Goal: Task Accomplishment & Management: Complete application form

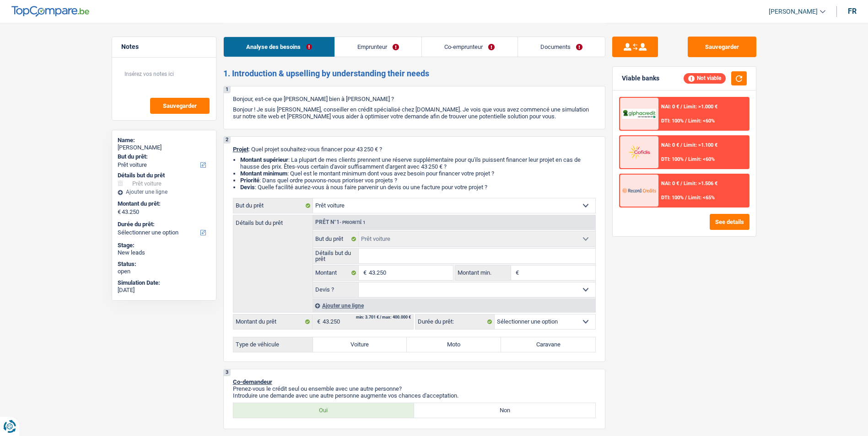
select select "car"
select select "worker"
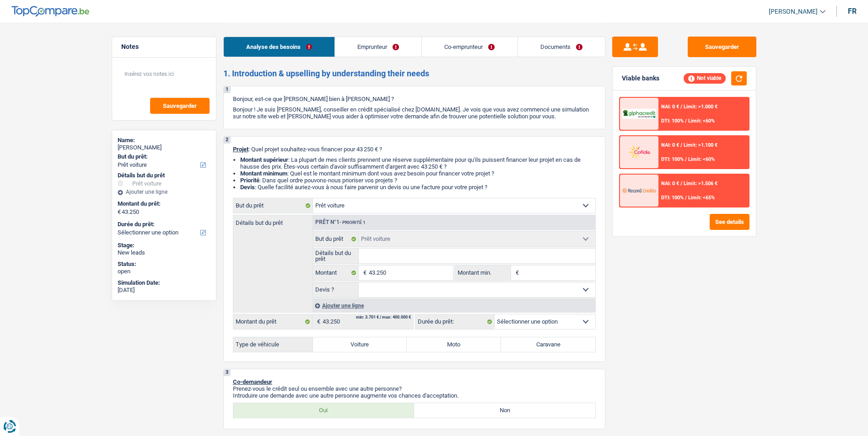
select select "netSalary"
select select "ownerWithMortgage"
select select "mortgage"
select select "420"
select select "car"
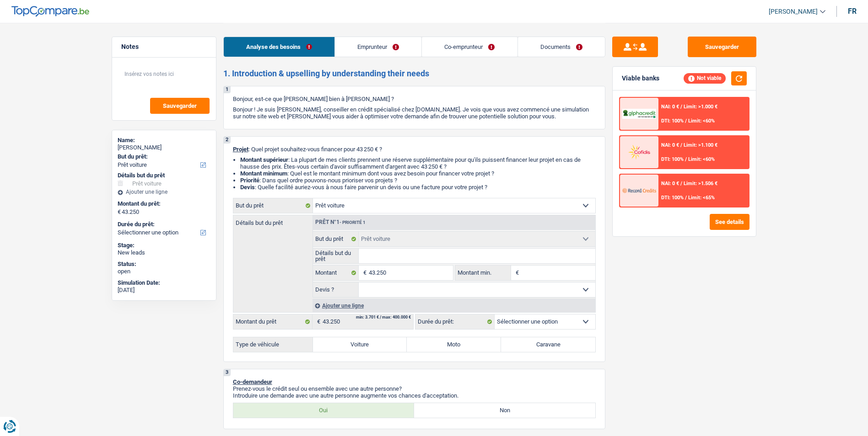
select select "car"
click at [385, 48] on link "Emprunteur" at bounding box center [378, 47] width 86 height 20
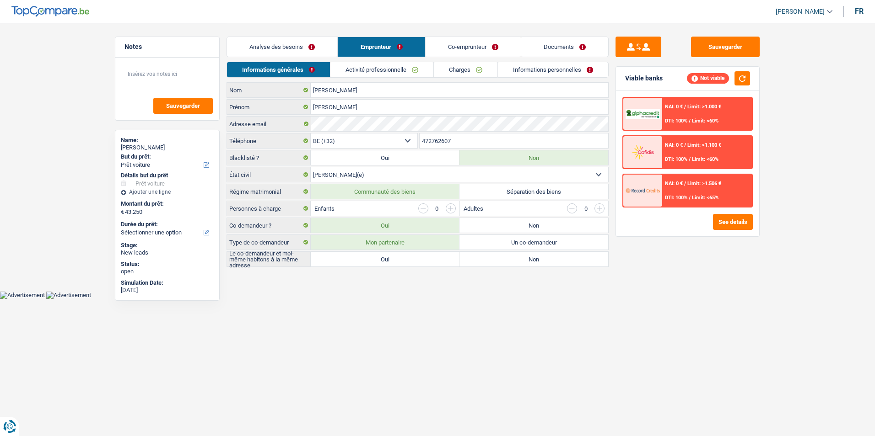
click at [459, 48] on link "Co-emprunteur" at bounding box center [472, 47] width 95 height 20
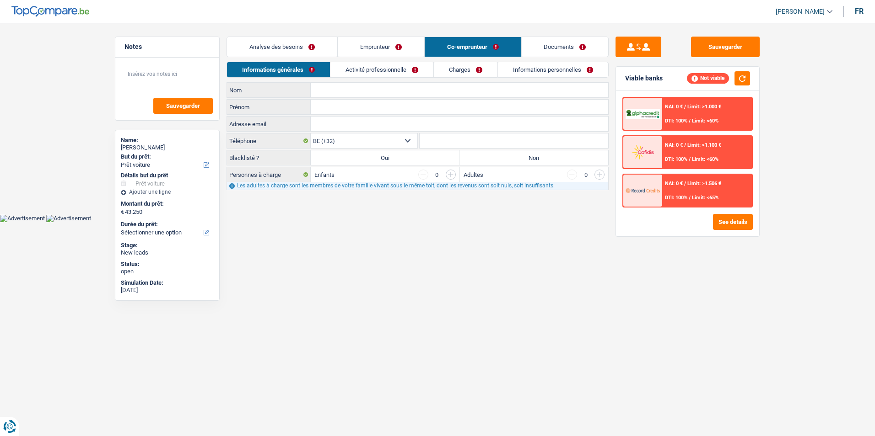
click at [544, 47] on link "Documents" at bounding box center [564, 47] width 87 height 20
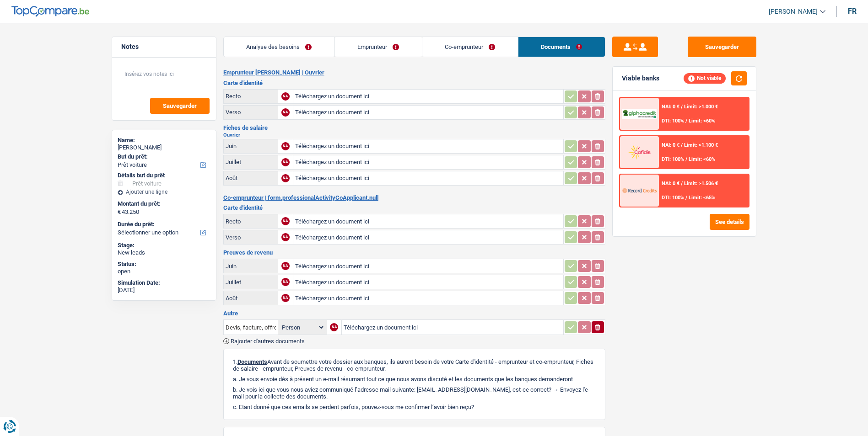
click at [368, 48] on link "Emprunteur" at bounding box center [378, 47] width 87 height 20
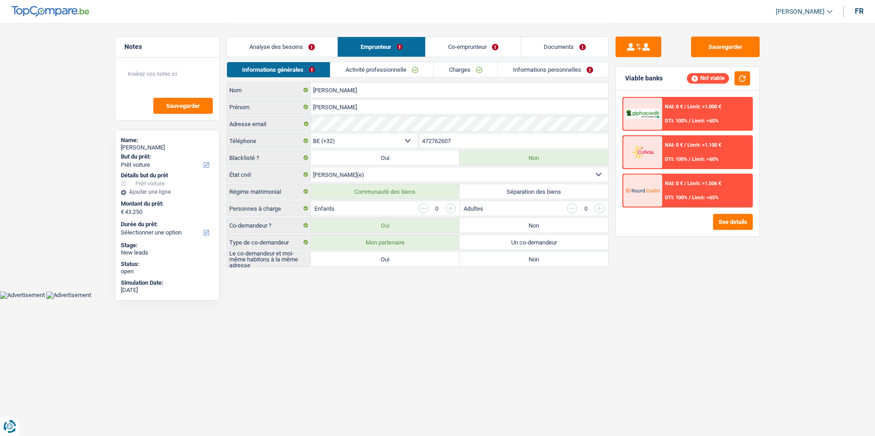
click at [296, 46] on link "Analyse des besoins" at bounding box center [282, 47] width 110 height 20
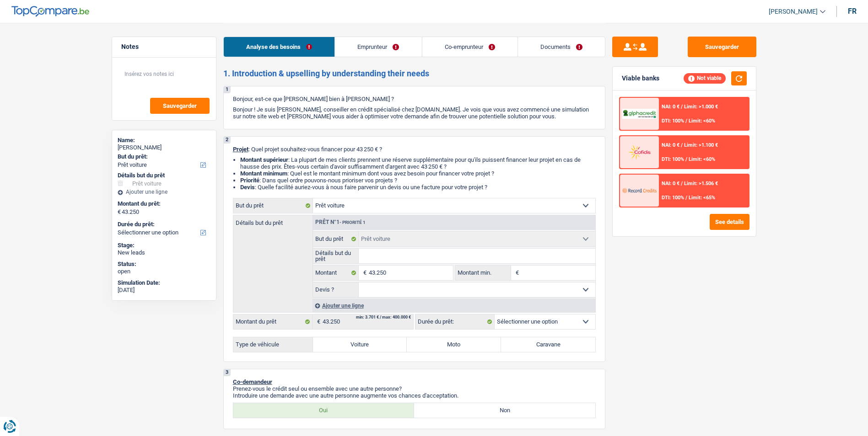
click at [366, 43] on link "Emprunteur" at bounding box center [378, 47] width 86 height 20
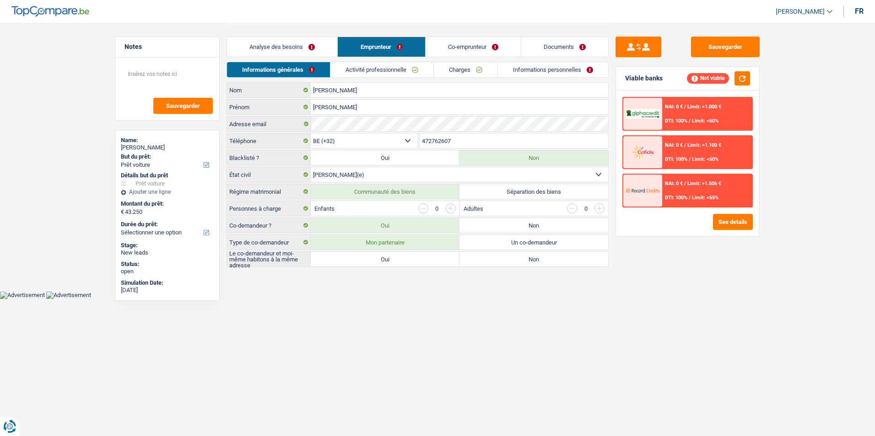
click at [276, 56] on link "Analyse des besoins" at bounding box center [282, 47] width 110 height 20
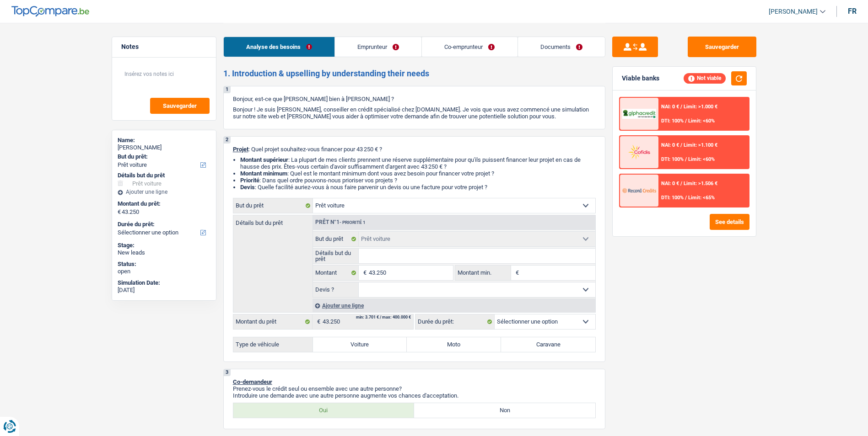
click at [365, 345] on label "Voiture" at bounding box center [360, 345] width 94 height 15
click at [365, 345] on input "Voiture" at bounding box center [360, 345] width 94 height 15
radio input "true"
select select "60"
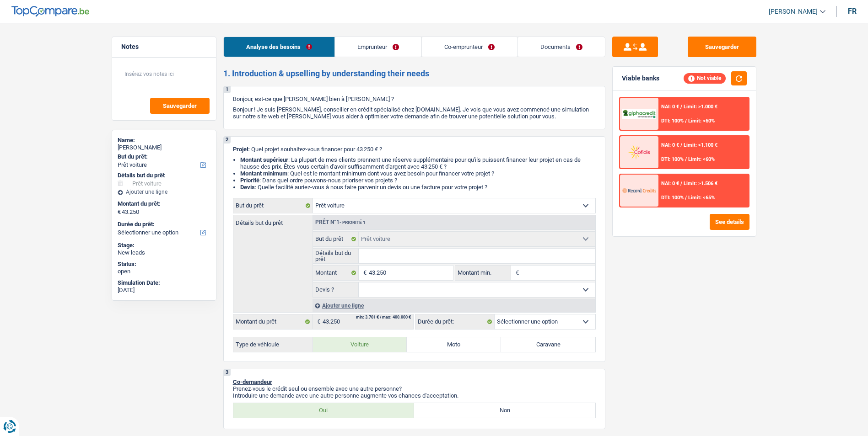
select select "60"
radio input "true"
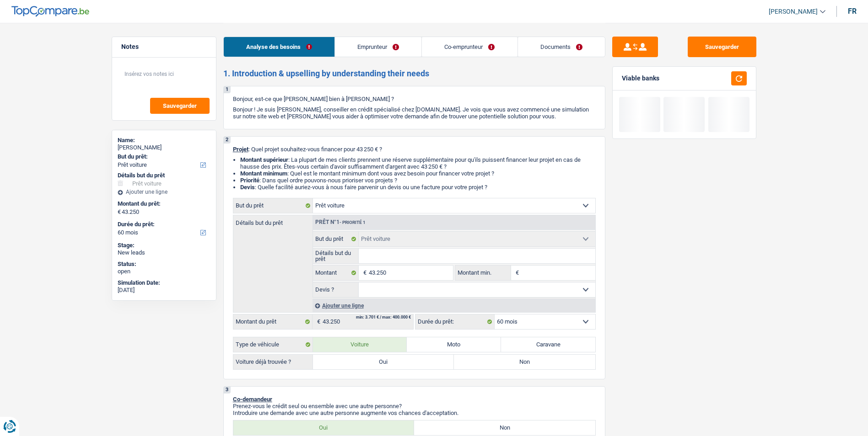
click at [477, 364] on label "Non" at bounding box center [524, 362] width 141 height 15
click at [477, 364] on input "Non" at bounding box center [524, 362] width 141 height 15
radio input "true"
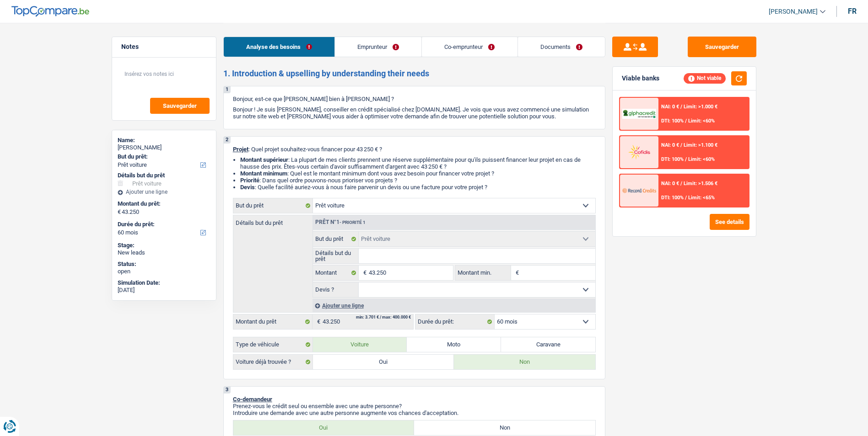
click at [424, 288] on select "Oui Non Non répondu Sélectionner une option" at bounding box center [477, 290] width 236 height 15
select select "false"
click at [359, 283] on select "Oui Non Non répondu Sélectionner une option" at bounding box center [477, 290] width 236 height 15
select select "false"
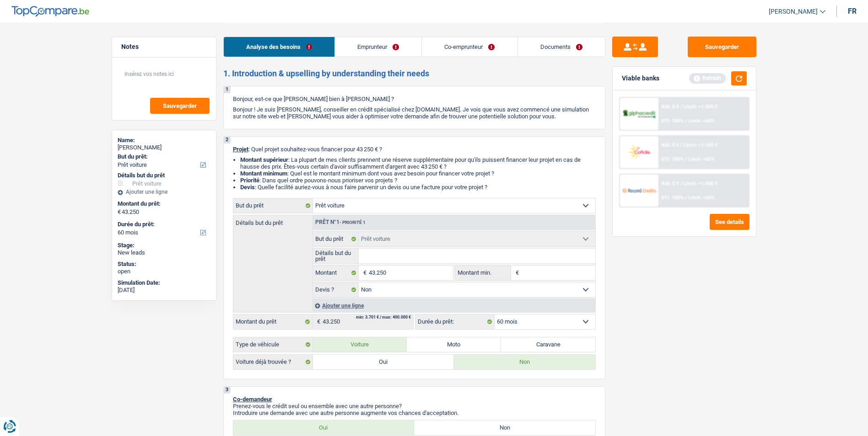
click at [390, 253] on input "Détails but du prêt" at bounding box center [477, 256] width 236 height 15
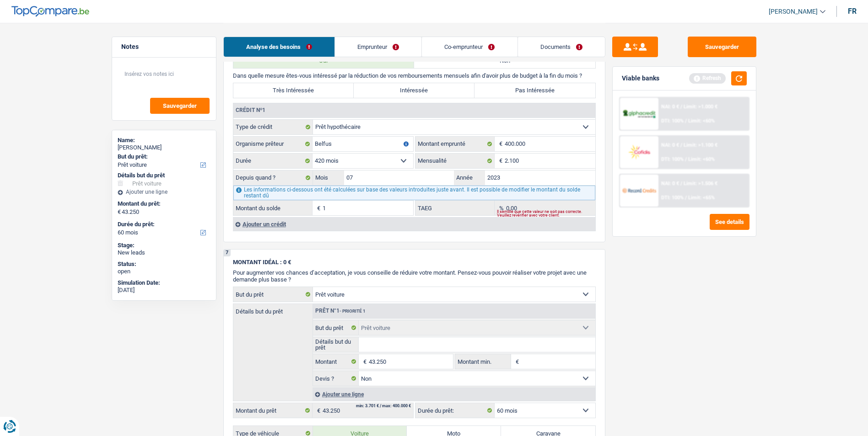
scroll to position [686, 0]
click at [283, 226] on div "Ajouter un crédit" at bounding box center [414, 224] width 362 height 14
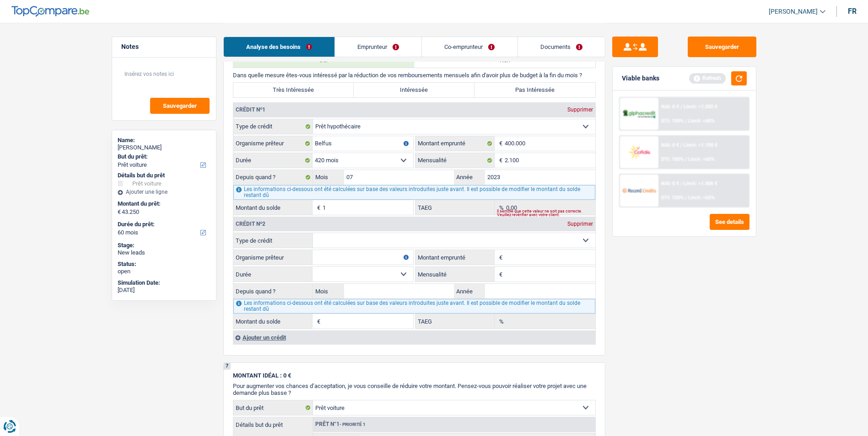
click at [428, 239] on select "Carte ou ouverture de crédit Prêt hypothécaire Vente à tempérament Prêt à tempé…" at bounding box center [454, 240] width 282 height 15
select select "carLoan"
type input "0"
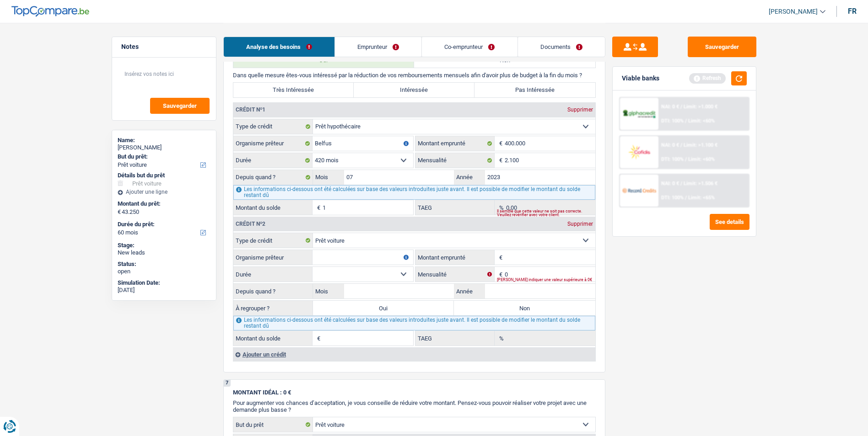
click at [391, 275] on select "12 mois 18 mois 24 mois Sélectionner une option" at bounding box center [362, 274] width 101 height 15
click at [371, 260] on input "Organisme prêteur" at bounding box center [362, 257] width 101 height 15
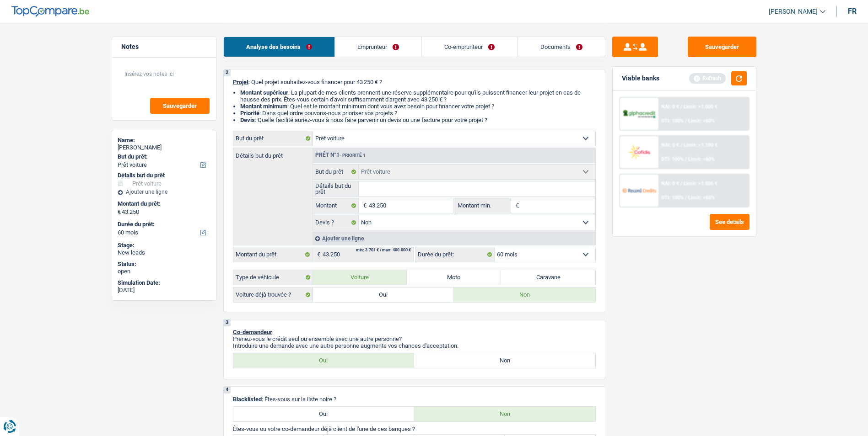
scroll to position [46, 0]
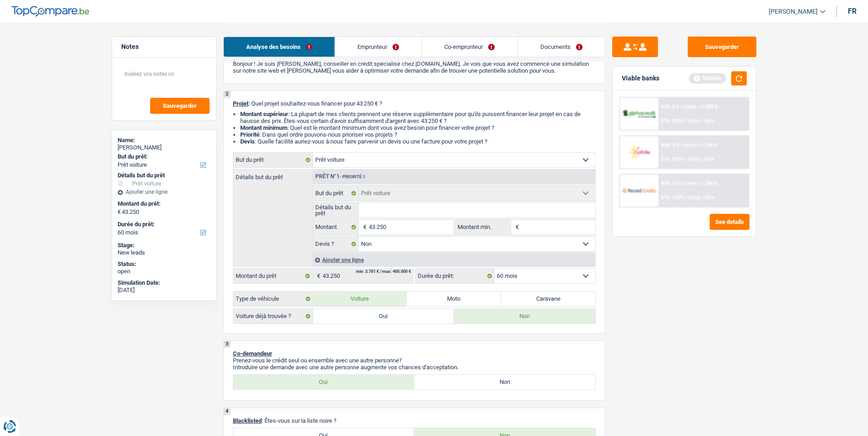
click at [384, 205] on input "Détails but du prêt" at bounding box center [477, 210] width 236 height 15
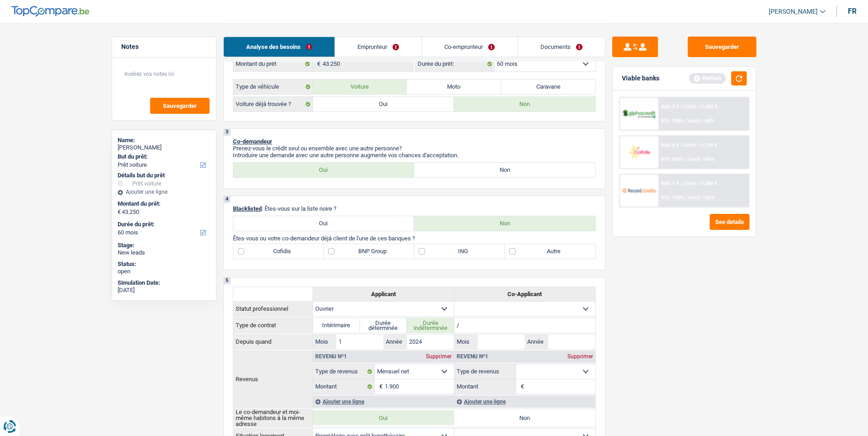
scroll to position [274, 0]
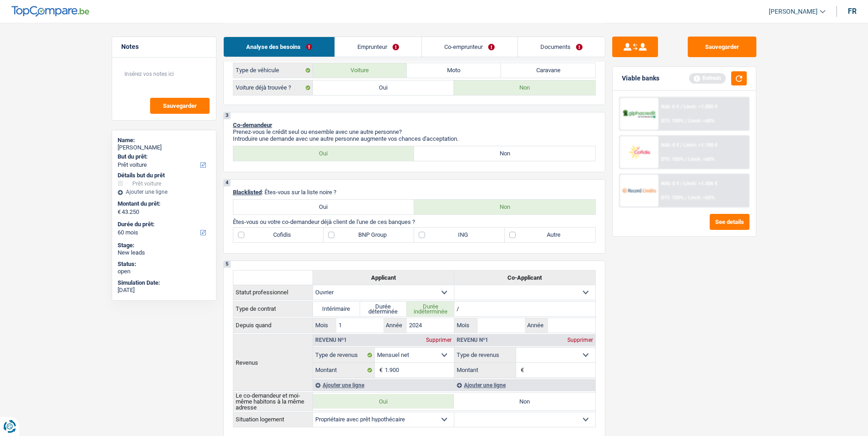
click at [439, 153] on label "Non" at bounding box center [504, 153] width 181 height 15
click at [439, 153] on input "Non" at bounding box center [504, 153] width 181 height 15
radio input "true"
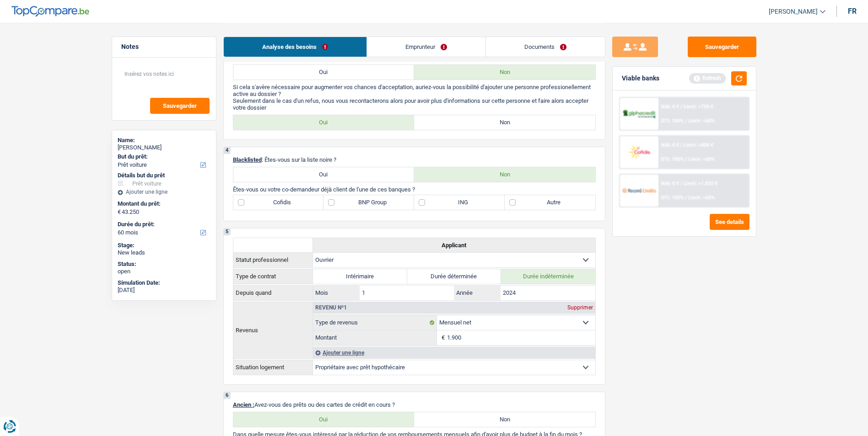
scroll to position [366, 0]
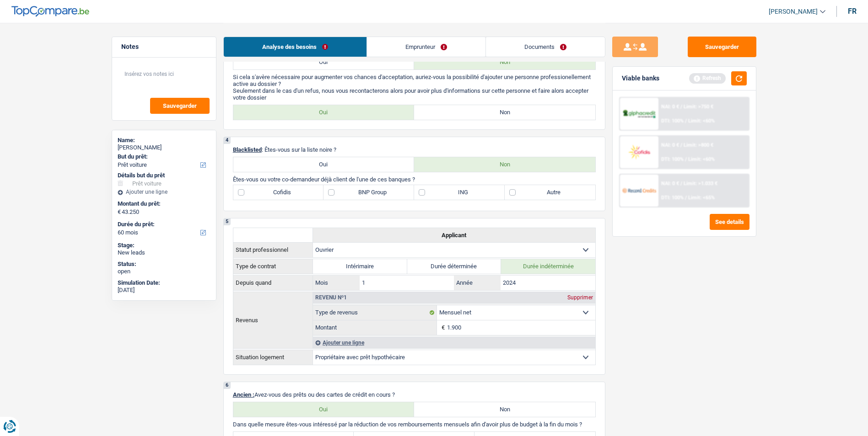
click at [455, 108] on label "Non" at bounding box center [504, 112] width 181 height 15
click at [455, 108] on input "Non" at bounding box center [504, 112] width 181 height 15
radio input "true"
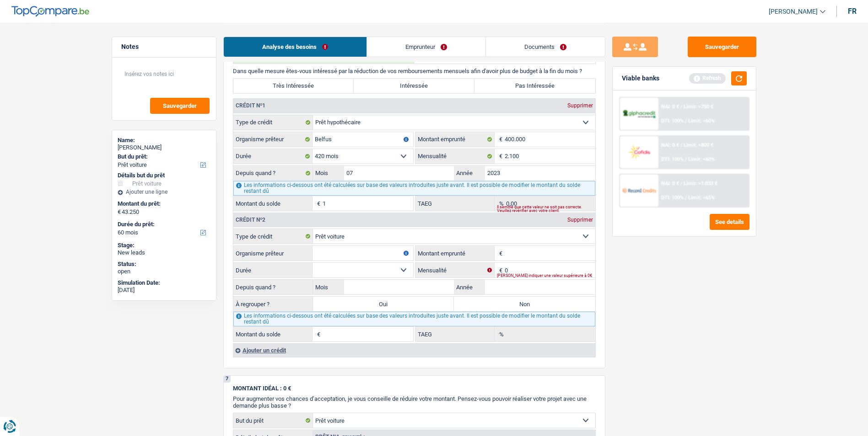
scroll to position [686, 0]
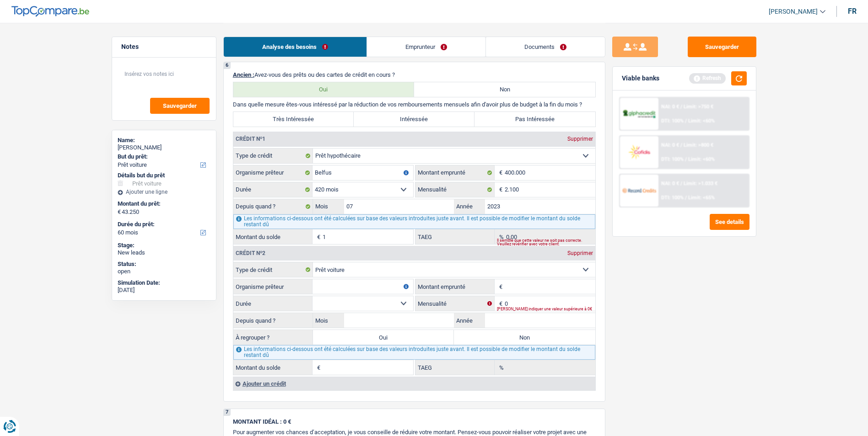
click at [413, 47] on link "Emprunteur" at bounding box center [426, 47] width 118 height 20
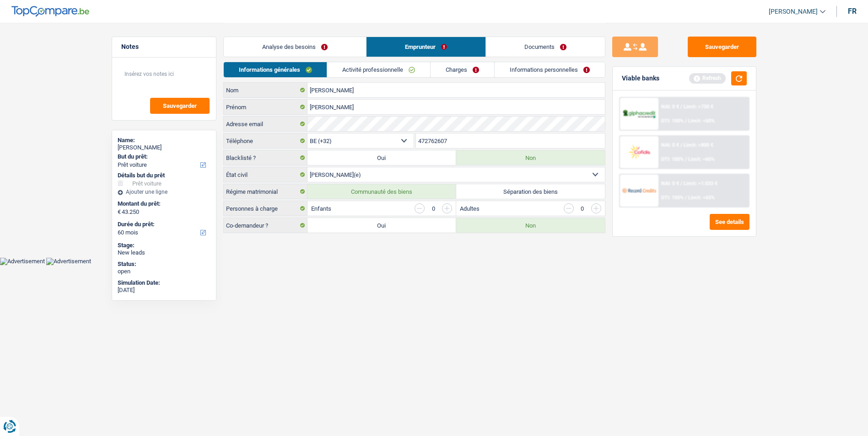
scroll to position [0, 0]
click at [318, 49] on link "Analyse des besoins" at bounding box center [298, 47] width 142 height 20
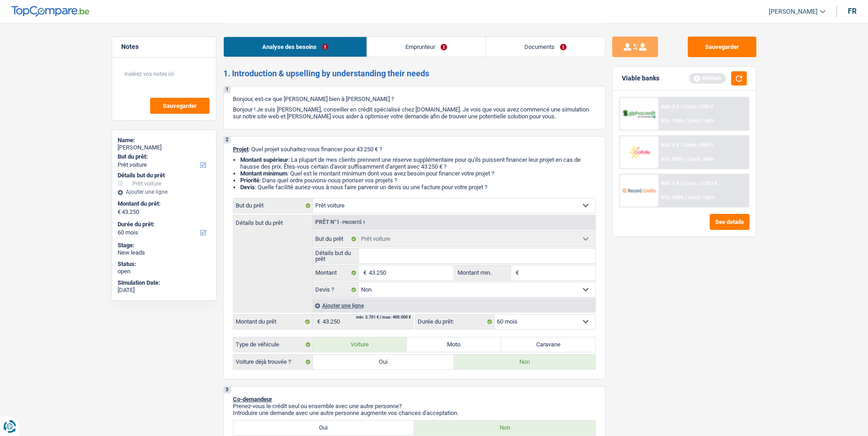
click at [397, 54] on link "Emprunteur" at bounding box center [426, 47] width 118 height 20
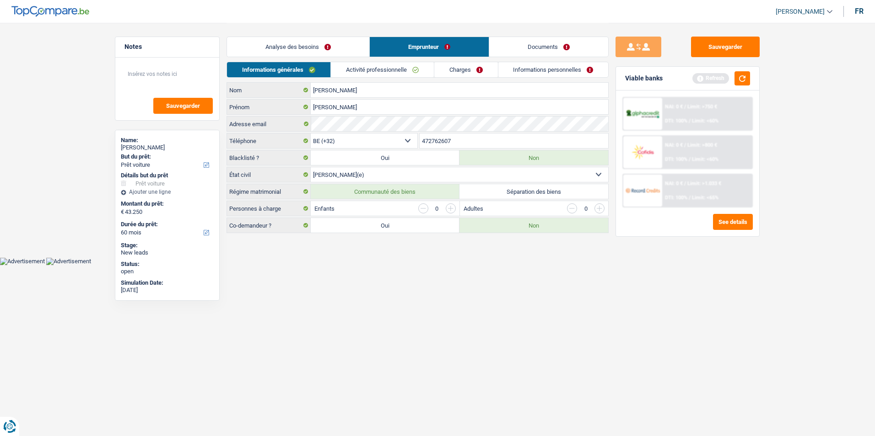
click at [329, 48] on link "Analyse des besoins" at bounding box center [298, 47] width 142 height 20
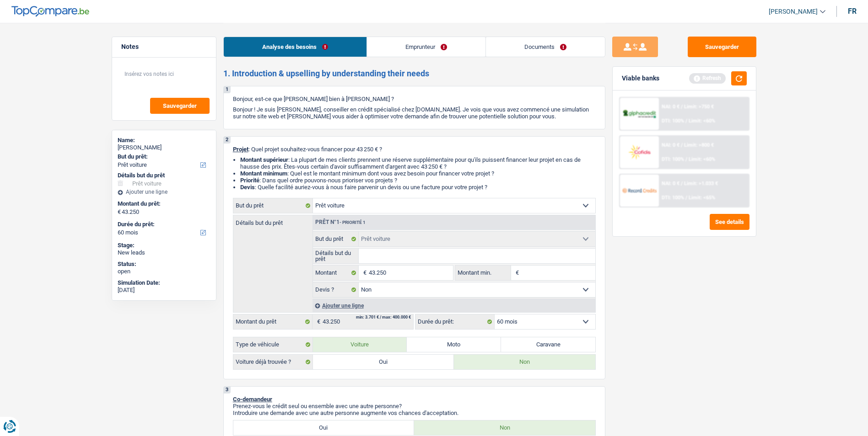
click at [398, 49] on link "Emprunteur" at bounding box center [426, 47] width 118 height 20
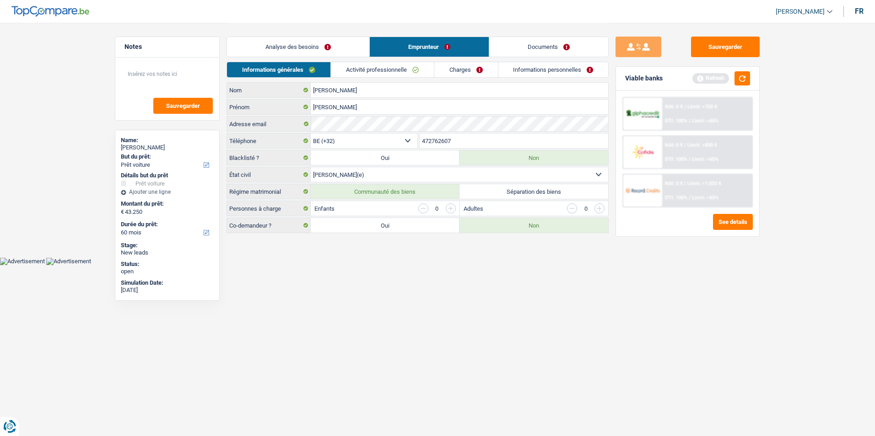
click at [345, 49] on link "Analyse des besoins" at bounding box center [298, 47] width 142 height 20
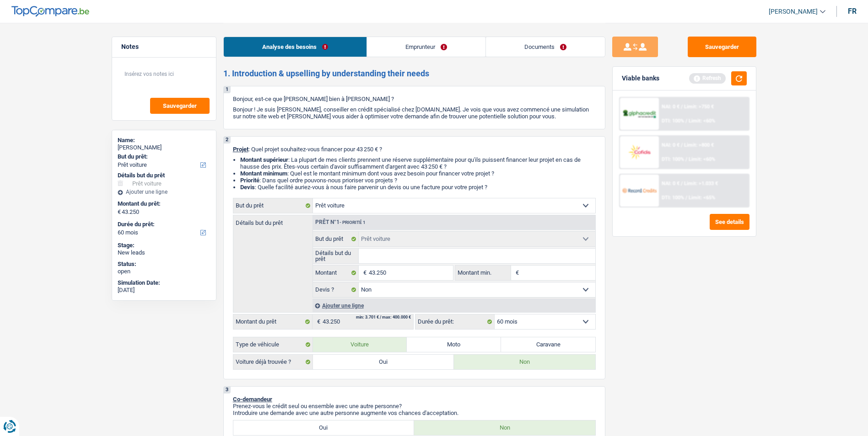
click at [384, 42] on link "Emprunteur" at bounding box center [426, 47] width 118 height 20
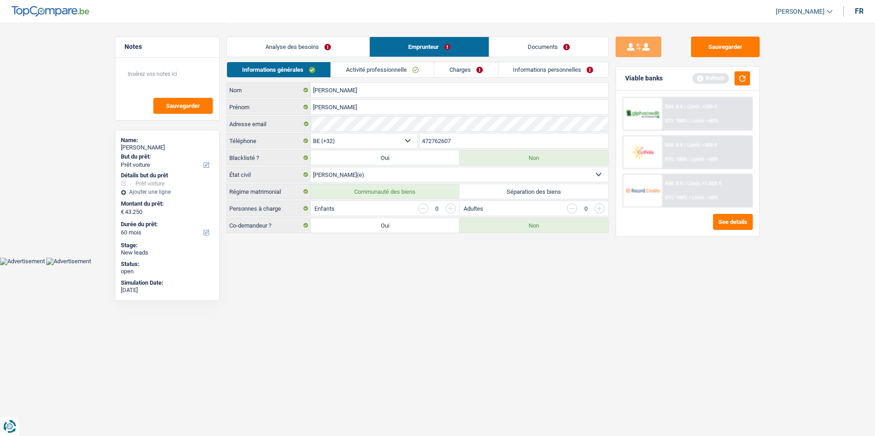
click at [345, 44] on link "Analyse des besoins" at bounding box center [298, 47] width 142 height 20
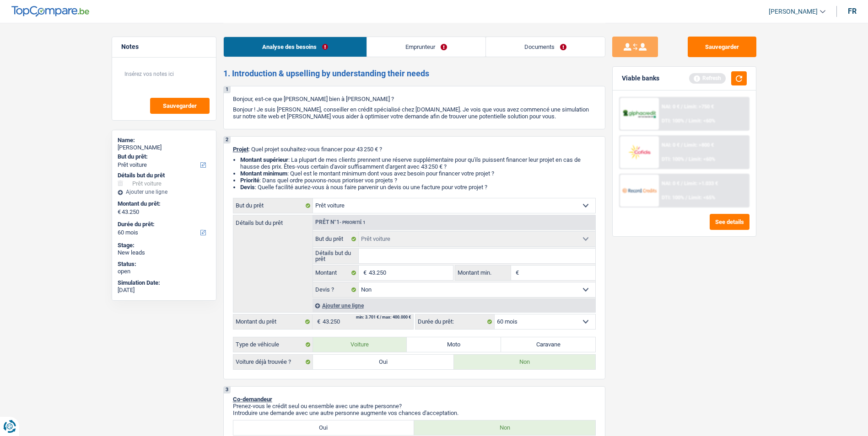
click at [397, 44] on link "Emprunteur" at bounding box center [426, 47] width 118 height 20
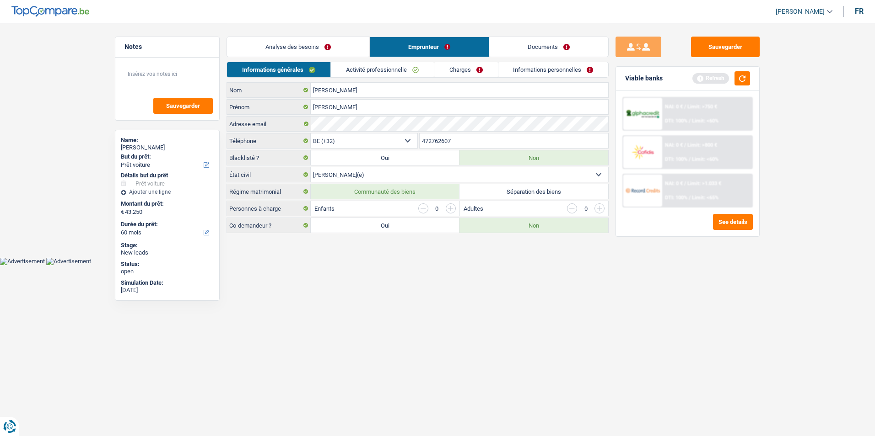
click at [347, 42] on link "Analyse des besoins" at bounding box center [298, 47] width 142 height 20
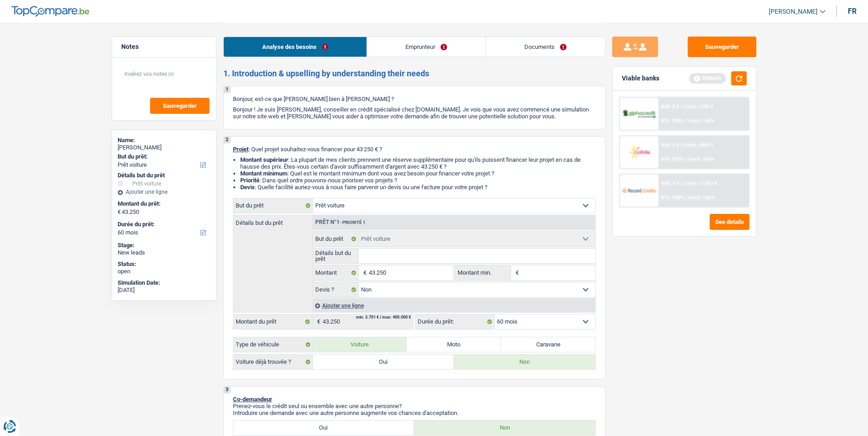
click at [410, 50] on link "Emprunteur" at bounding box center [426, 47] width 118 height 20
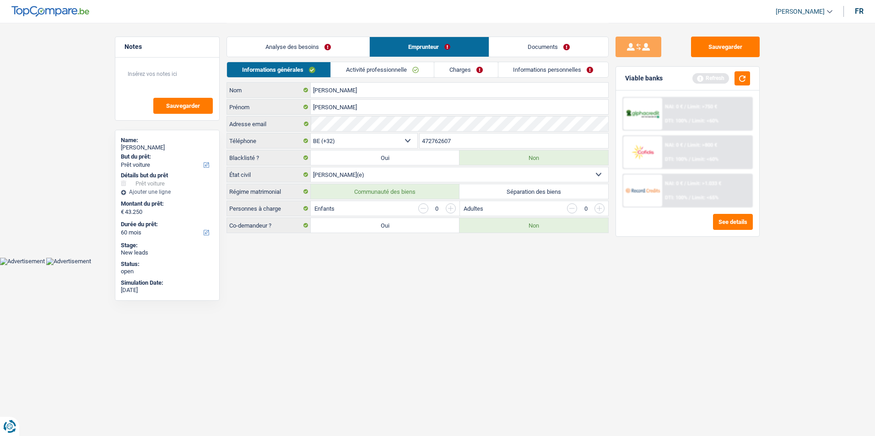
click at [330, 36] on div "Analyse des besoins Emprunteur Documents" at bounding box center [417, 42] width 382 height 39
click at [329, 42] on link "Analyse des besoins" at bounding box center [298, 47] width 142 height 20
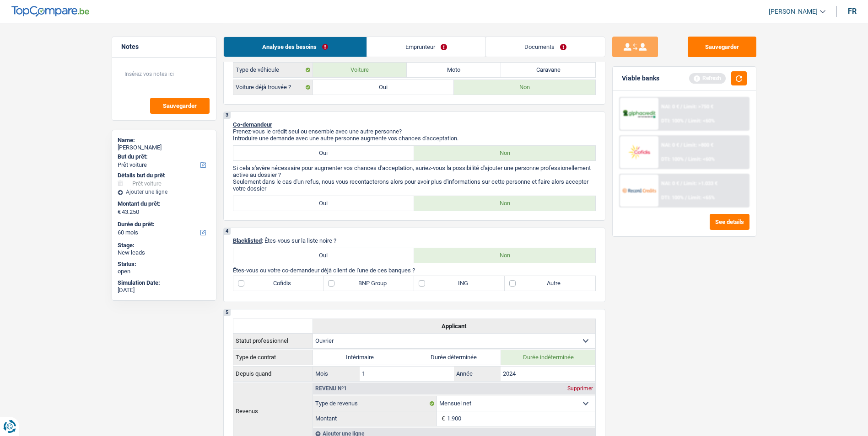
scroll to position [274, 0]
click at [435, 47] on link "Emprunteur" at bounding box center [426, 47] width 118 height 20
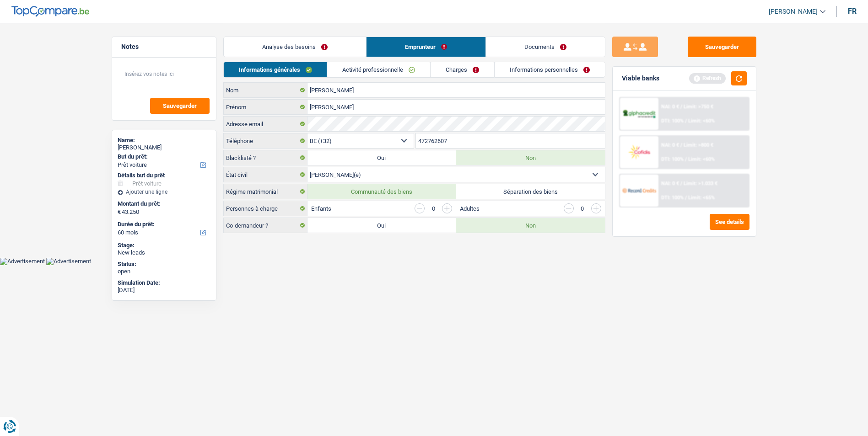
scroll to position [0, 0]
click at [354, 49] on link "Analyse des besoins" at bounding box center [298, 47] width 142 height 20
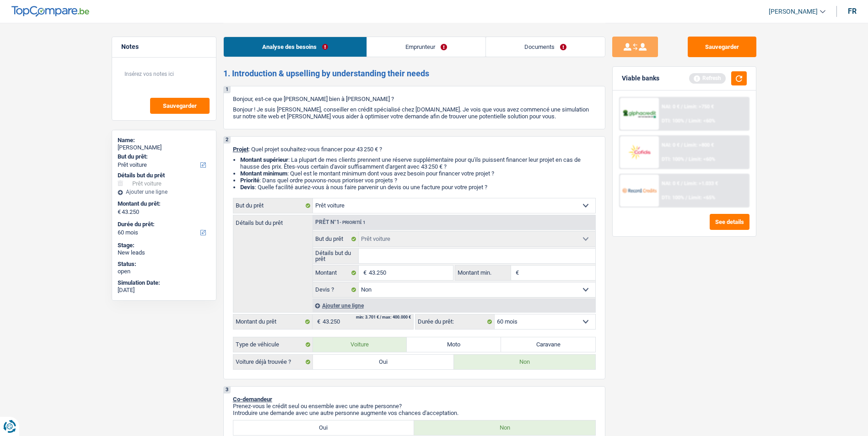
click at [409, 44] on link "Emprunteur" at bounding box center [426, 47] width 118 height 20
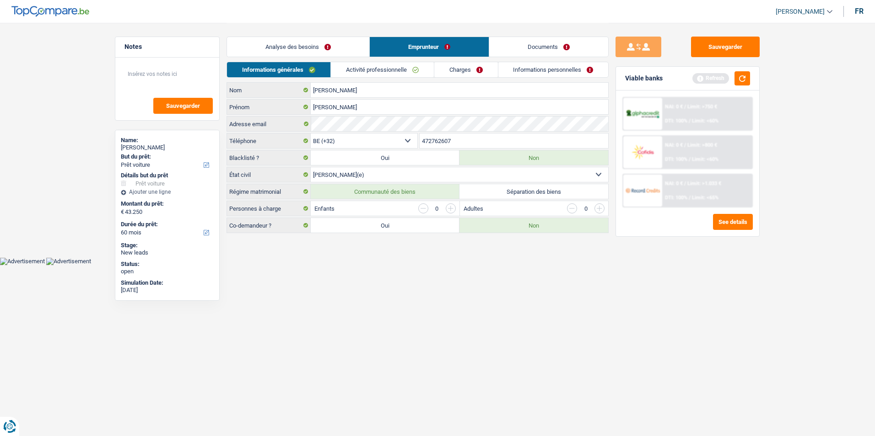
click at [335, 43] on link "Analyse des besoins" at bounding box center [298, 47] width 142 height 20
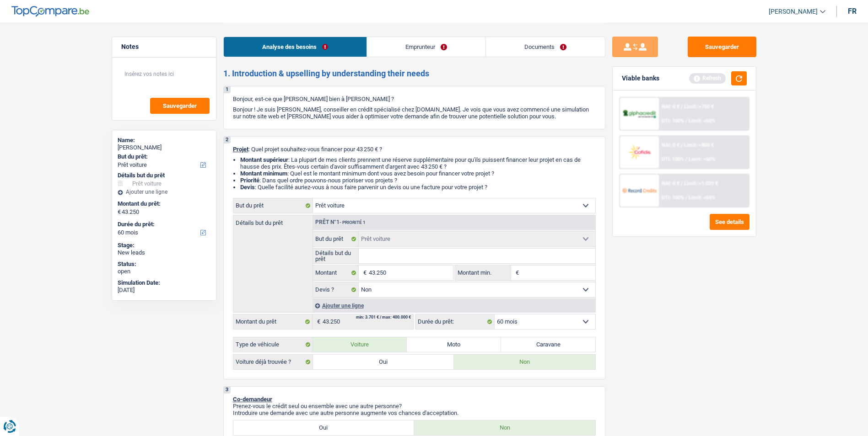
click at [399, 43] on link "Emprunteur" at bounding box center [426, 47] width 118 height 20
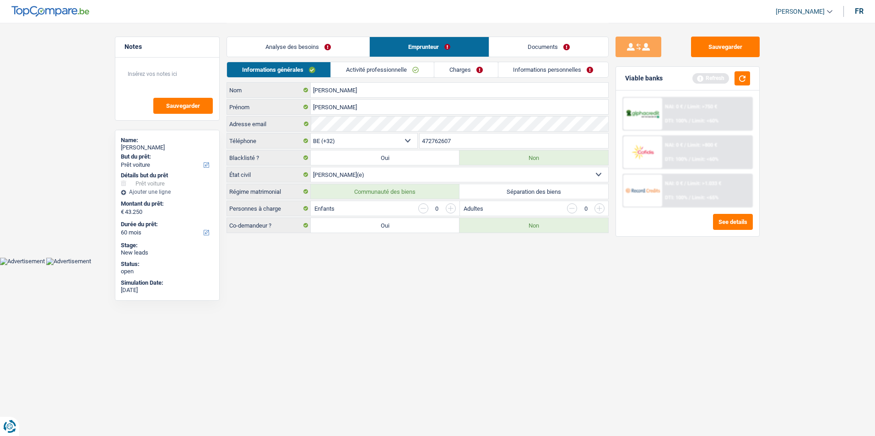
click at [341, 44] on link "Analyse des besoins" at bounding box center [298, 47] width 142 height 20
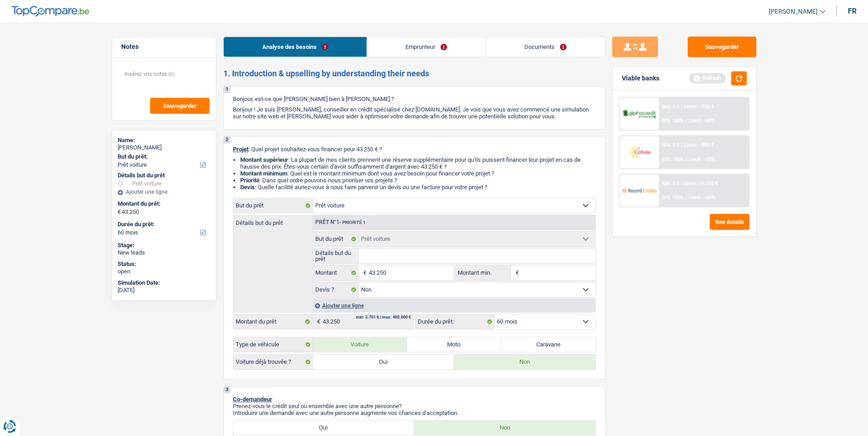
click at [408, 43] on link "Emprunteur" at bounding box center [426, 47] width 118 height 20
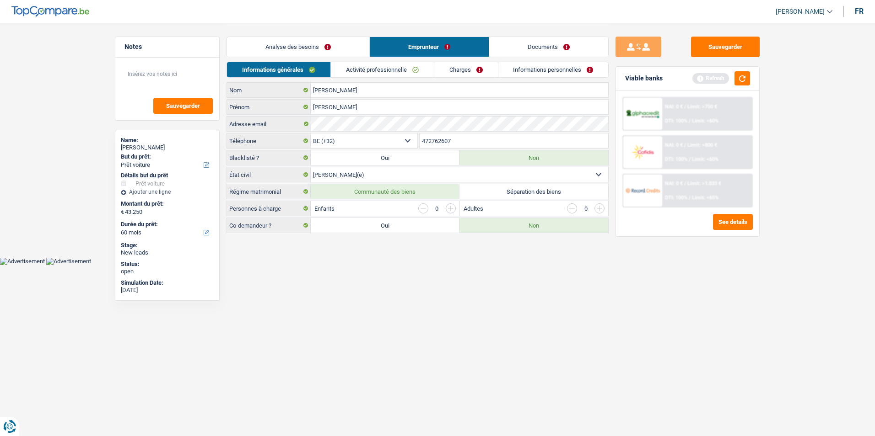
click at [344, 44] on link "Analyse des besoins" at bounding box center [298, 47] width 142 height 20
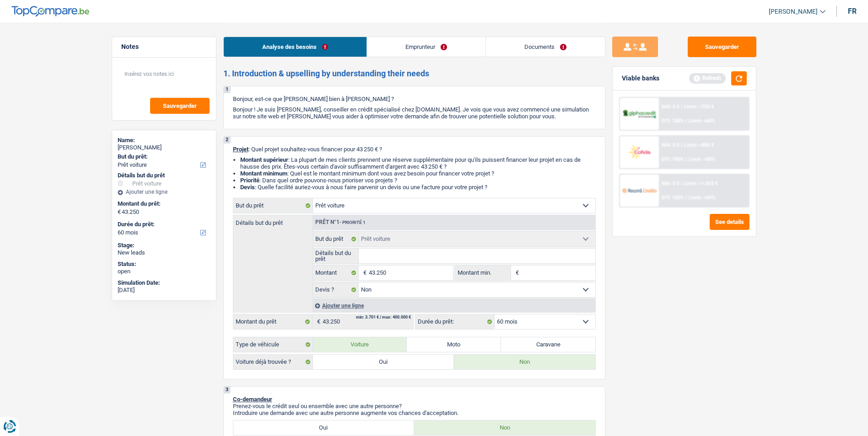
click at [416, 43] on link "Emprunteur" at bounding box center [426, 47] width 118 height 20
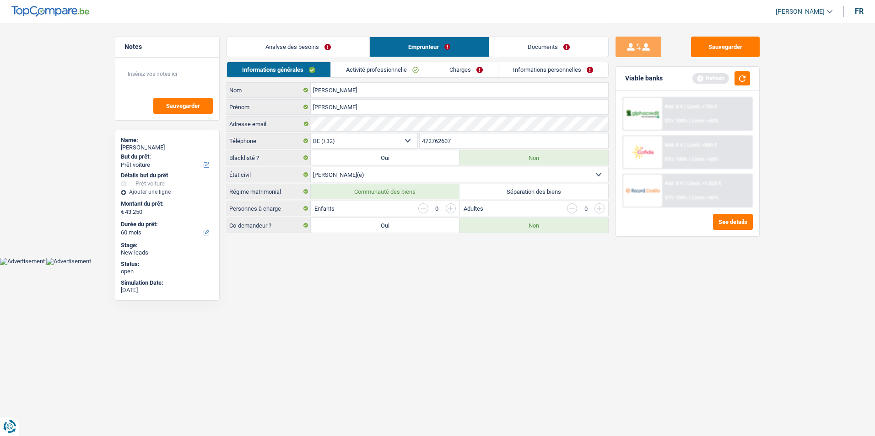
click at [365, 44] on link "Analyse des besoins" at bounding box center [298, 47] width 142 height 20
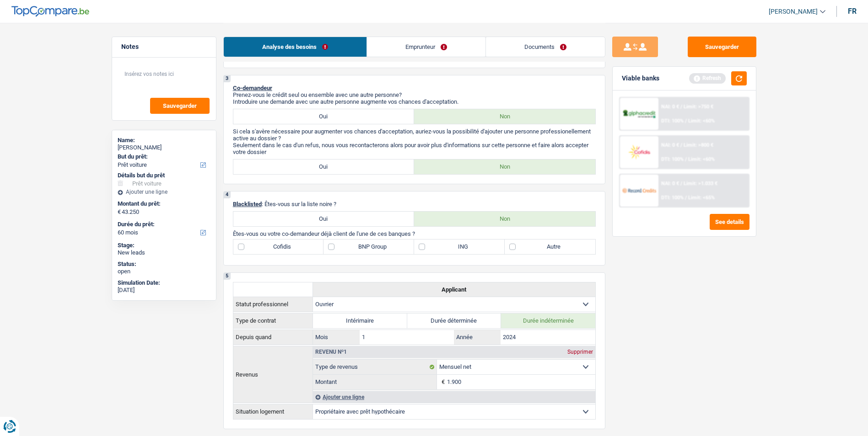
scroll to position [274, 0]
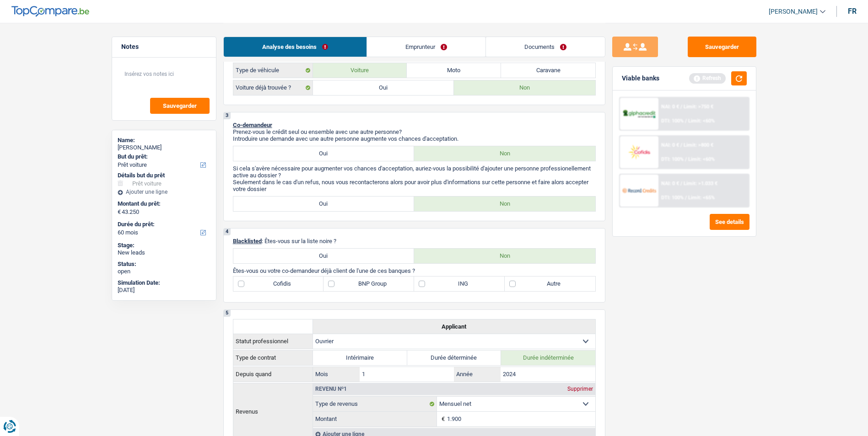
click at [379, 153] on label "Oui" at bounding box center [323, 153] width 181 height 15
click at [379, 153] on input "Oui" at bounding box center [323, 153] width 181 height 15
radio input "true"
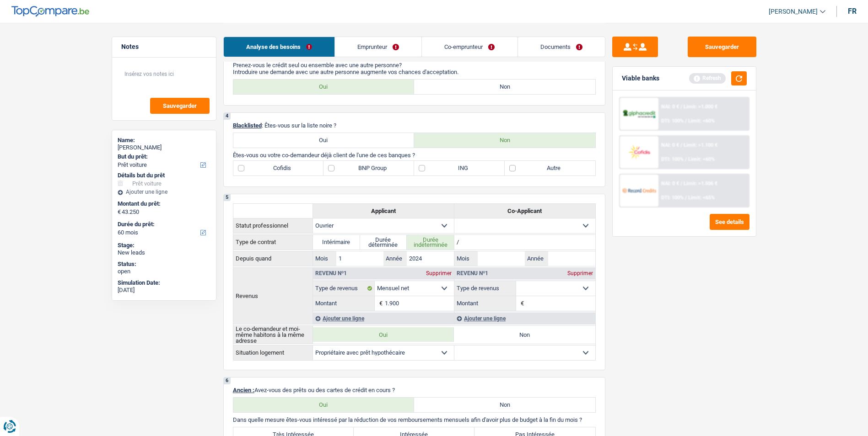
scroll to position [320, 0]
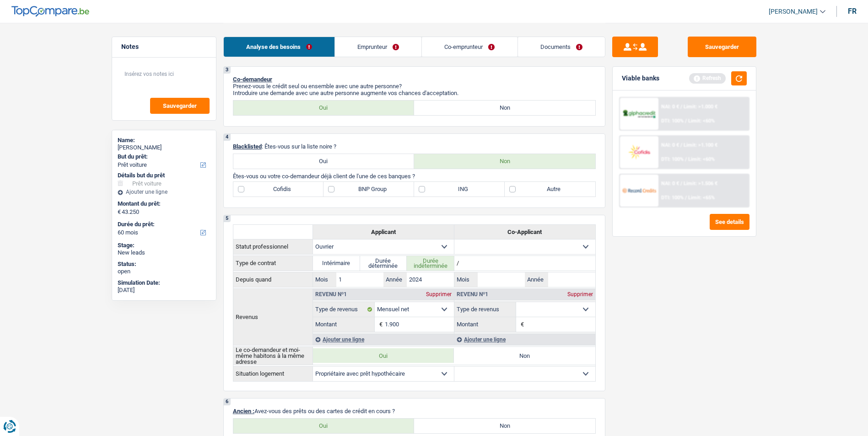
click at [329, 188] on label "BNP Group" at bounding box center [368, 189] width 91 height 15
click at [329, 188] on input "BNP Group" at bounding box center [368, 189] width 91 height 15
checkbox input "true"
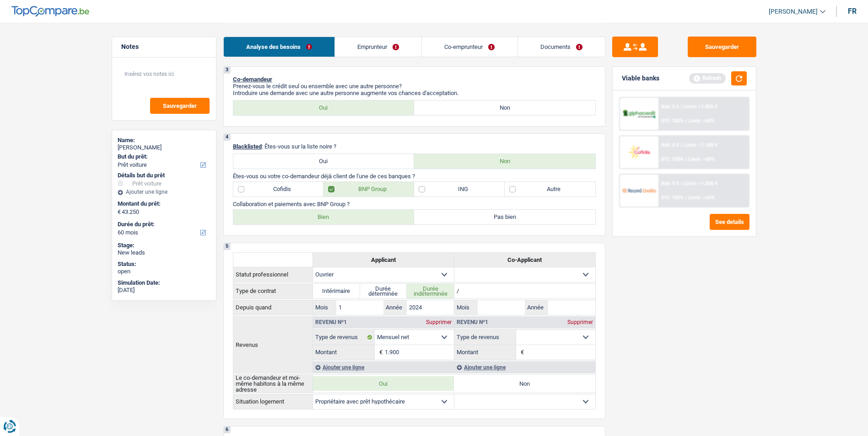
click at [339, 218] on label "Bien" at bounding box center [323, 217] width 181 height 15
click at [339, 218] on input "Bien" at bounding box center [323, 217] width 181 height 15
radio input "true"
drag, startPoint x: 345, startPoint y: 211, endPoint x: 306, endPoint y: 173, distance: 54.0
click at [306, 173] on p "Êtes-vous ou votre co-demandeur déjà client de l'une de ces banques ?" at bounding box center [414, 176] width 363 height 7
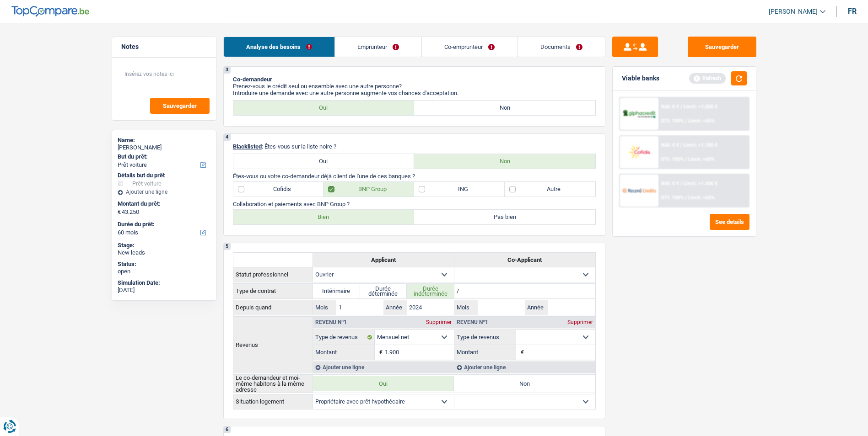
click at [514, 188] on label "Autre" at bounding box center [550, 189] width 91 height 15
click at [514, 188] on input "Autre" at bounding box center [550, 189] width 91 height 15
checkbox input "true"
click at [430, 188] on label "ING" at bounding box center [459, 189] width 91 height 15
click at [430, 188] on input "ING" at bounding box center [459, 189] width 91 height 15
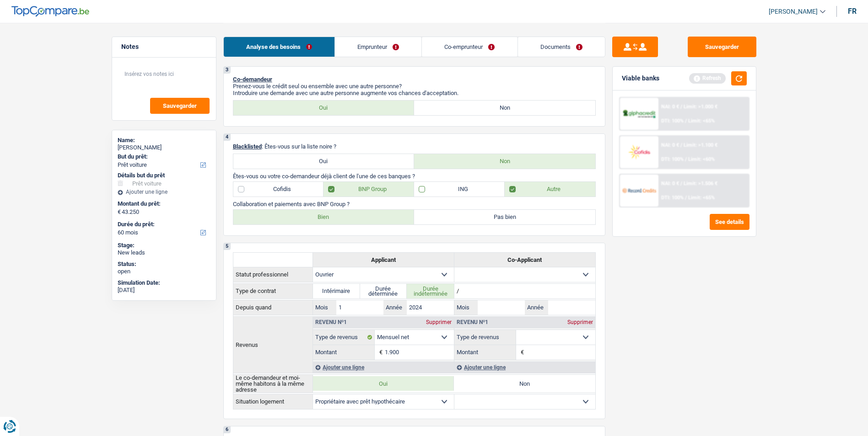
checkbox input "true"
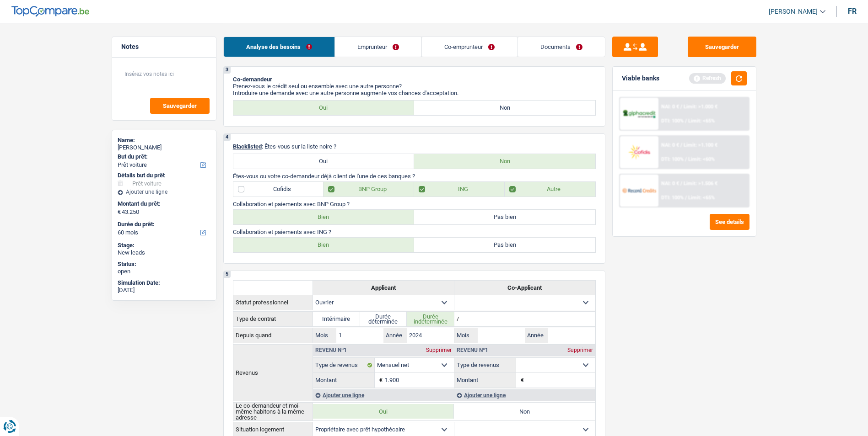
click at [346, 241] on label "Bien" at bounding box center [323, 245] width 181 height 15
click at [346, 241] on input "Bien" at bounding box center [323, 245] width 181 height 15
radio input "true"
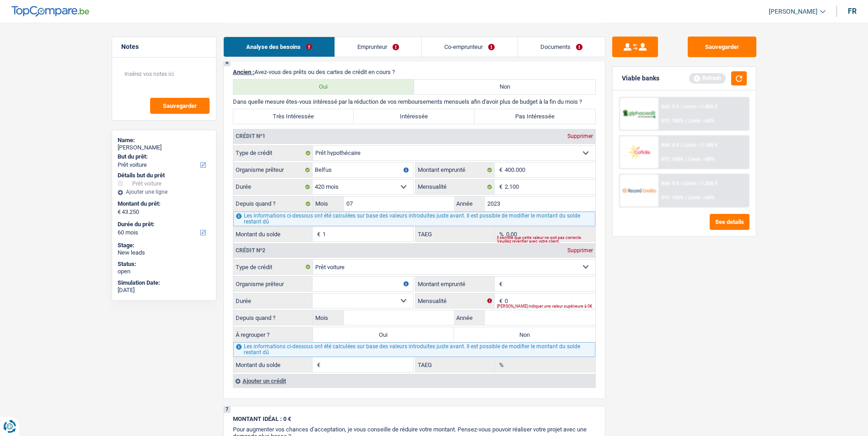
scroll to position [732, 0]
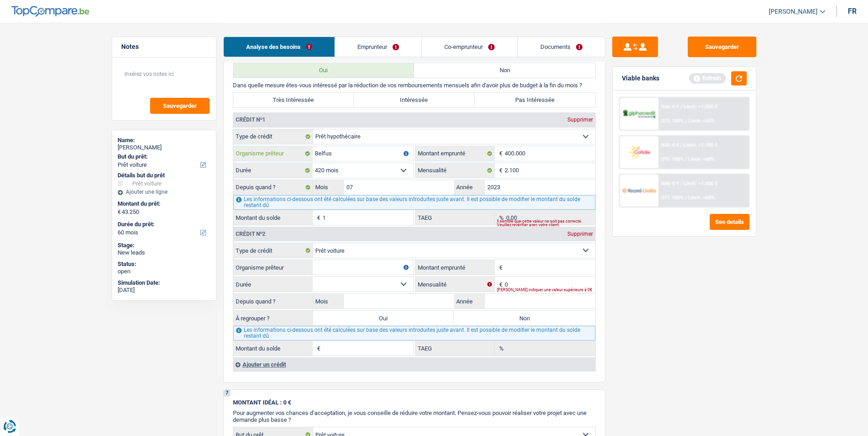
click at [324, 151] on input "Belfus" at bounding box center [362, 153] width 101 height 15
type input "Belfius"
click at [344, 170] on select "120 mois 132 mois 144 mois 180 mois 240 mois 300 mois 360 mois 420 mois Sélecti…" at bounding box center [362, 170] width 101 height 15
select select "240"
click at [312, 163] on select "120 mois 132 mois 144 mois 180 mois 240 mois 300 mois 360 mois 420 mois Sélecti…" at bounding box center [362, 170] width 101 height 15
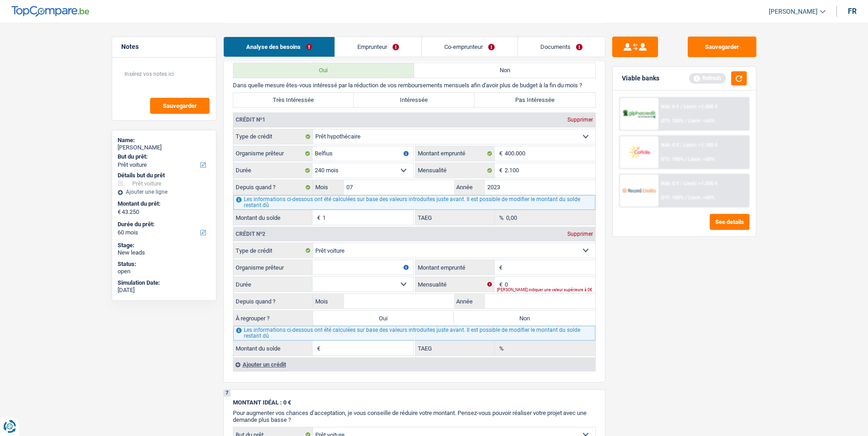
type input "363.964"
type input "2,43"
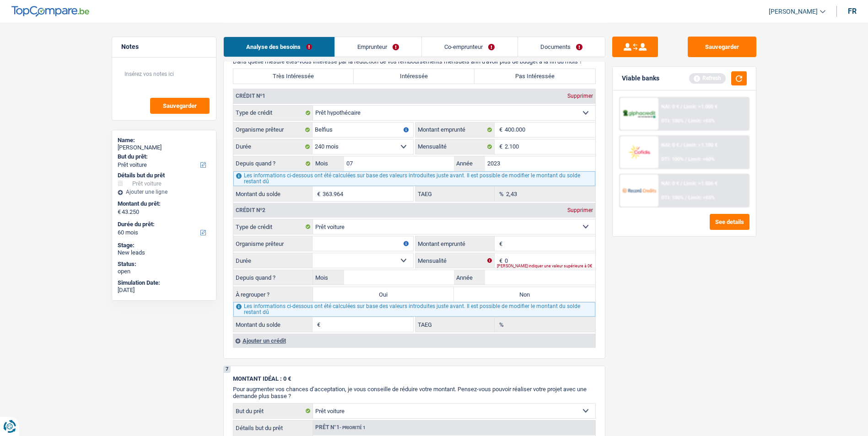
scroll to position [778, 0]
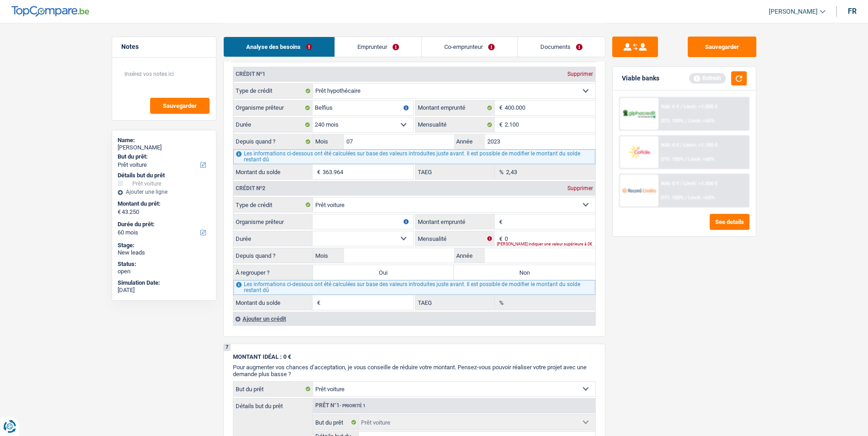
click at [370, 224] on input "Organisme prêteur" at bounding box center [362, 222] width 101 height 15
type input "Alpha crédit"
click at [520, 224] on input "Montant emprunté" at bounding box center [550, 222] width 91 height 15
type input "24.000"
click at [517, 239] on input "0" at bounding box center [550, 238] width 91 height 15
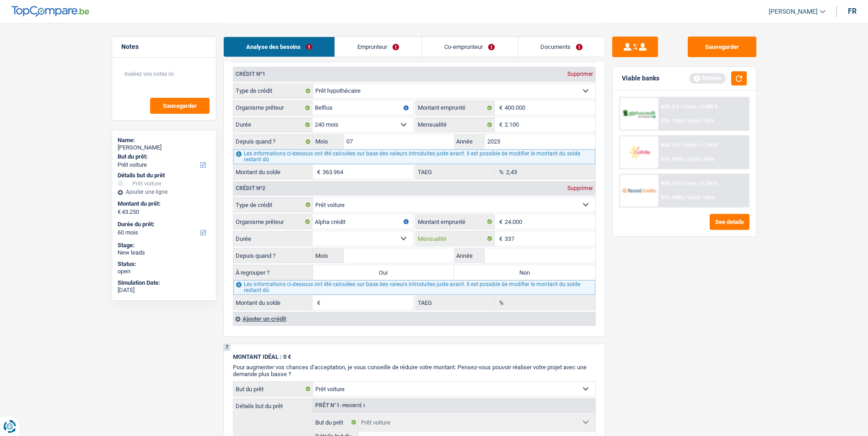
type input "337"
click at [404, 239] on select "12 mois 18 mois 24 mois 30 mois 36 mois 42 mois 48 mois 60 mois 72 mois 84 mois…" at bounding box center [362, 238] width 101 height 15
select select "60"
click at [312, 231] on select "12 mois 18 mois 24 mois 30 mois 36 mois 42 mois 48 mois 60 mois 72 mois 84 mois…" at bounding box center [362, 238] width 101 height 15
click at [414, 252] on input "Mois" at bounding box center [399, 255] width 110 height 15
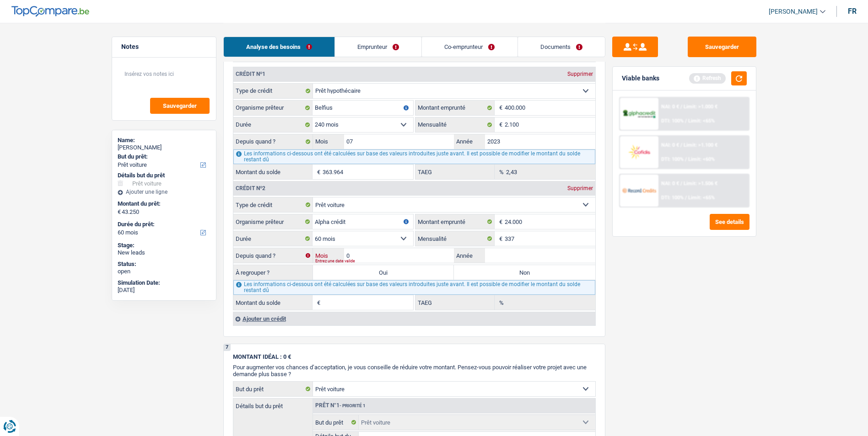
type input "03"
type input "2024"
type input "15.533"
type input "0,00"
click at [354, 304] on input "15.533" at bounding box center [367, 302] width 91 height 15
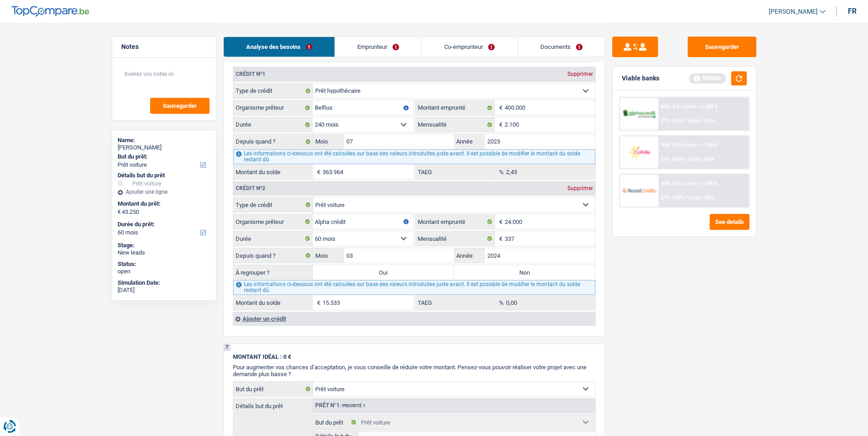
click at [395, 52] on link "Emprunteur" at bounding box center [378, 47] width 86 height 20
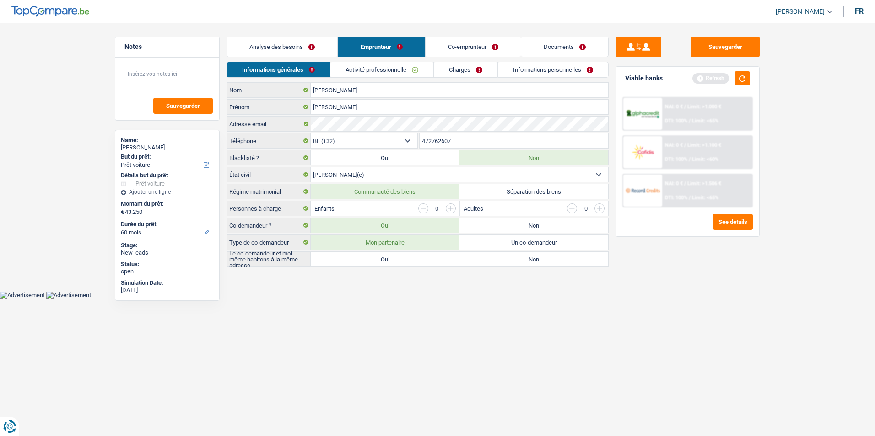
click at [408, 257] on label "Oui" at bounding box center [385, 259] width 149 height 15
click at [408, 257] on input "Oui" at bounding box center [385, 259] width 149 height 15
radio input "true"
click at [471, 44] on link "Co-emprunteur" at bounding box center [472, 47] width 95 height 20
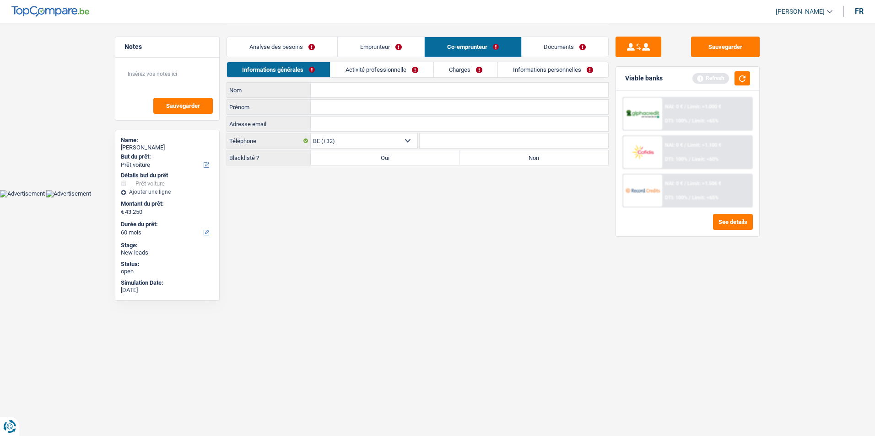
click at [374, 46] on link "Emprunteur" at bounding box center [381, 47] width 86 height 20
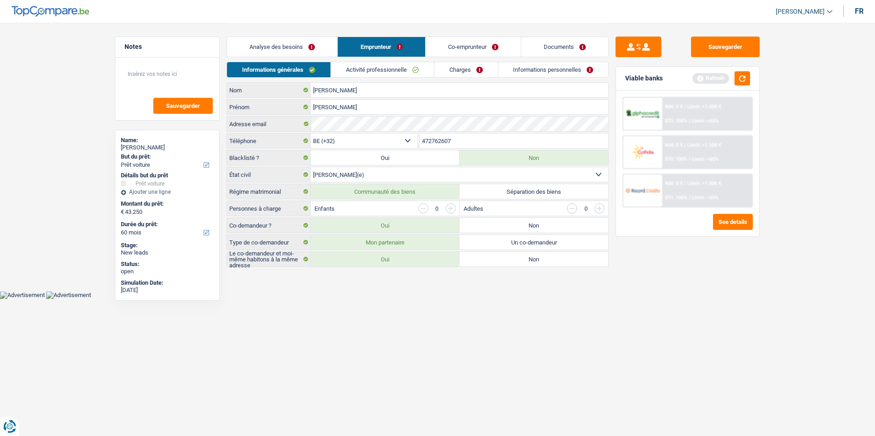
click at [455, 42] on link "Co-emprunteur" at bounding box center [472, 47] width 95 height 20
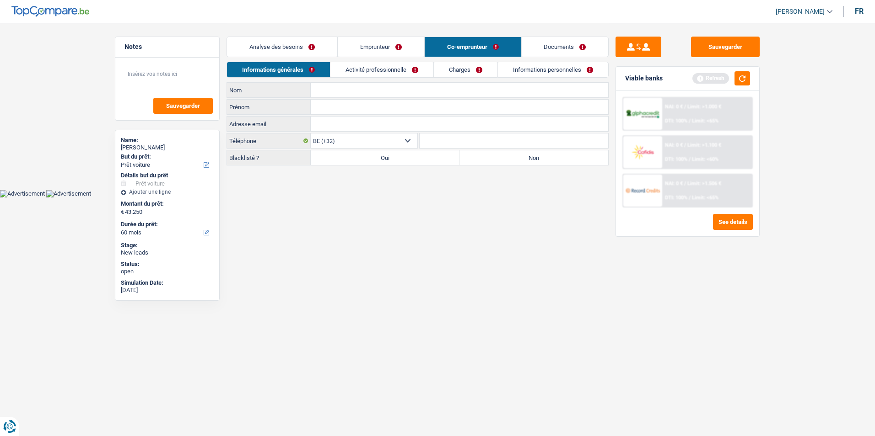
click at [378, 74] on link "Activité professionnelle" at bounding box center [381, 69] width 103 height 15
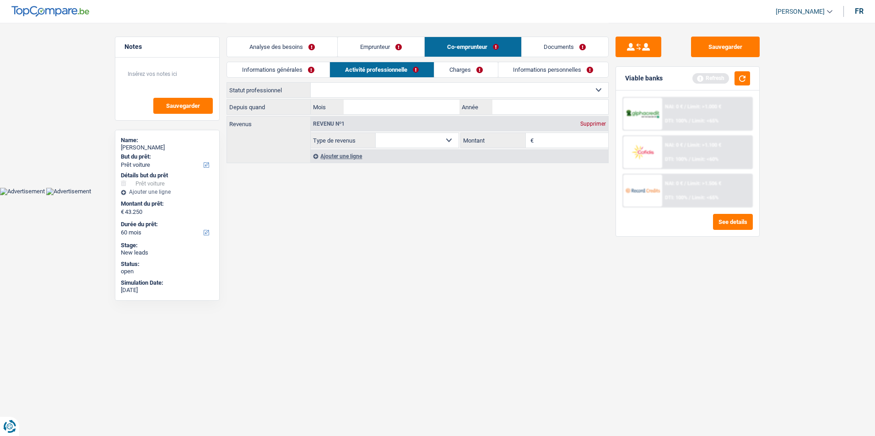
click at [449, 72] on link "Charges" at bounding box center [466, 69] width 64 height 15
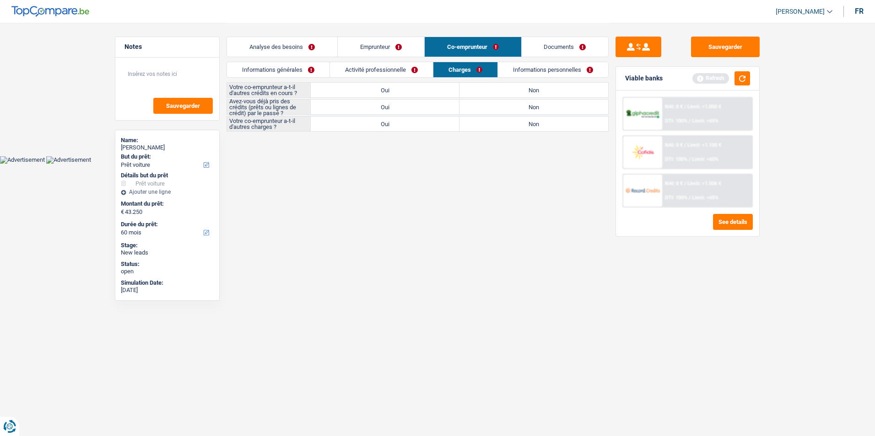
click at [535, 72] on link "Informations personnelles" at bounding box center [553, 69] width 110 height 15
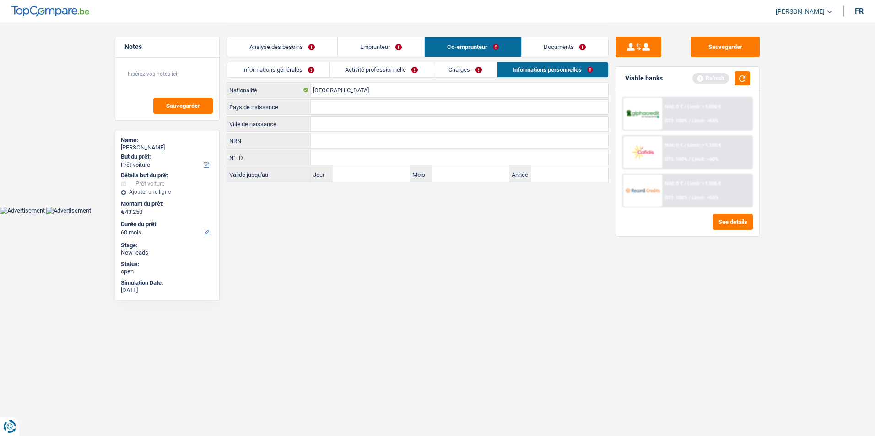
click at [385, 68] on link "Activité professionnelle" at bounding box center [381, 69] width 103 height 15
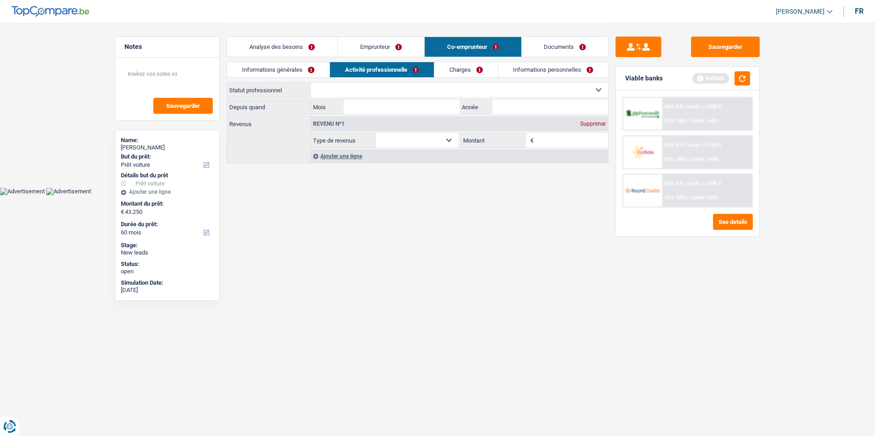
click at [308, 46] on link "Analyse des besoins" at bounding box center [282, 47] width 110 height 20
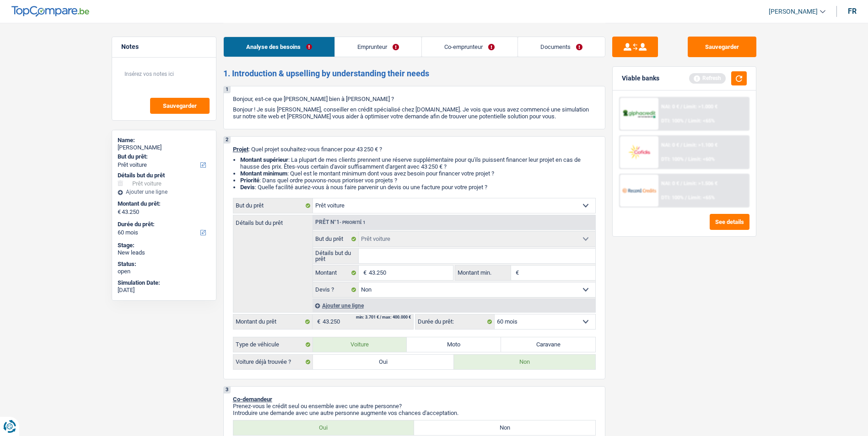
click at [394, 56] on link "Emprunteur" at bounding box center [378, 47] width 86 height 20
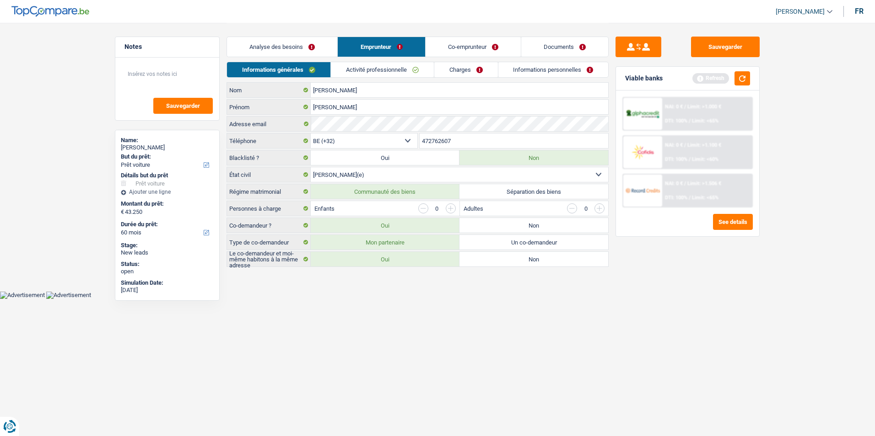
click at [446, 209] on input "button" at bounding box center [451, 209] width 10 height 10
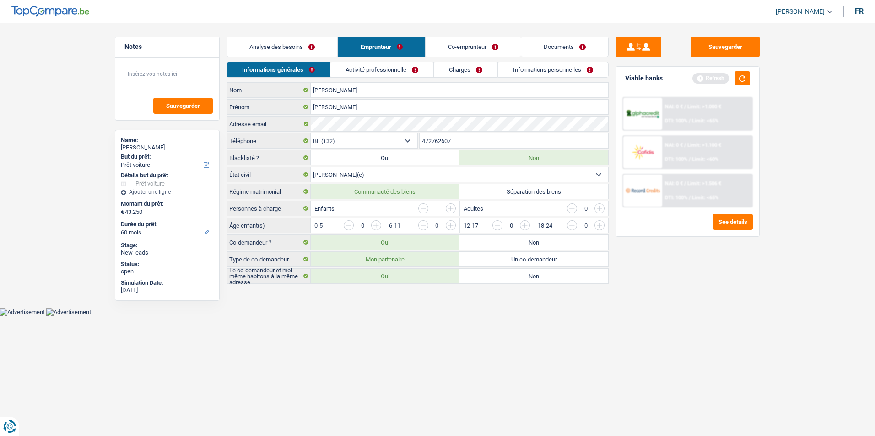
click at [446, 209] on input "button" at bounding box center [451, 209] width 10 height 10
click at [451, 229] on input "button" at bounding box center [636, 227] width 381 height 15
click at [452, 226] on input "button" at bounding box center [636, 227] width 381 height 15
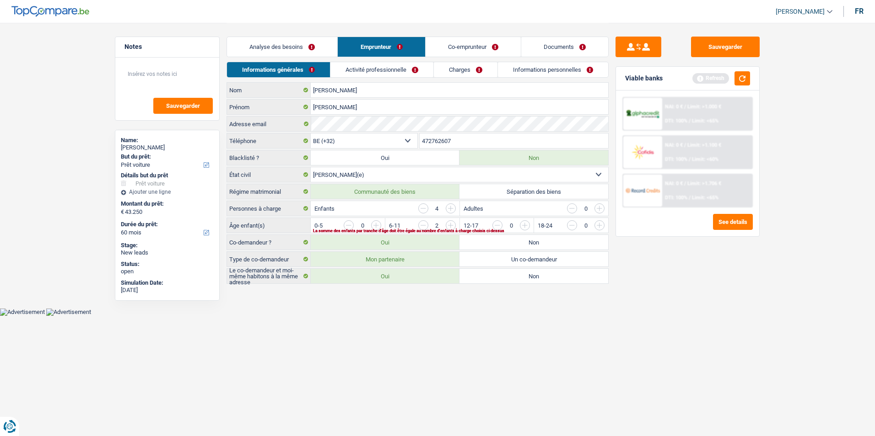
click at [452, 226] on input "button" at bounding box center [636, 227] width 381 height 15
click at [377, 222] on input "button" at bounding box center [561, 227] width 381 height 15
click at [412, 78] on div "Informations générales Activité professionnelle Charges Informations personnell…" at bounding box center [417, 72] width 382 height 21
click at [412, 76] on link "Activité professionnelle" at bounding box center [382, 69] width 103 height 15
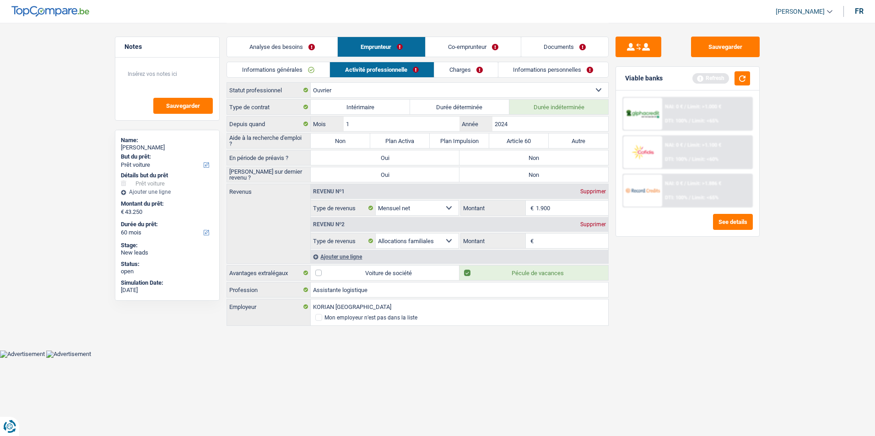
click at [354, 137] on label "Non" at bounding box center [340, 141] width 59 height 15
click at [354, 137] on input "Non" at bounding box center [340, 141] width 59 height 15
radio input "true"
click at [531, 165] on div "En période de préavis ? Oui Non Tous les champs sont obligatoires. Veuillez sél…" at bounding box center [417, 158] width 382 height 16
click at [531, 161] on label "Non" at bounding box center [533, 157] width 149 height 15
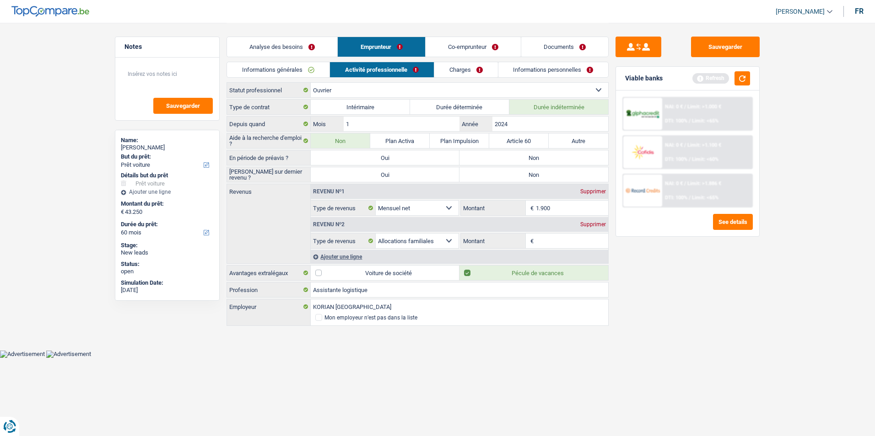
click at [531, 161] on input "Non" at bounding box center [533, 157] width 149 height 15
radio input "true"
click at [528, 171] on label "Non" at bounding box center [533, 174] width 149 height 15
click at [528, 171] on input "Non" at bounding box center [533, 174] width 149 height 15
radio input "true"
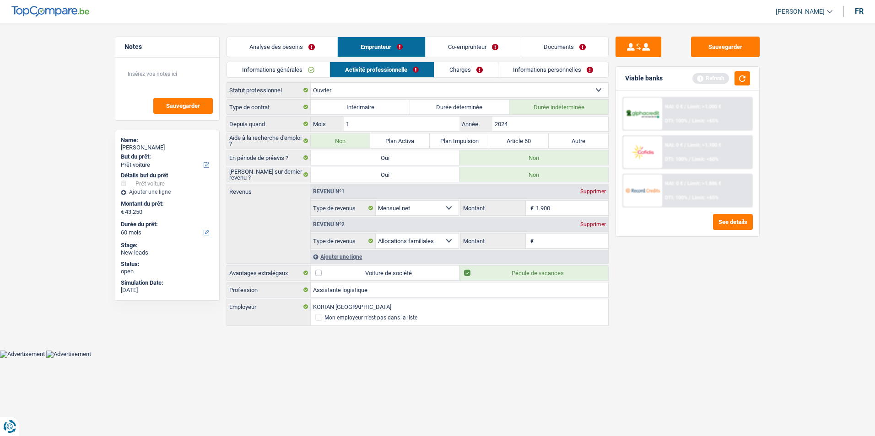
click at [562, 210] on input "1.900" at bounding box center [572, 208] width 73 height 15
click at [539, 237] on input "Montant" at bounding box center [572, 241] width 73 height 15
type input "1.200"
click at [465, 74] on link "Charges" at bounding box center [466, 69] width 64 height 15
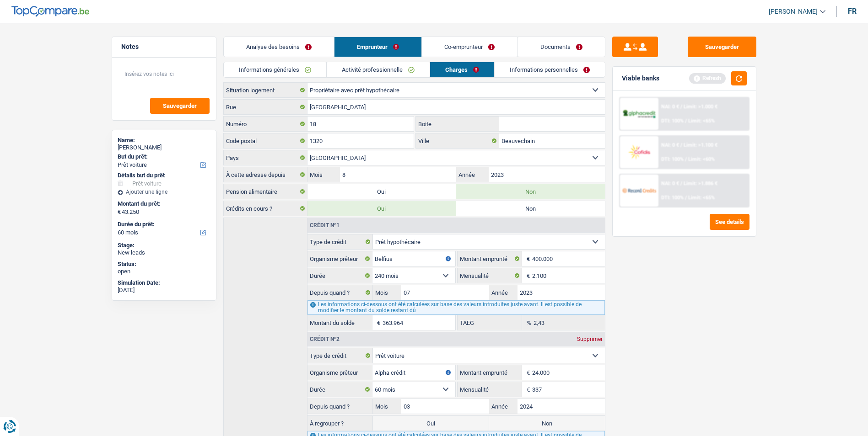
click at [531, 72] on link "Informations personnelles" at bounding box center [549, 69] width 110 height 15
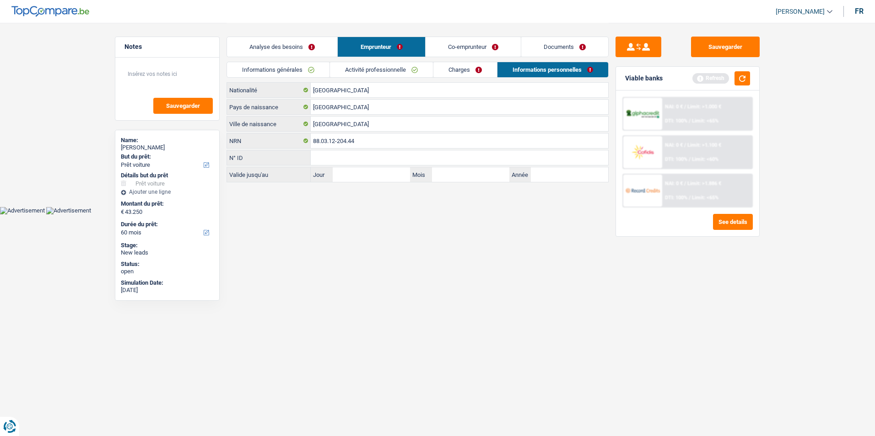
click at [548, 51] on link "Documents" at bounding box center [564, 47] width 87 height 20
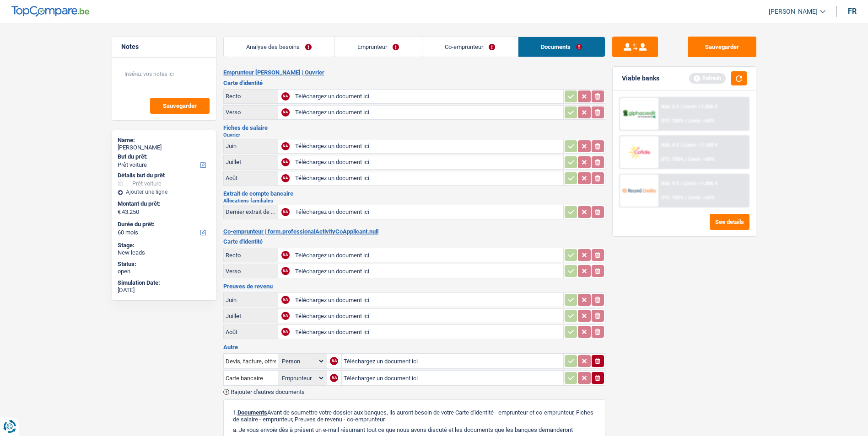
click at [305, 47] on link "Analyse des besoins" at bounding box center [279, 47] width 111 height 20
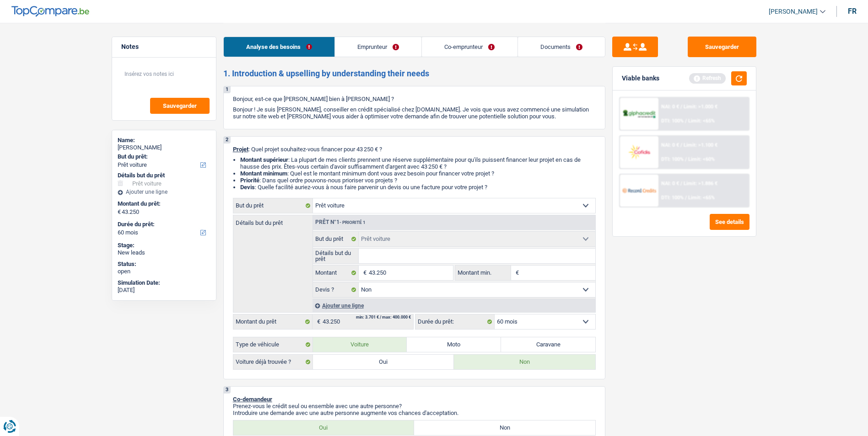
click at [454, 50] on link "Co-emprunteur" at bounding box center [469, 47] width 95 height 20
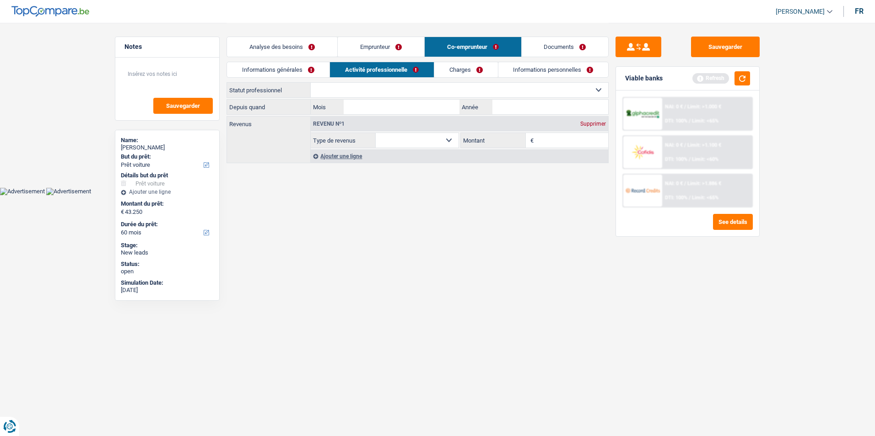
click at [291, 70] on link "Informations générales" at bounding box center [278, 69] width 102 height 15
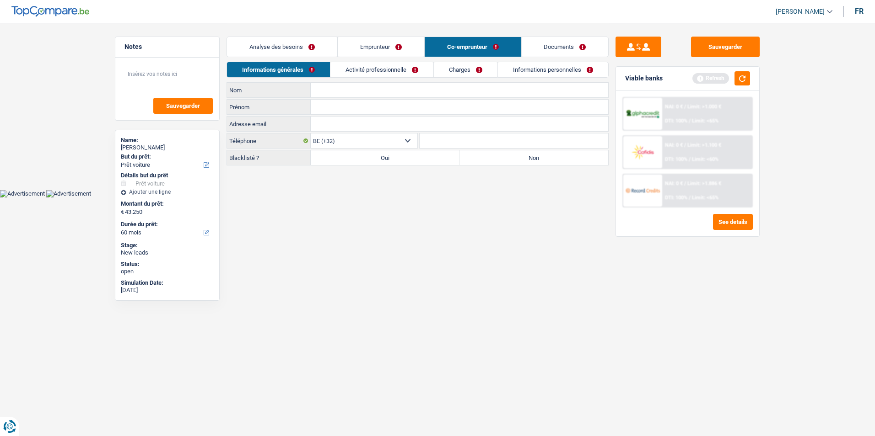
click at [349, 89] on input "Nom" at bounding box center [459, 90] width 297 height 15
type input "dabreux"
type input "Julien"
click at [315, 89] on input "dabreux" at bounding box center [459, 90] width 297 height 15
type input "Dabreux"
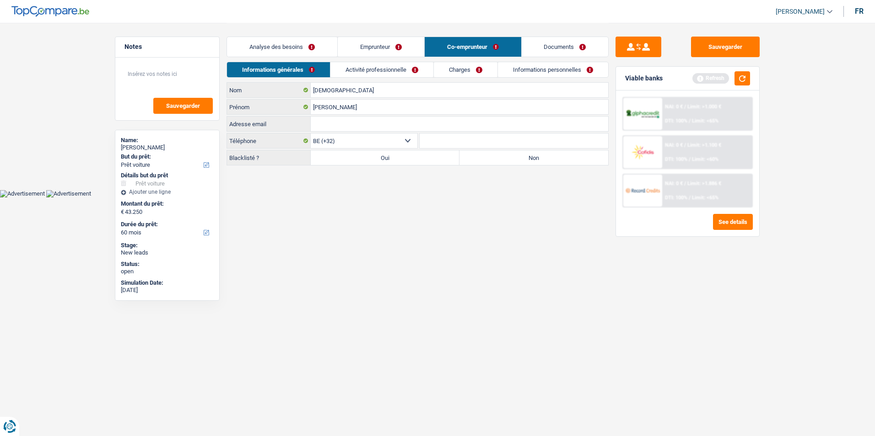
click at [535, 159] on label "Non" at bounding box center [533, 157] width 149 height 15
click at [535, 159] on input "Non" at bounding box center [533, 157] width 149 height 15
radio input "true"
click at [405, 67] on link "Activité professionnelle" at bounding box center [382, 69] width 103 height 15
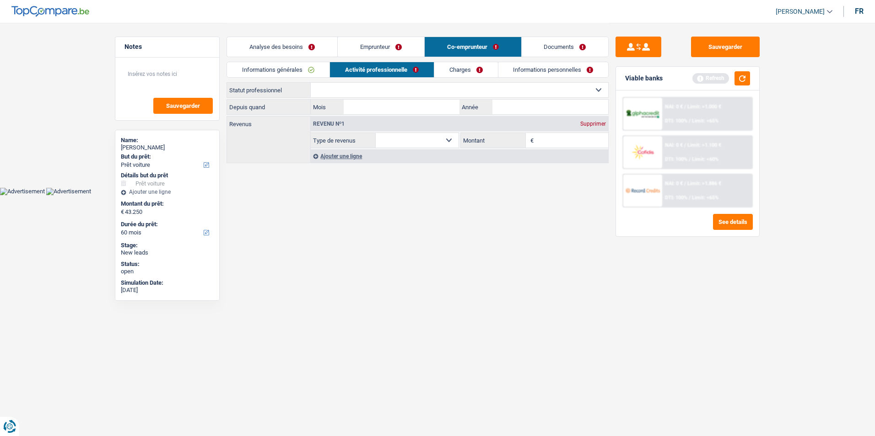
click at [373, 88] on select "Ouvrier Employé privé Employé public Invalide Indépendant Pensionné Chômeur Mut…" at bounding box center [459, 90] width 297 height 15
select select "independent"
click at [311, 83] on select "Ouvrier Employé privé Employé public Invalide Indépendant Pensionné Chômeur Mut…" at bounding box center [459, 90] width 297 height 15
select select "netSalary"
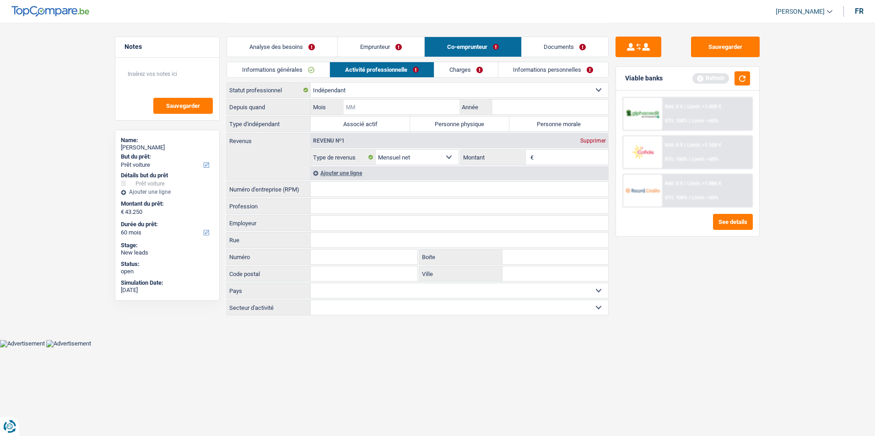
click at [434, 104] on input "Mois" at bounding box center [402, 107] width 116 height 15
type input "10"
type input "2025"
click at [337, 192] on input "Numéro d'entreprise (RPM)" at bounding box center [459, 189] width 297 height 15
drag, startPoint x: 358, startPoint y: 184, endPoint x: 301, endPoint y: 187, distance: 57.2
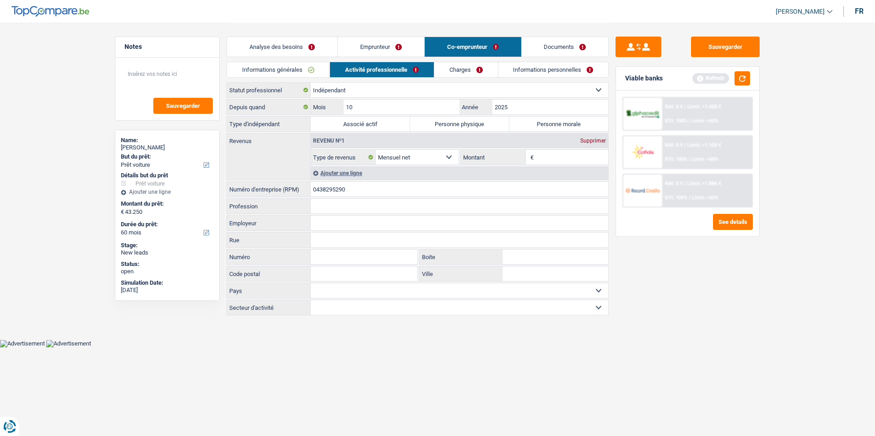
click at [301, 187] on div "0438295290 Numéro d'entreprise (RPM)" at bounding box center [417, 189] width 381 height 15
type input "0438295290"
click at [373, 186] on input "0438295290" at bounding box center [459, 189] width 297 height 15
click at [331, 253] on input "Numéro" at bounding box center [364, 257] width 107 height 15
click at [327, 277] on input "Code postal" at bounding box center [364, 274] width 107 height 15
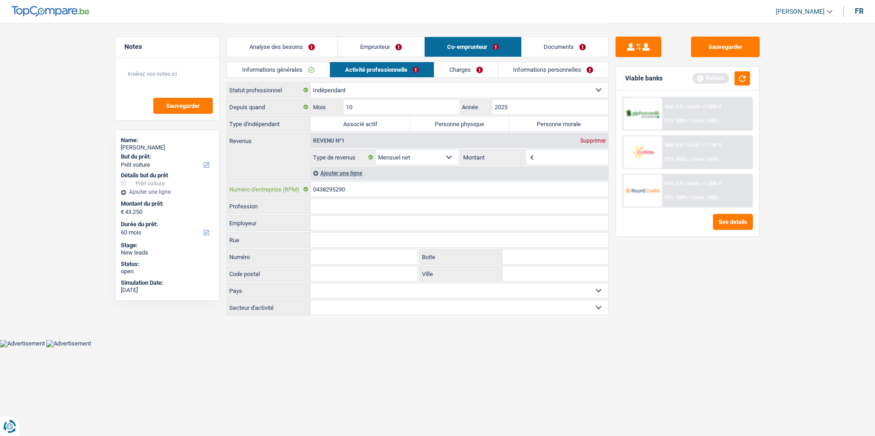
drag, startPoint x: 354, startPoint y: 189, endPoint x: 301, endPoint y: 186, distance: 52.7
click at [301, 186] on div "0438295290 Numéro d'entreprise (RPM)" at bounding box center [417, 189] width 381 height 15
click at [401, 105] on input "10" at bounding box center [402, 107] width 116 height 15
type input "1"
type input "07"
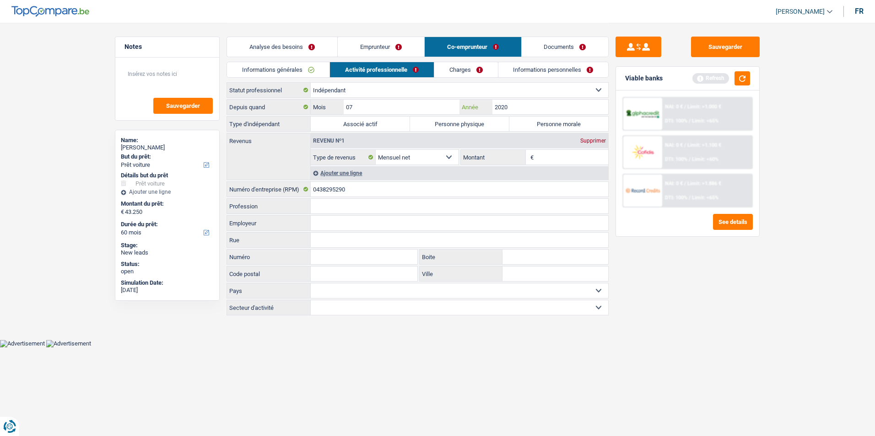
type input "2020"
click at [547, 128] on label "Personne morale" at bounding box center [558, 124] width 99 height 15
click at [547, 128] on input "Personne morale" at bounding box center [558, 124] width 99 height 15
radio input "true"
click at [353, 312] on select "Agriculture/Pêche Industrie Horeca Courier/Fitness/Taxi Construction Banques/As…" at bounding box center [459, 308] width 297 height 15
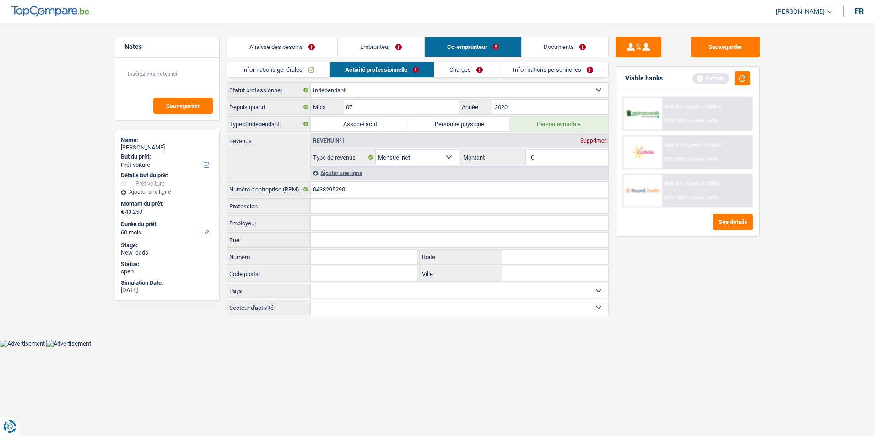
select select "construction"
click at [311, 301] on select "Agriculture/Pêche Industrie Horeca Courier/Fitness/Taxi Construction Banques/As…" at bounding box center [459, 308] width 297 height 15
click at [550, 154] on input "Montant" at bounding box center [572, 157] width 73 height 15
type input "2.300"
click at [478, 73] on link "Charges" at bounding box center [466, 69] width 64 height 15
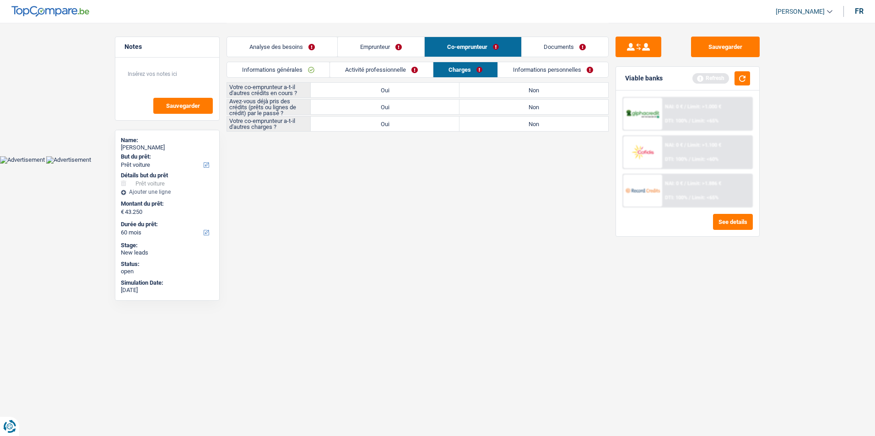
click at [403, 90] on label "Oui" at bounding box center [385, 90] width 149 height 15
click at [403, 90] on input "Oui" at bounding box center [385, 90] width 149 height 15
radio input "true"
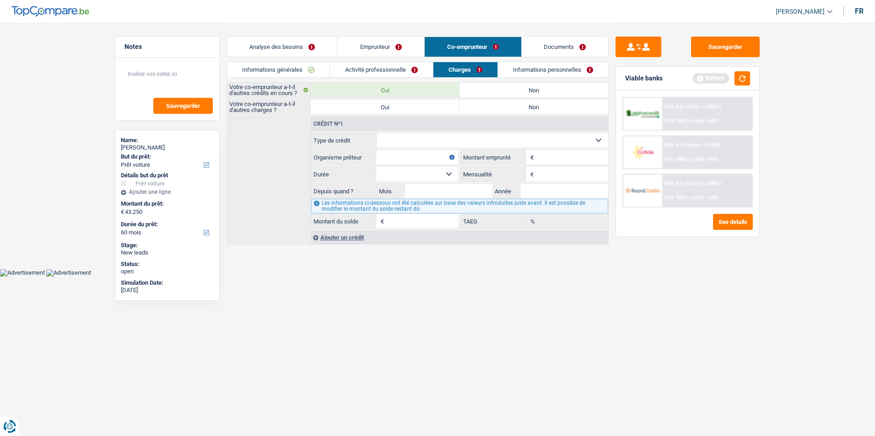
click at [511, 91] on label "Non" at bounding box center [533, 90] width 149 height 15
click at [511, 91] on input "Non" at bounding box center [533, 90] width 149 height 15
radio input "true"
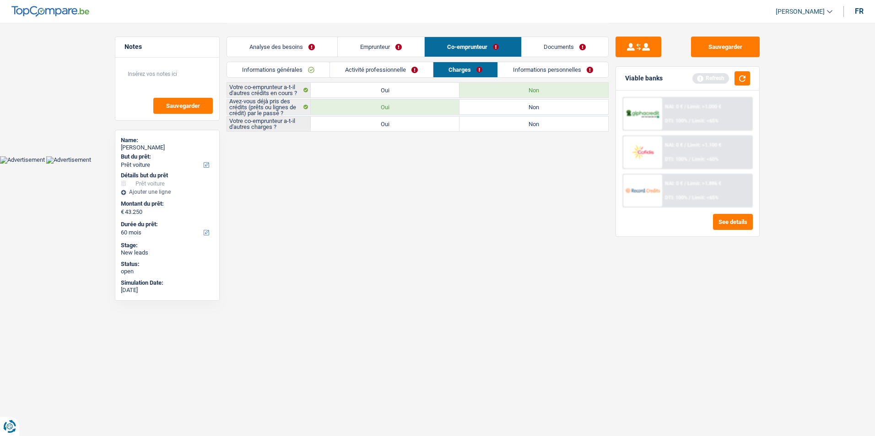
click at [512, 128] on label "Non" at bounding box center [533, 124] width 149 height 15
click at [512, 128] on input "Non" at bounding box center [533, 124] width 149 height 15
radio input "true"
click at [537, 74] on link "Informations personnelles" at bounding box center [553, 69] width 110 height 15
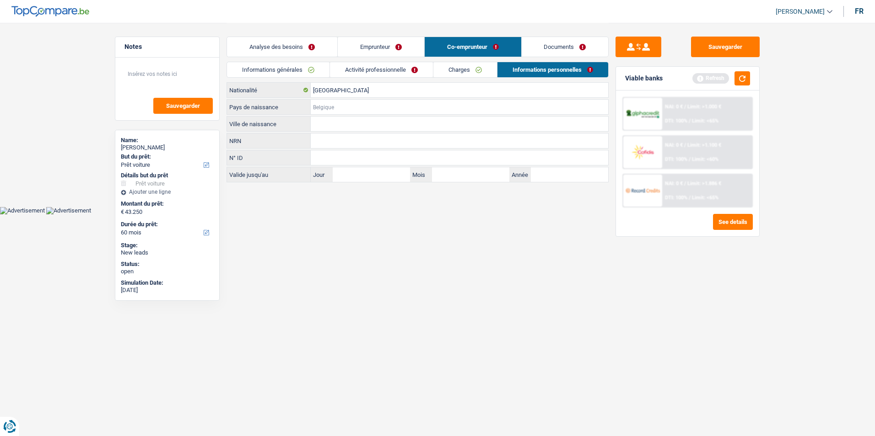
click at [351, 109] on input "Pays de naissance" at bounding box center [459, 107] width 297 height 15
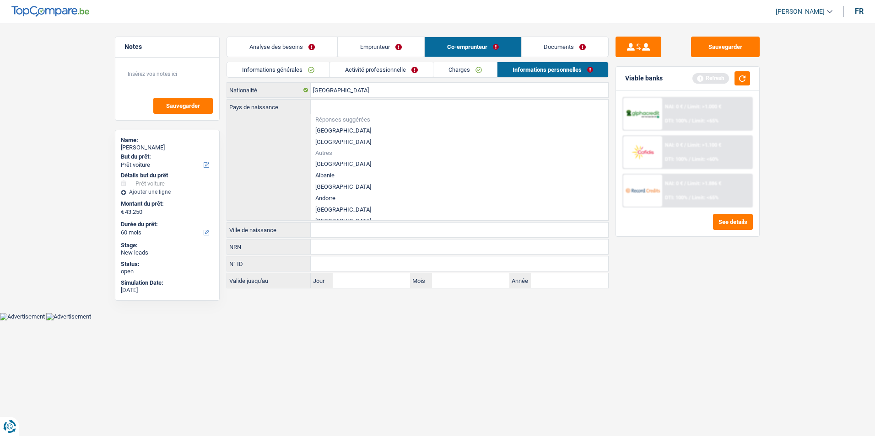
click at [349, 128] on li "[GEOGRAPHIC_DATA]" at bounding box center [459, 130] width 297 height 11
type input "[GEOGRAPHIC_DATA]"
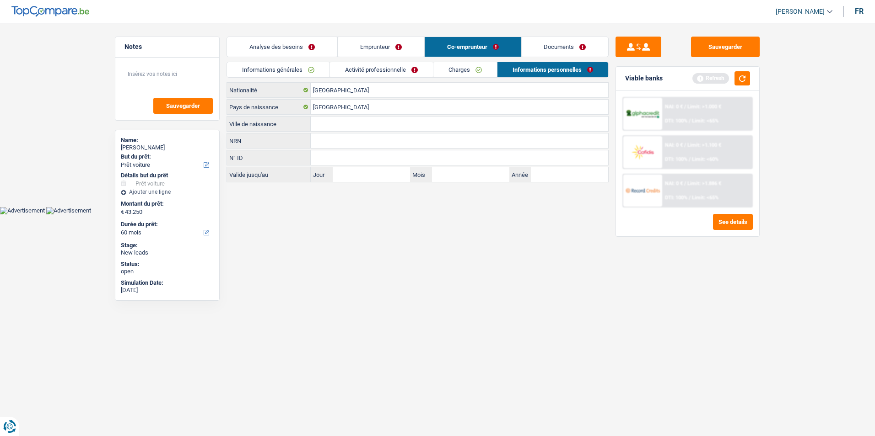
click at [336, 123] on input "Ville de naissance" at bounding box center [459, 124] width 297 height 15
type input "Uccle"
click at [362, 143] on input "NRN" at bounding box center [459, 141] width 297 height 15
click at [368, 162] on input "N° ID" at bounding box center [459, 157] width 297 height 15
click at [365, 63] on link "Activité professionnelle" at bounding box center [381, 69] width 103 height 15
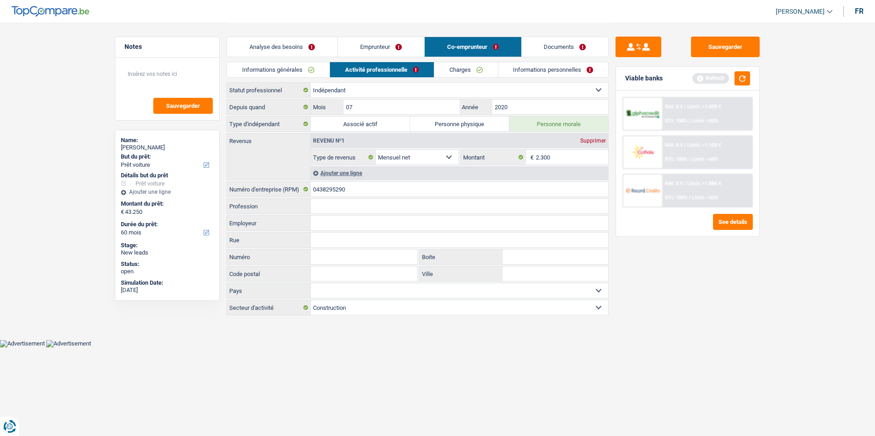
click at [369, 51] on link "Emprunteur" at bounding box center [381, 47] width 86 height 20
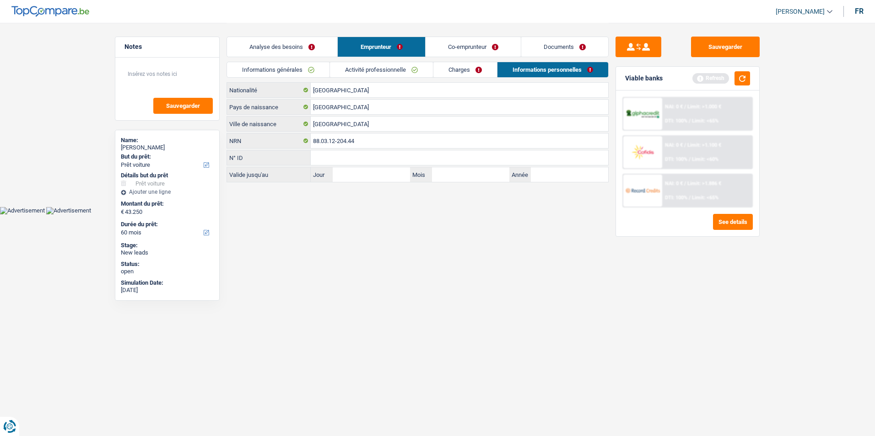
click at [329, 46] on link "Analyse des besoins" at bounding box center [282, 47] width 110 height 20
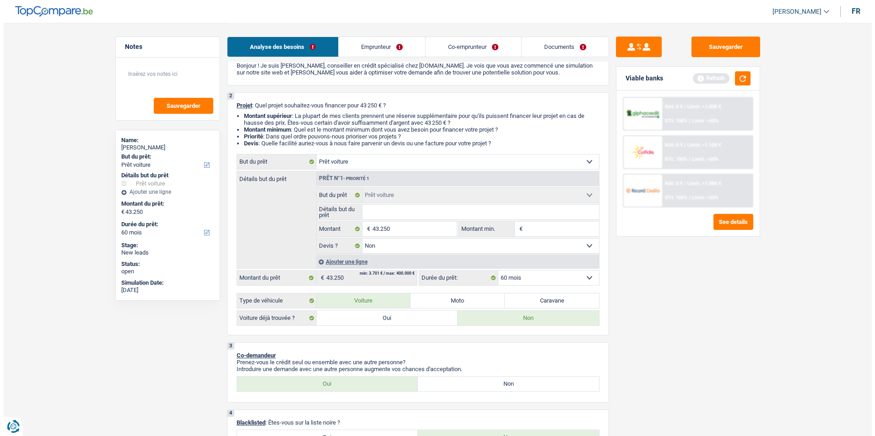
scroll to position [137, 0]
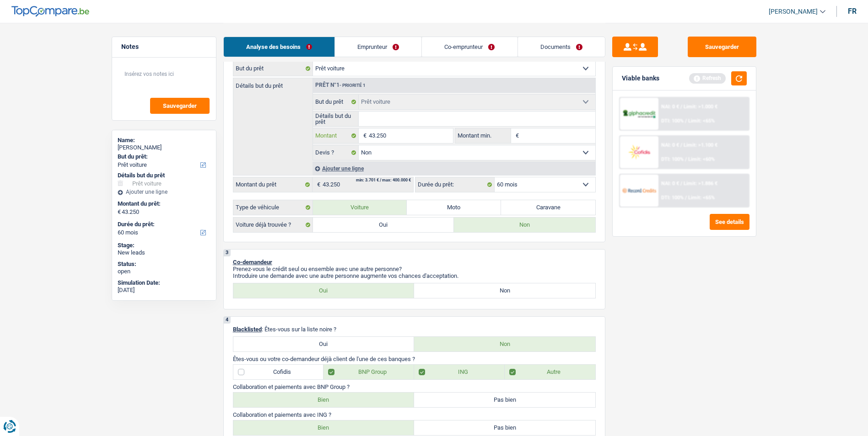
click at [402, 135] on input "43.250" at bounding box center [411, 136] width 84 height 15
type input "4.325"
type input "432"
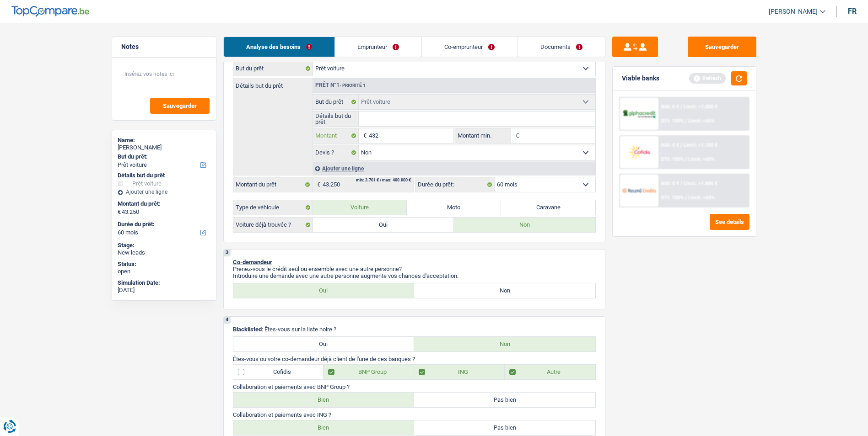
type input "43"
type input "4"
type input "40"
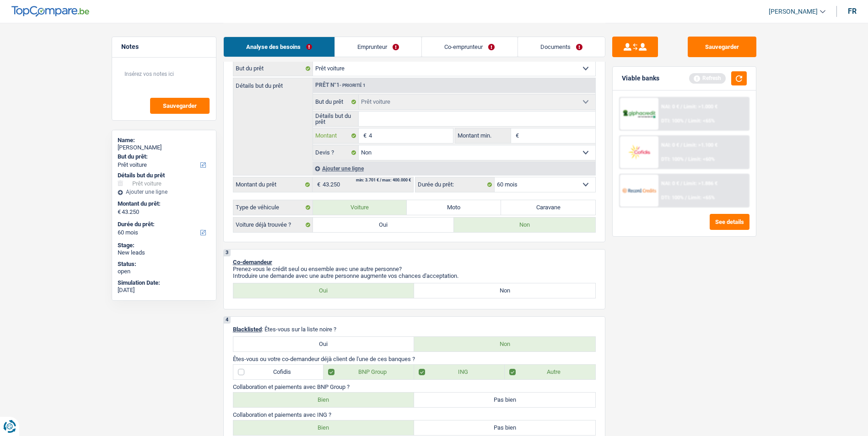
type input "40"
type input "400"
type input "4.000"
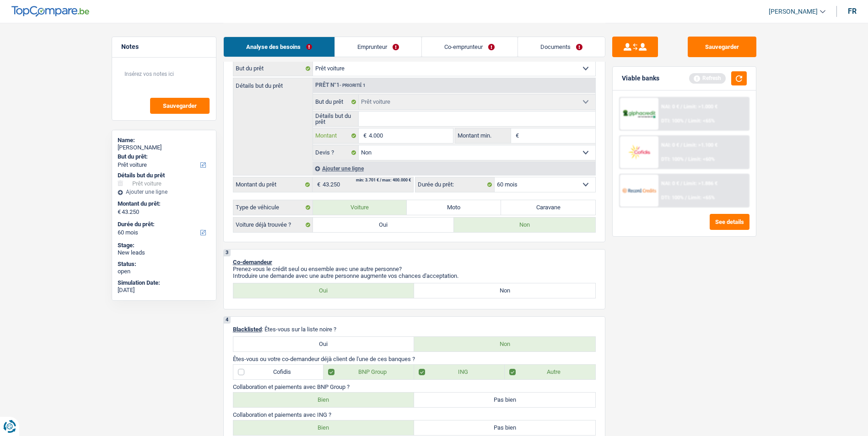
type input "40.000"
type input "4.000"
type input "400"
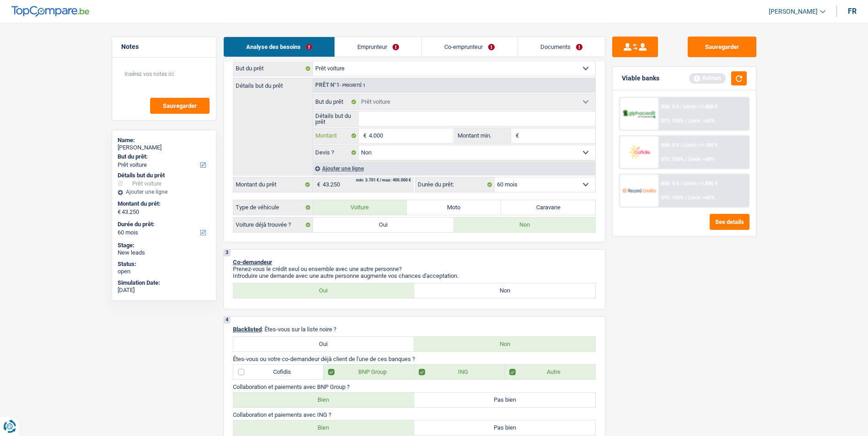
type input "400"
type input "40"
type input "4"
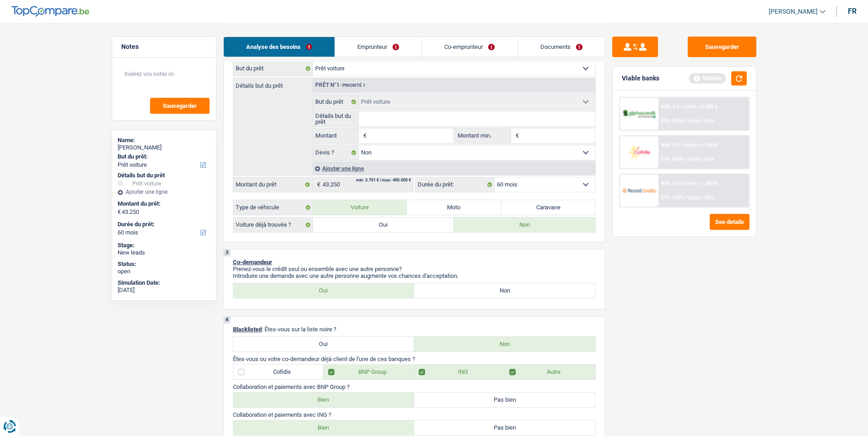
type input "4"
type input "40"
type input "400"
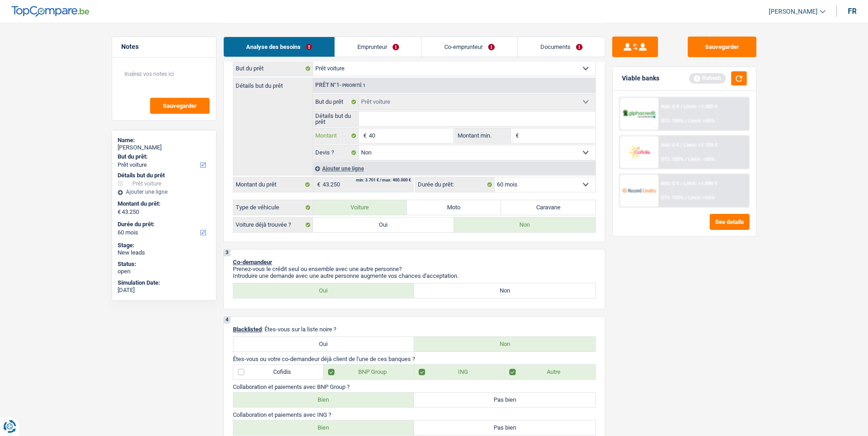
type input "400"
type input "4.000"
type input "40.000"
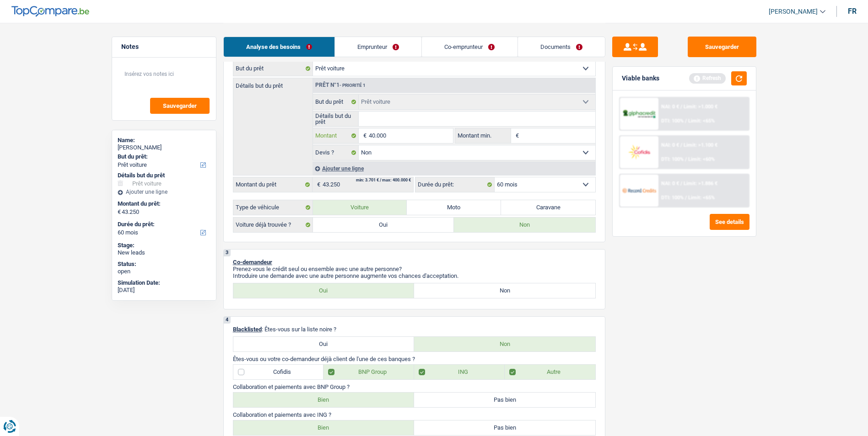
type input "40.000"
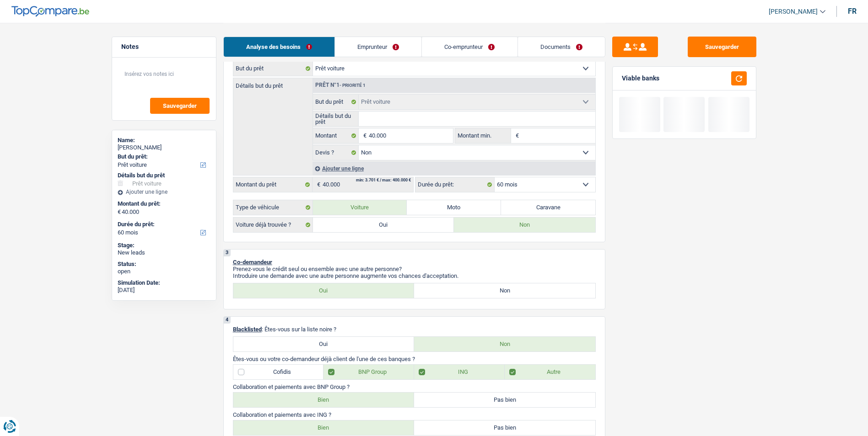
type input "3"
type input "35"
type input "350"
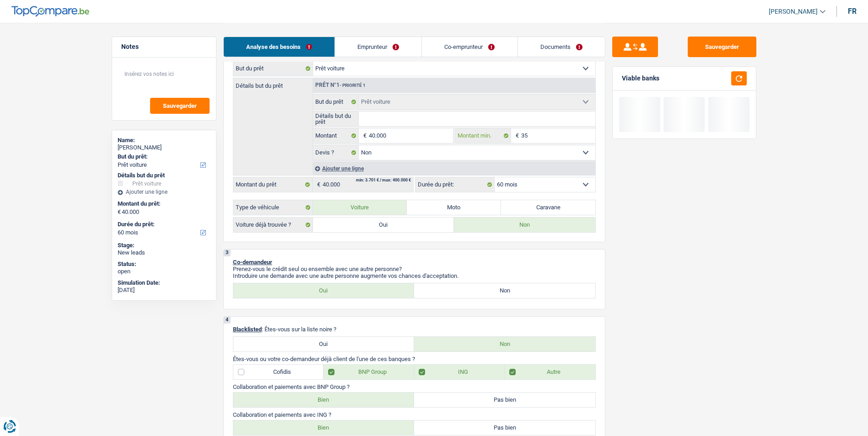
type input "350"
type input "3.500"
type input "35.000"
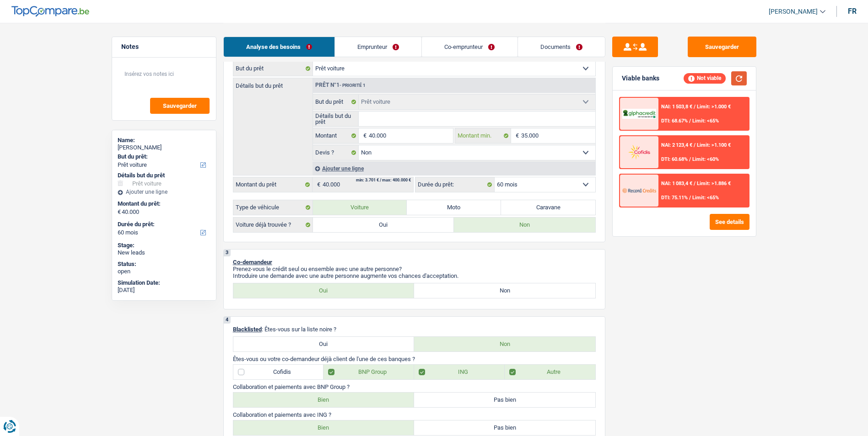
type input "35.000"
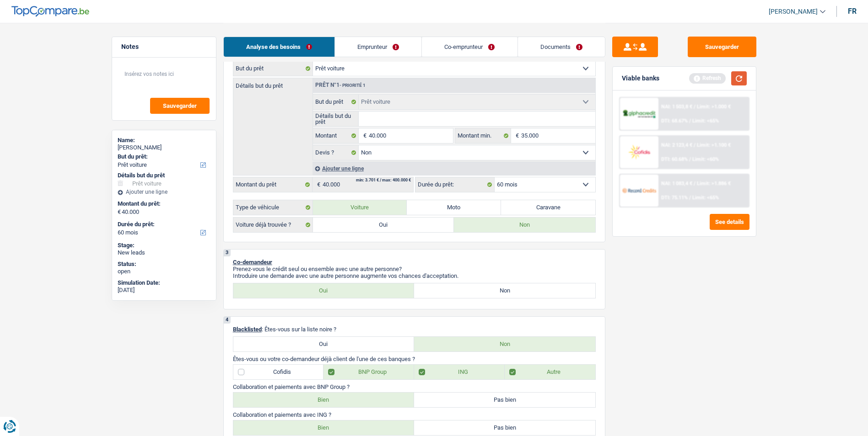
click at [742, 77] on button "button" at bounding box center [739, 78] width 16 height 14
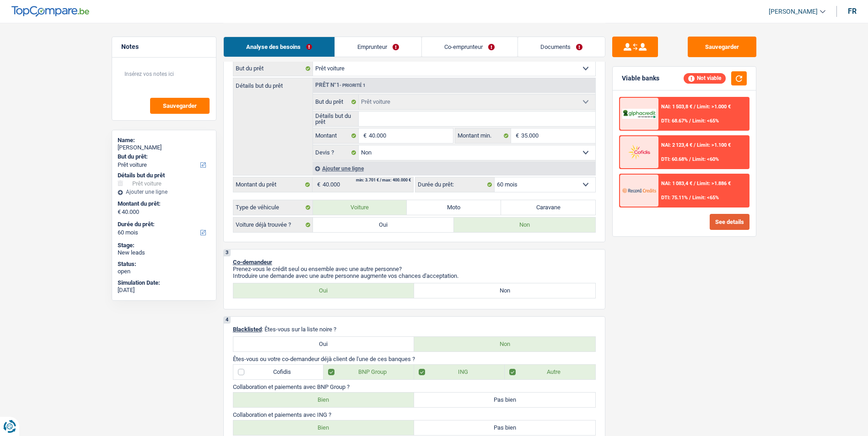
click at [725, 215] on button "See details" at bounding box center [729, 222] width 40 height 16
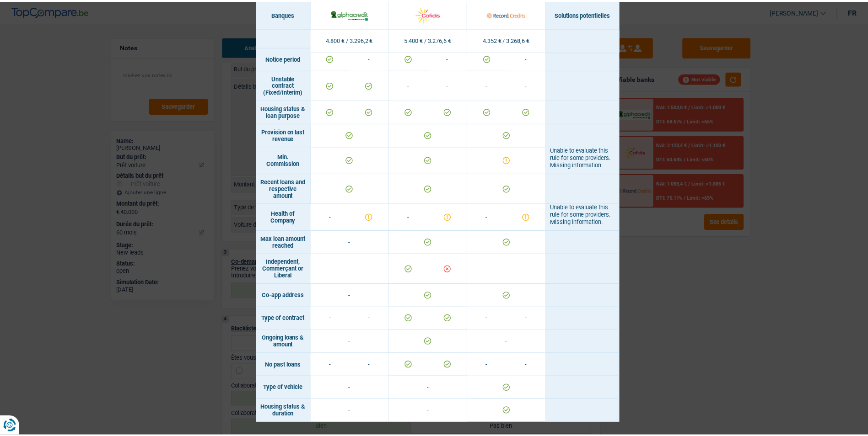
scroll to position [674, 0]
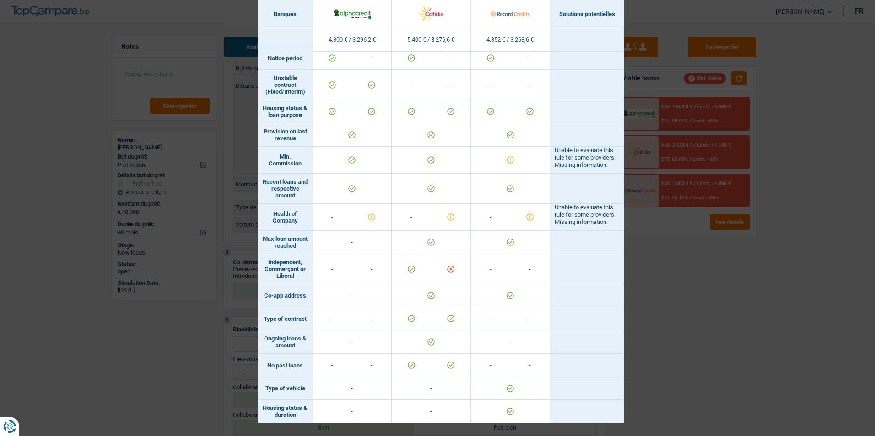
click at [668, 294] on div "Banks conditions × Banques Solutions potentielles Revenus / Charges 4.800 € / 3…" at bounding box center [437, 218] width 875 height 436
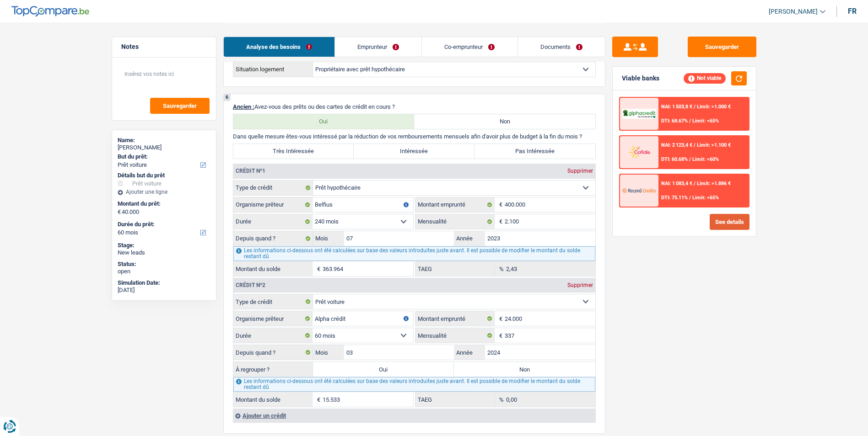
scroll to position [869, 0]
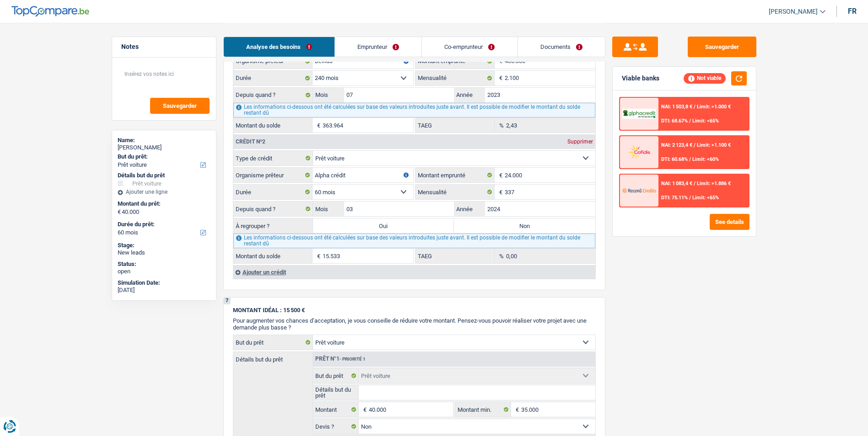
click at [399, 225] on label "Oui" at bounding box center [383, 226] width 141 height 15
click at [399, 225] on input "Oui" at bounding box center [383, 226] width 141 height 15
radio input "true"
type input "55.533"
type input "15.533"
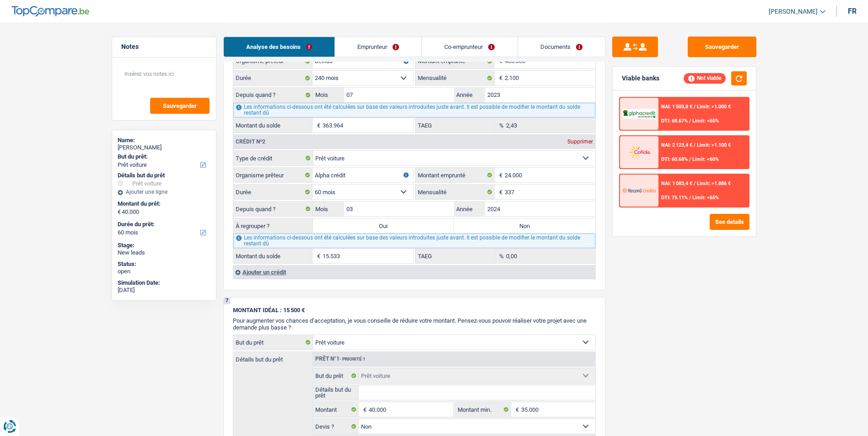
select select
type input "15.533"
select select
radio input "false"
select select "refinancing"
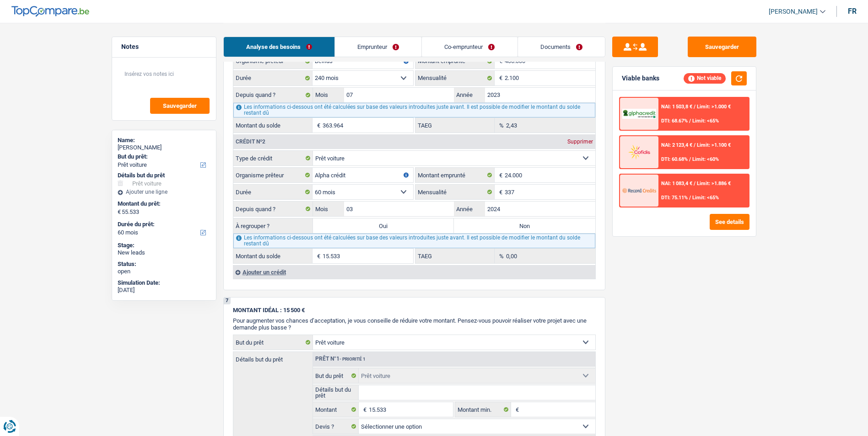
select select "refinancing"
select select "144"
select select "refinancing"
select select "144"
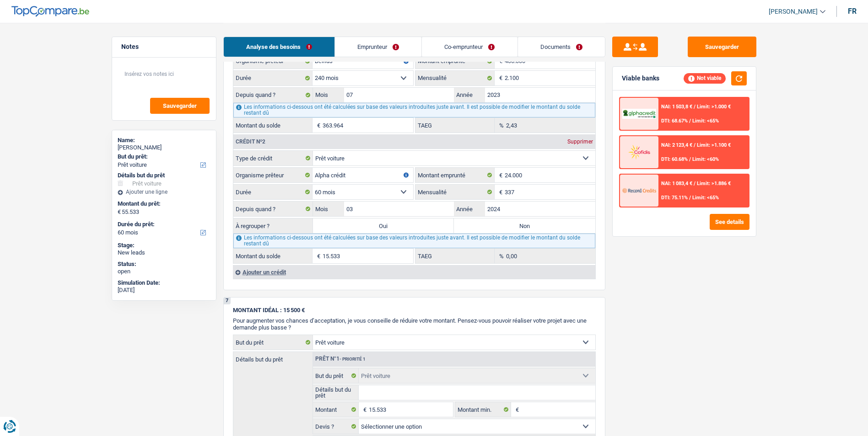
select select "refinancing"
select select "144"
select select "car"
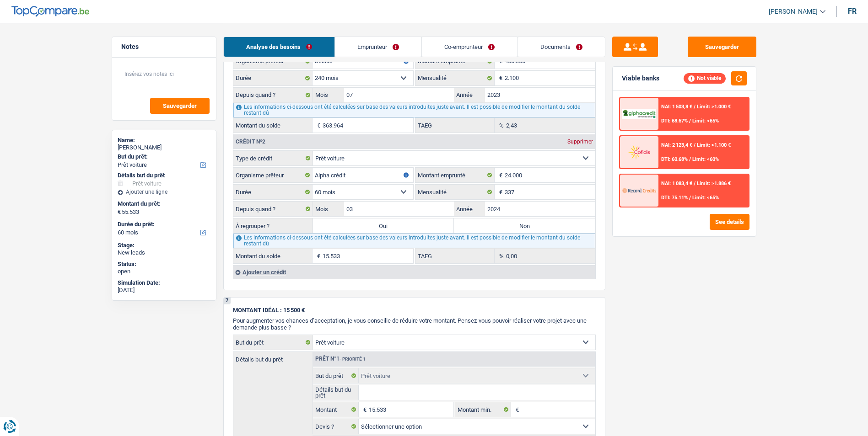
select select "false"
select select "car"
select select "false"
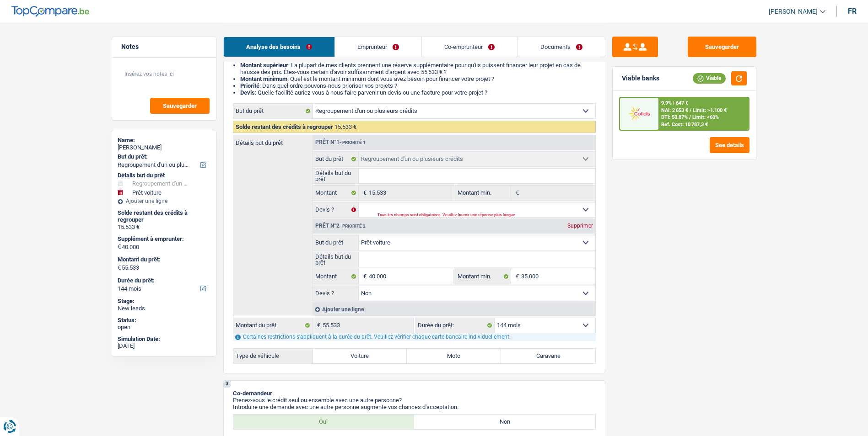
scroll to position [91, 0]
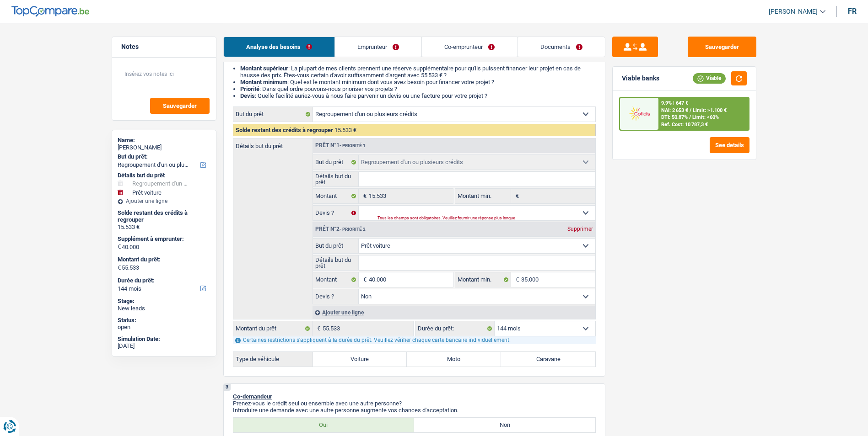
click at [538, 328] on select "12 mois 18 mois 24 mois 30 mois 36 mois 42 mois 48 mois 60 mois 72 mois 84 mois…" at bounding box center [544, 329] width 101 height 15
select select "84"
click at [494, 322] on select "12 mois 18 mois 24 mois 30 mois 36 mois 42 mois 48 mois 60 mois 72 mois 84 mois…" at bounding box center [544, 329] width 101 height 15
select select "84"
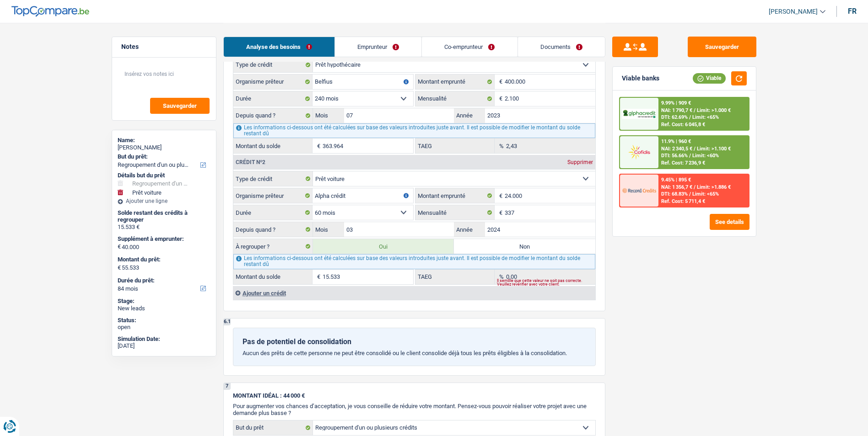
scroll to position [1006, 0]
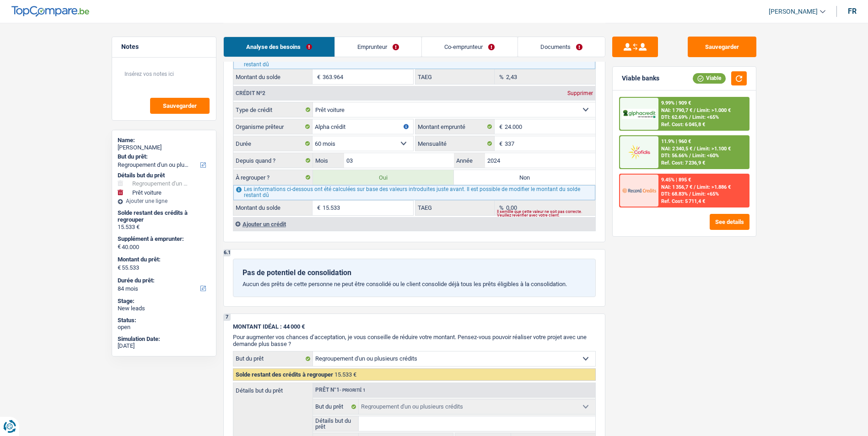
click at [502, 176] on label "Non" at bounding box center [524, 177] width 141 height 15
click at [502, 176] on input "Non" at bounding box center [524, 177] width 141 height 15
radio input "true"
select select "car"
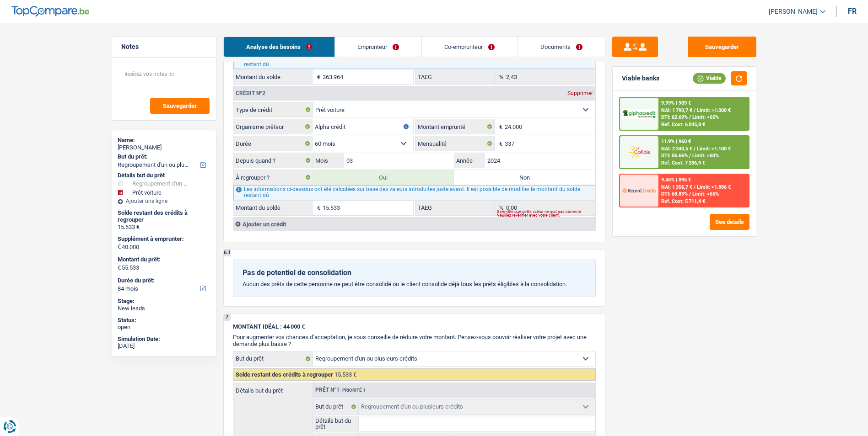
select select "60"
select select "car"
type input "40.000"
type input "35.000"
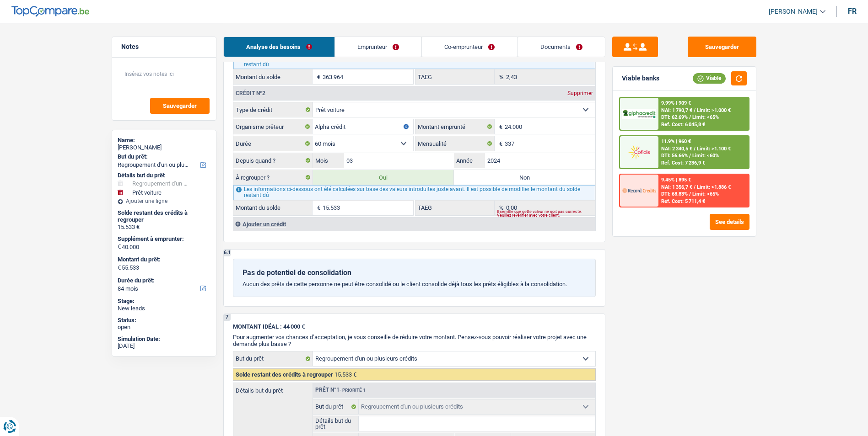
select select "false"
select select "60"
select select "car"
type input "40.000"
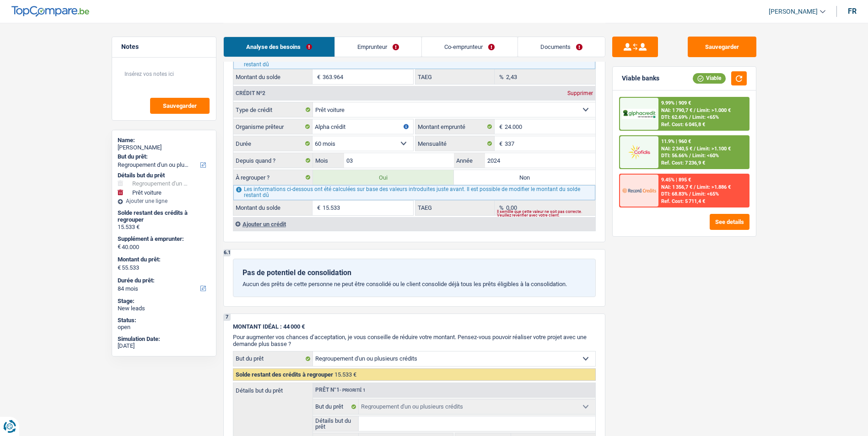
type input "35.000"
select select "false"
select select "60"
radio input "false"
type input "40.000"
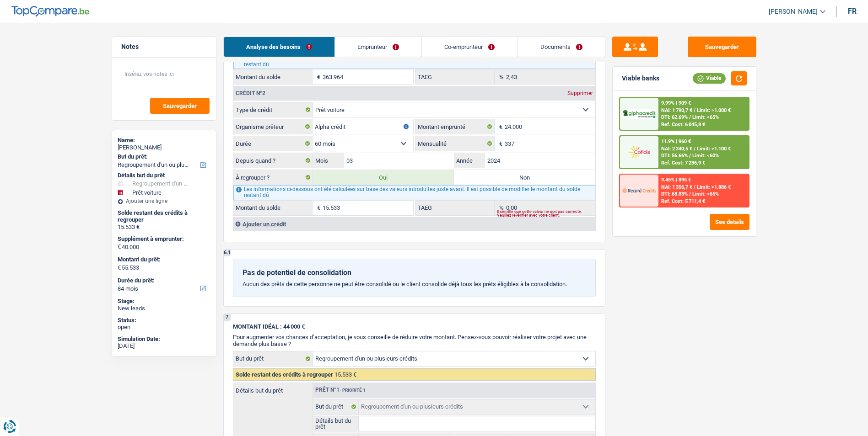
type input "40.000"
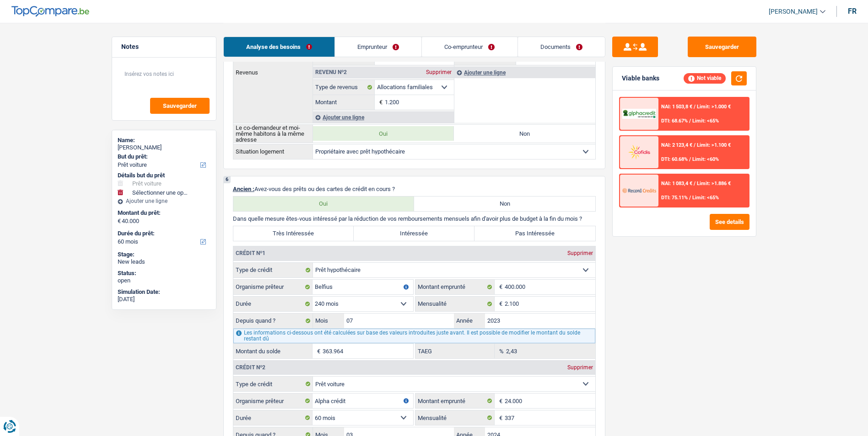
scroll to position [732, 0]
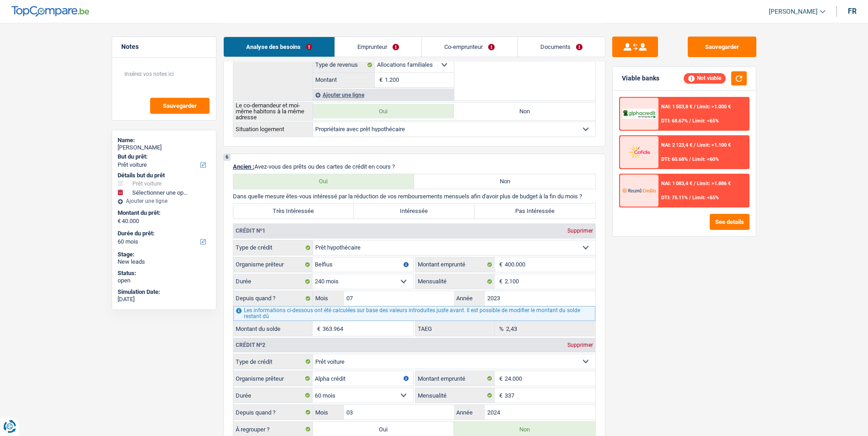
click at [316, 210] on label "Très Intéressée" at bounding box center [293, 211] width 121 height 15
click at [316, 210] on input "Très Intéressée" at bounding box center [293, 211] width 121 height 15
radio input "true"
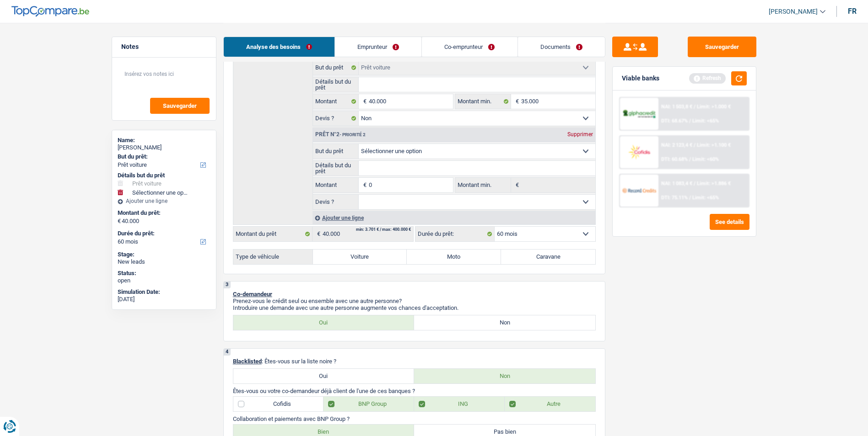
scroll to position [183, 0]
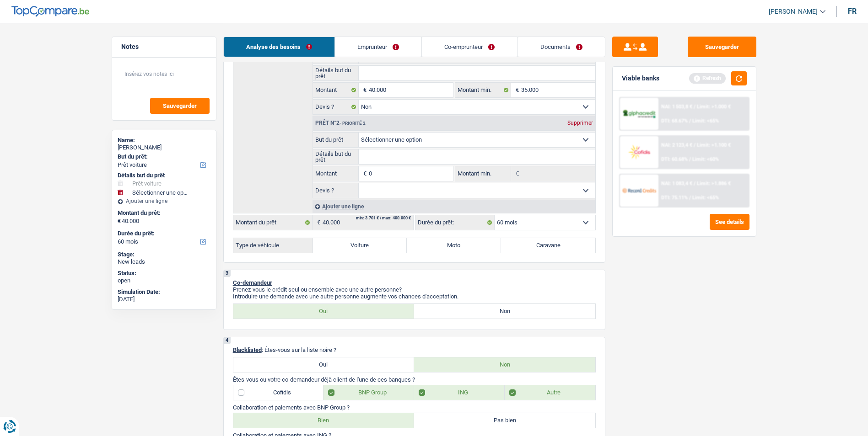
click at [576, 119] on div "Prêt n°2 - Priorité 2 Supprimer" at bounding box center [454, 123] width 282 height 15
click at [574, 123] on div "Supprimer" at bounding box center [580, 122] width 30 height 5
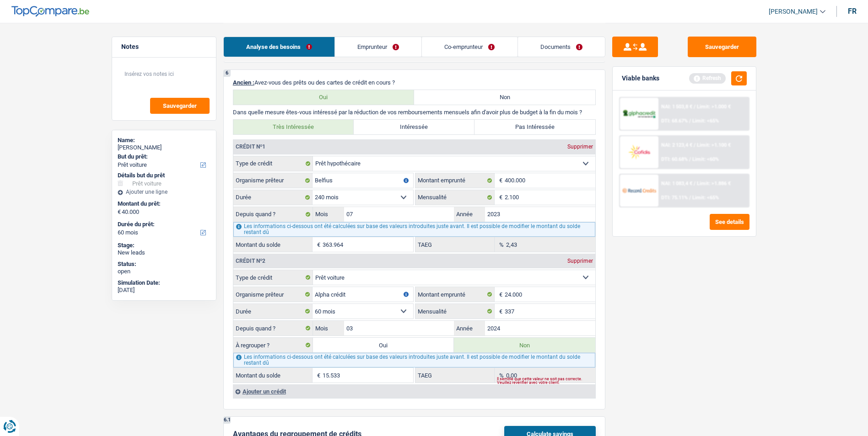
scroll to position [732, 0]
click at [580, 260] on div "Supprimer" at bounding box center [580, 261] width 30 height 5
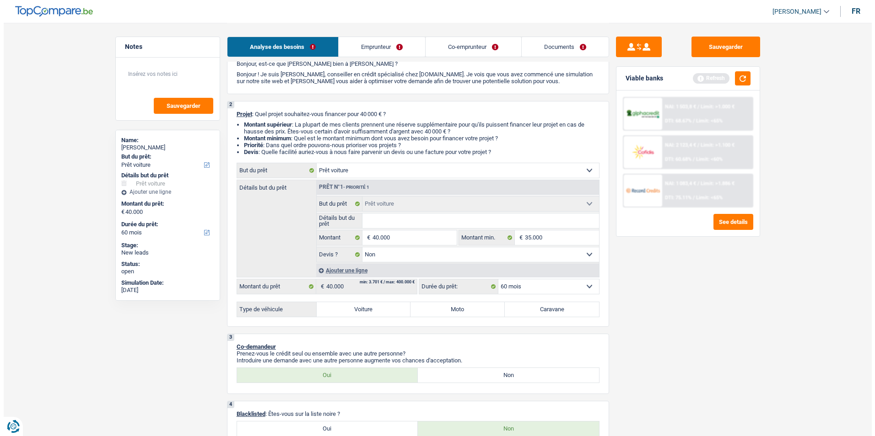
scroll to position [0, 0]
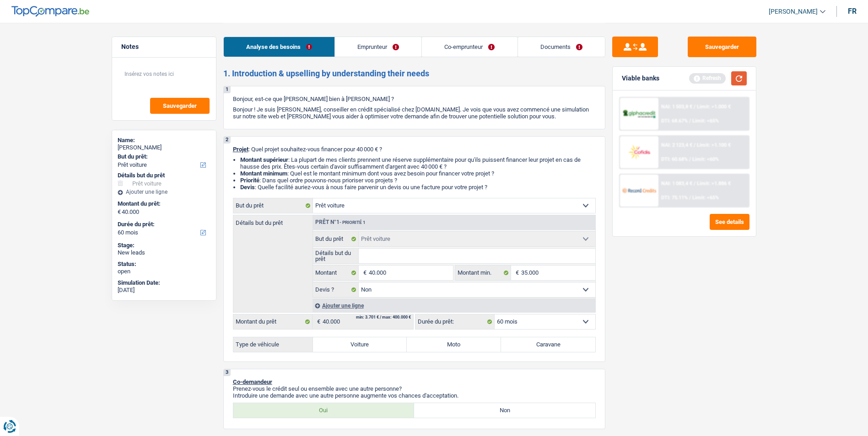
click at [740, 81] on button "button" at bounding box center [739, 78] width 16 height 14
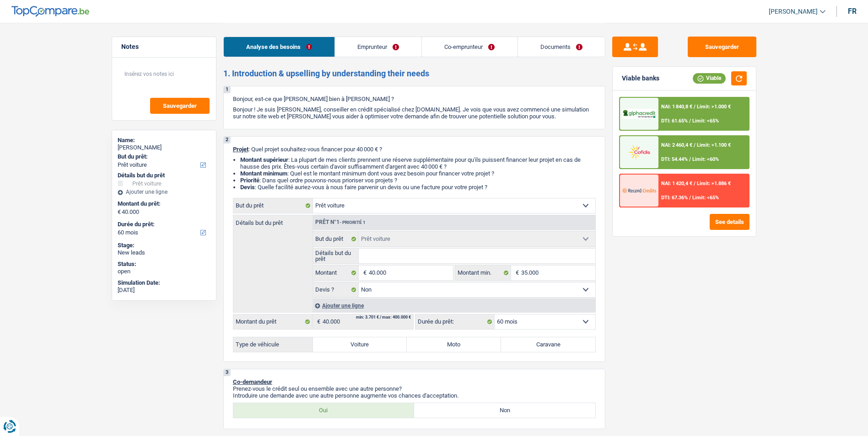
click at [374, 349] on label "Voiture" at bounding box center [360, 345] width 94 height 15
click at [374, 349] on input "Voiture" at bounding box center [360, 345] width 94 height 15
radio input "true"
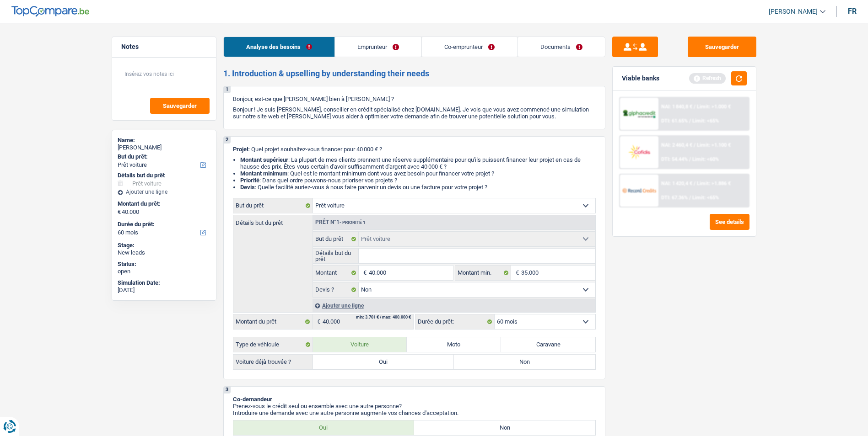
click at [484, 363] on label "Non" at bounding box center [524, 362] width 141 height 15
click at [484, 363] on input "Non" at bounding box center [524, 362] width 141 height 15
radio input "true"
click at [707, 219] on div "See details" at bounding box center [684, 222] width 130 height 16
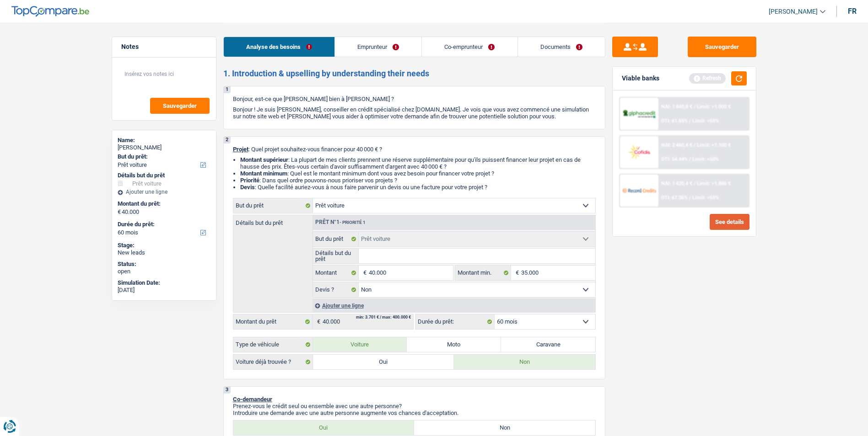
click at [720, 222] on button "See details" at bounding box center [729, 222] width 40 height 16
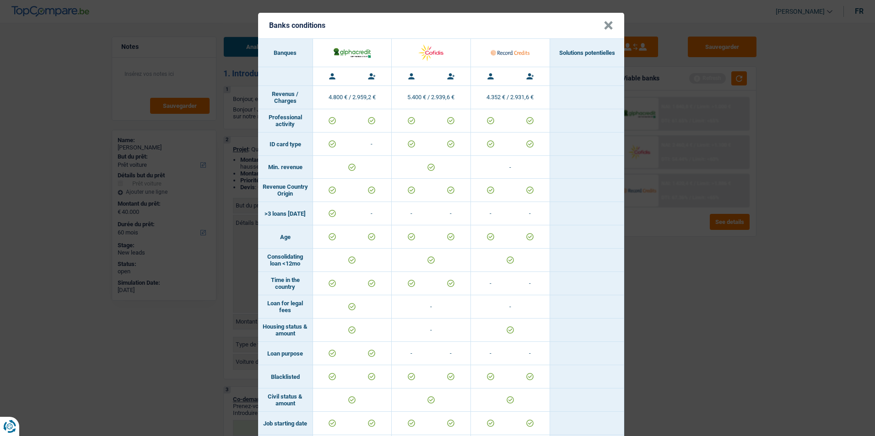
click at [605, 27] on button "×" at bounding box center [608, 25] width 10 height 9
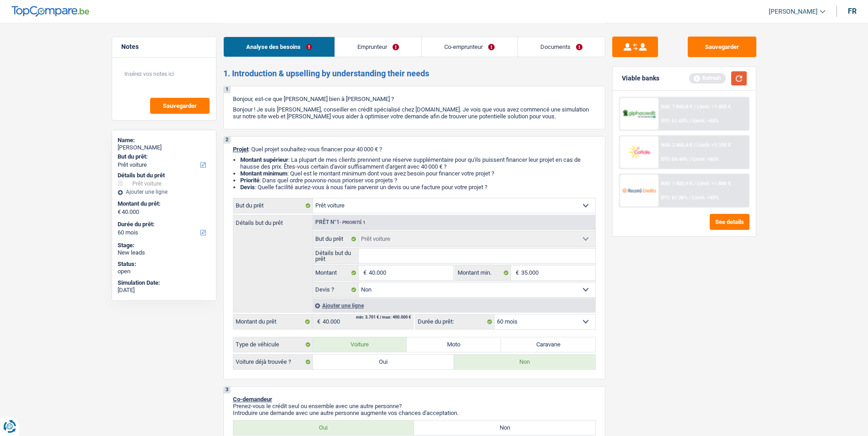
click at [741, 78] on button "button" at bounding box center [739, 78] width 16 height 14
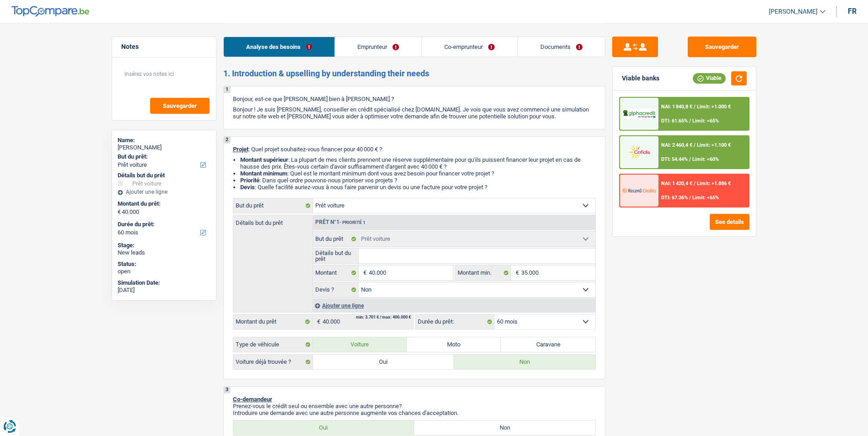
click at [703, 153] on div "NAI: 2 460,4 € / Limit: >1.100 € DTI: 54.44% / Limit: <60%" at bounding box center [703, 152] width 90 height 32
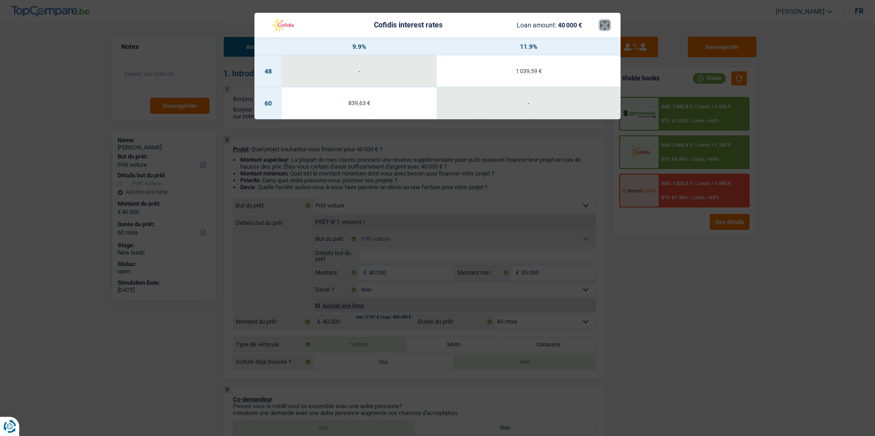
click at [605, 27] on button "×" at bounding box center [605, 25] width 10 height 9
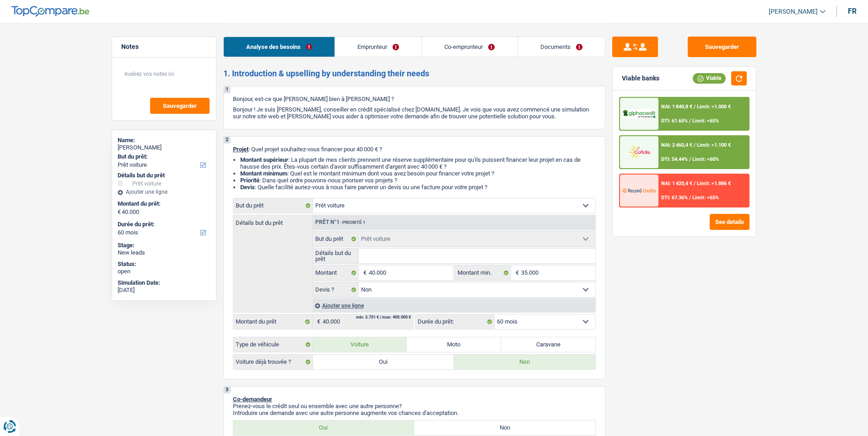
click at [675, 113] on div "NAI: 1 840,8 € / Limit: >1.000 € DTI: 61.65% / Limit: <65%" at bounding box center [703, 114] width 90 height 32
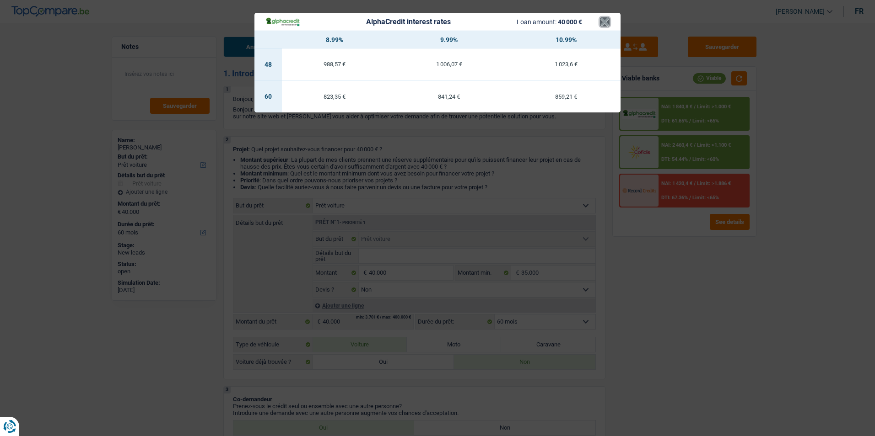
click at [605, 22] on button "×" at bounding box center [605, 21] width 10 height 9
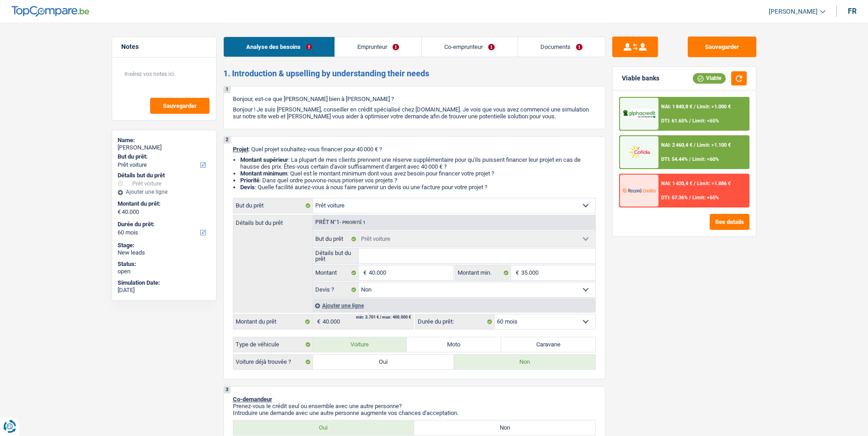
click at [434, 292] on select "Oui Non Non répondu Sélectionner une option" at bounding box center [477, 290] width 236 height 15
click at [697, 150] on div "NAI: 2 460,4 € / Limit: >1.100 € DTI: 54.44% / Limit: <60%" at bounding box center [703, 152] width 90 height 32
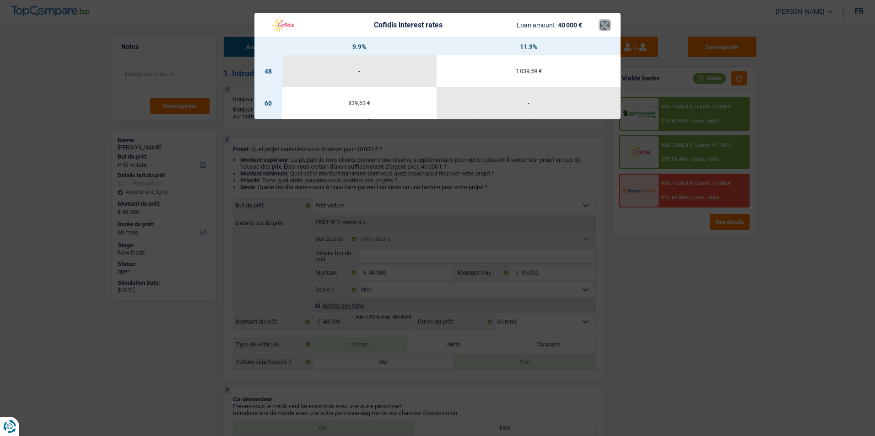
click at [607, 26] on button "×" at bounding box center [605, 25] width 10 height 9
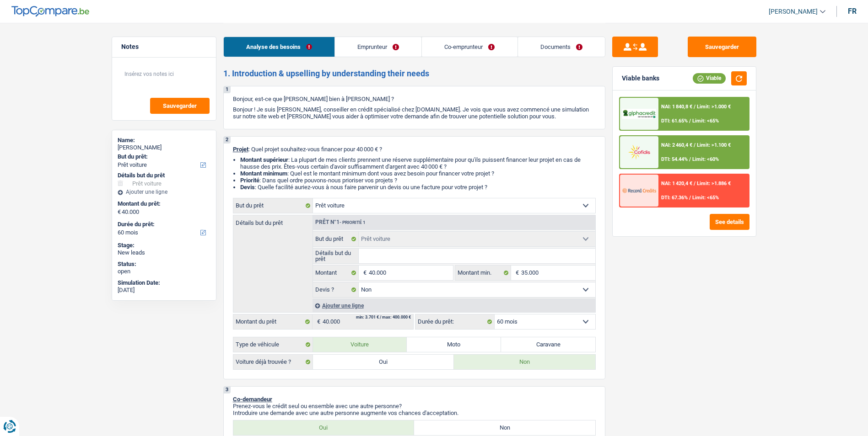
click at [687, 111] on div "NAI: 1 840,8 € / Limit: >1.000 € DTI: 61.65% / Limit: <65%" at bounding box center [703, 114] width 90 height 32
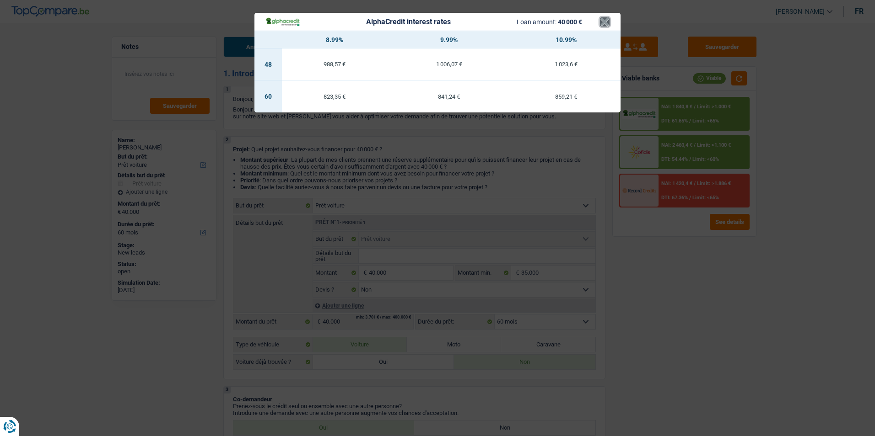
click at [607, 23] on button "×" at bounding box center [605, 21] width 10 height 9
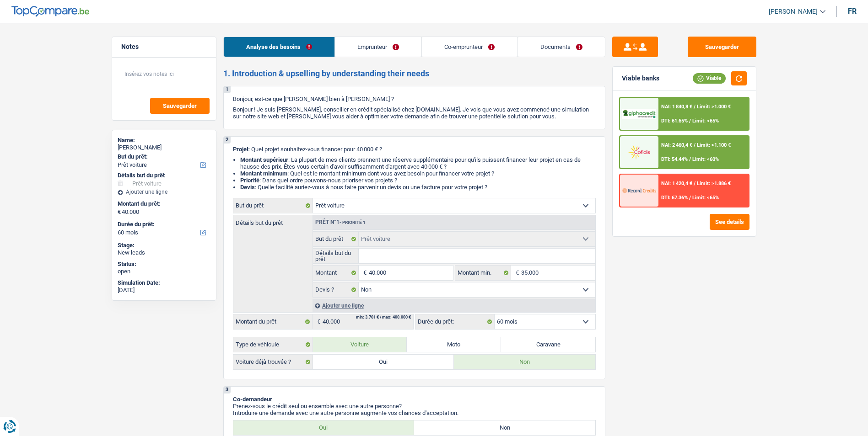
click at [708, 150] on div "NAI: 2 460,4 € / Limit: >1.100 € DTI: 54.44% / Limit: <60%" at bounding box center [703, 152] width 90 height 32
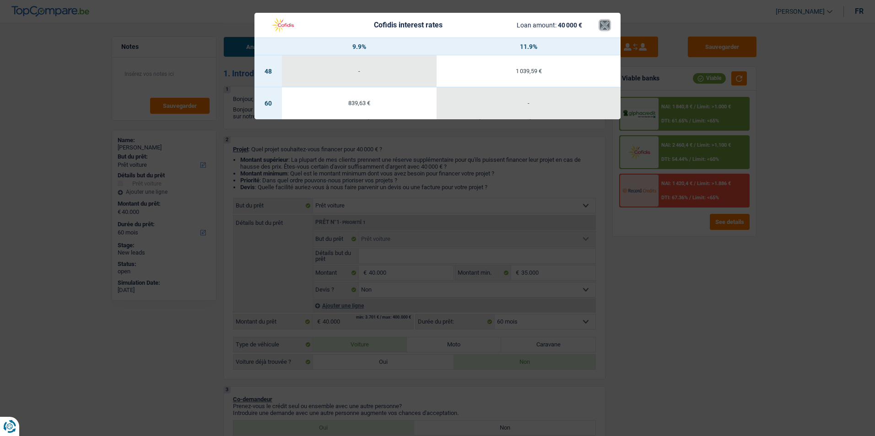
click at [605, 27] on button "×" at bounding box center [605, 25] width 10 height 9
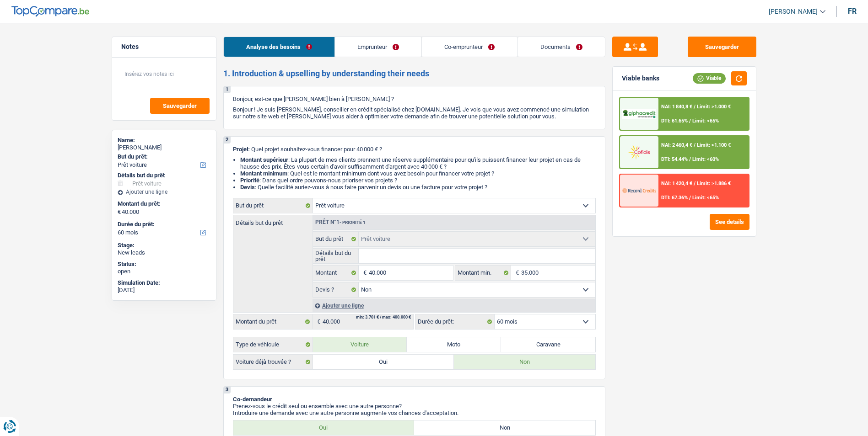
click at [434, 296] on select "Oui Non Non répondu Sélectionner une option" at bounding box center [477, 290] width 236 height 15
select select "yes"
click at [359, 283] on select "Oui Non Non répondu Sélectionner une option" at bounding box center [477, 290] width 236 height 15
select select "yes"
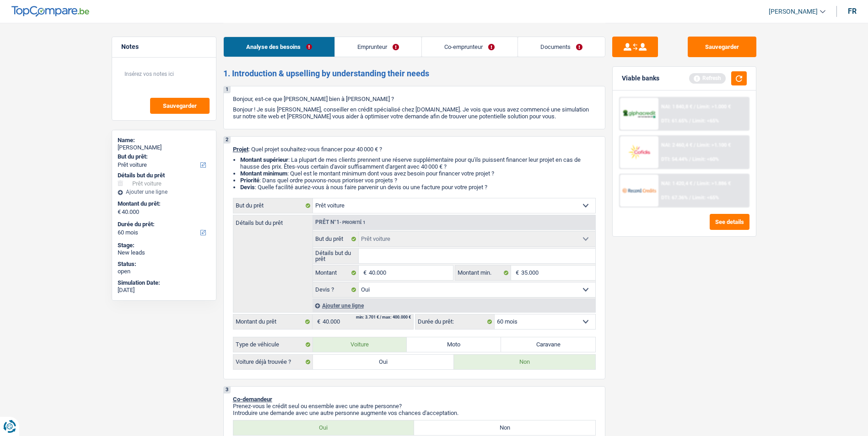
click at [406, 364] on label "Oui" at bounding box center [383, 362] width 141 height 15
click at [406, 364] on input "Oui" at bounding box center [383, 362] width 141 height 15
radio input "true"
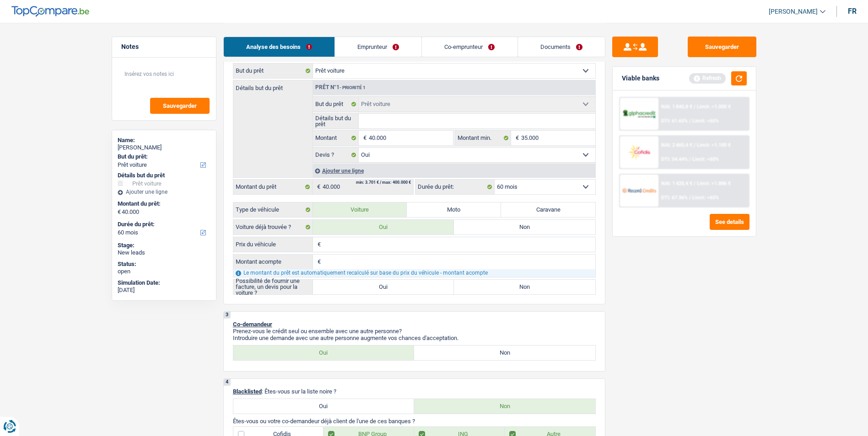
scroll to position [137, 0]
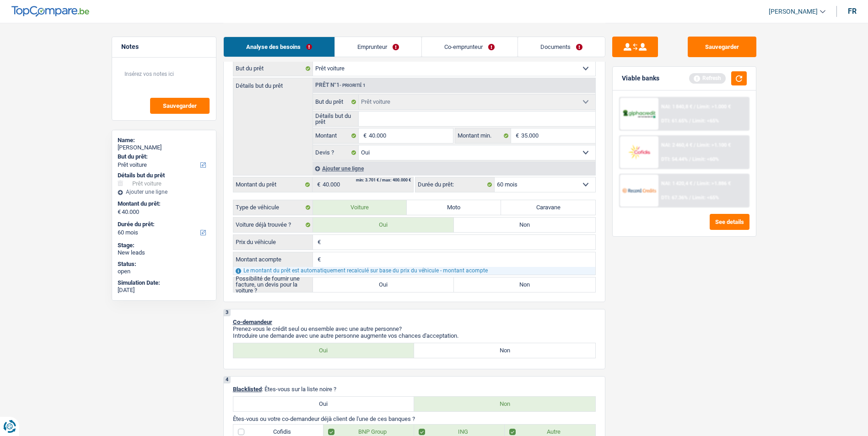
click at [401, 249] on input "Prix du véhicule" at bounding box center [459, 242] width 272 height 15
type input "3"
type input "37"
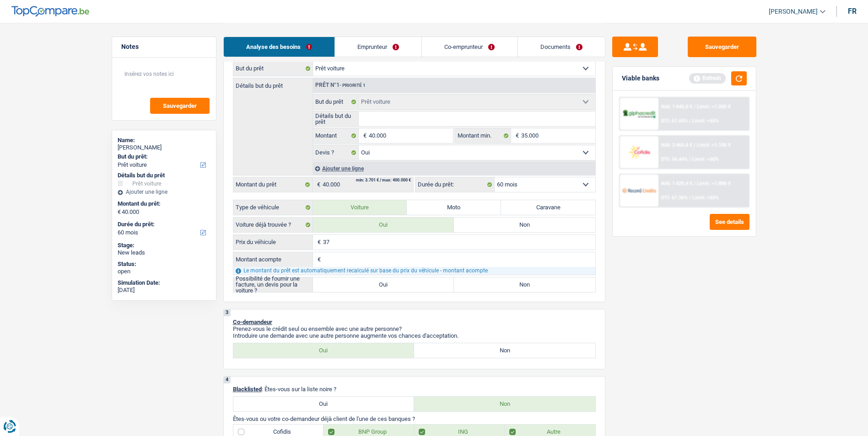
type input "370"
type input "3.700"
type input "37.000"
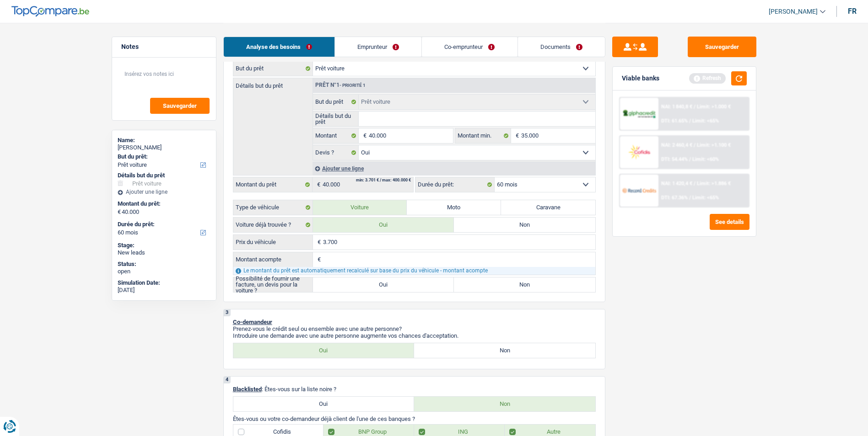
type input "37.000"
click at [410, 258] on input "Montant acompte" at bounding box center [459, 259] width 272 height 15
type input "2"
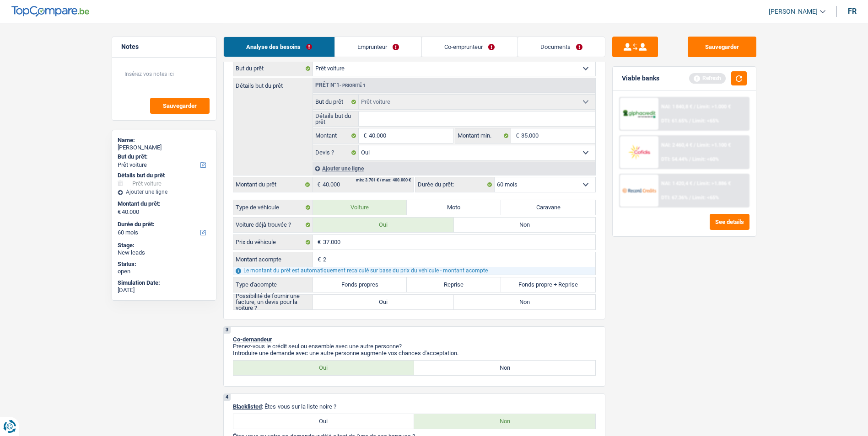
type input "25"
type input "250"
type input "2.500"
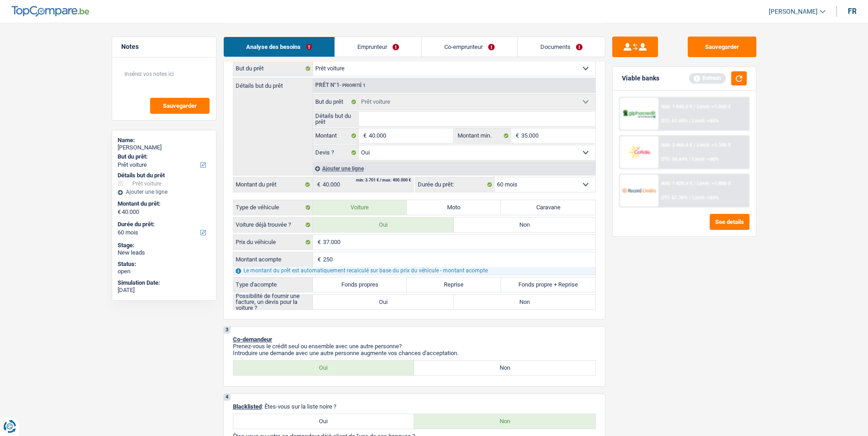
type input "2.500"
type input "34.500"
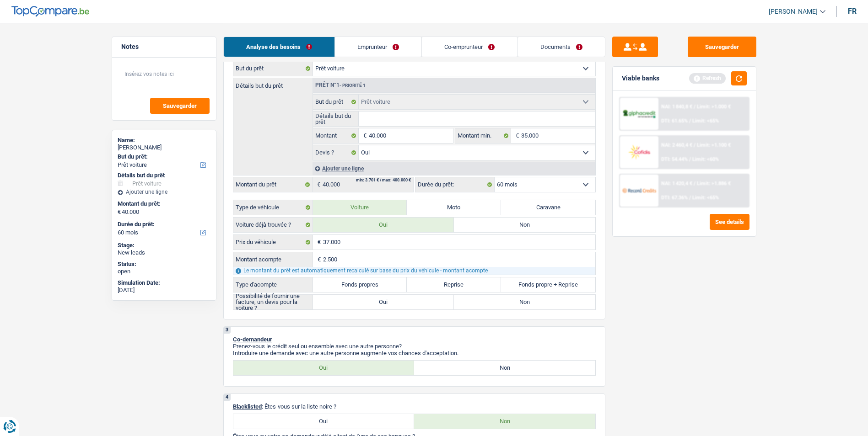
type input "34.500"
click at [386, 283] on label "Fonds propres" at bounding box center [360, 285] width 94 height 15
click at [386, 283] on input "Fonds propres" at bounding box center [360, 285] width 94 height 15
radio input "true"
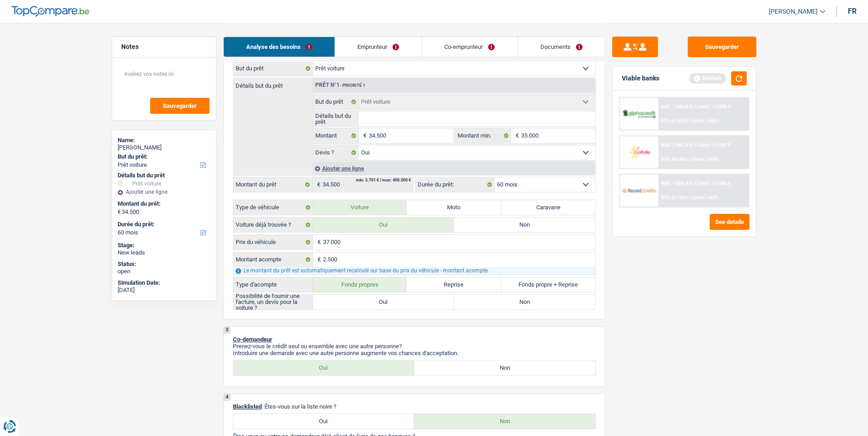
radio input "true"
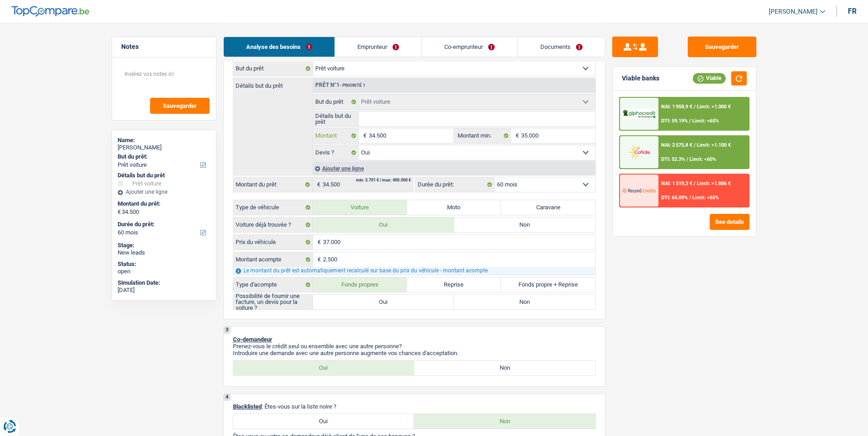
click at [407, 133] on input "34.500" at bounding box center [411, 136] width 84 height 15
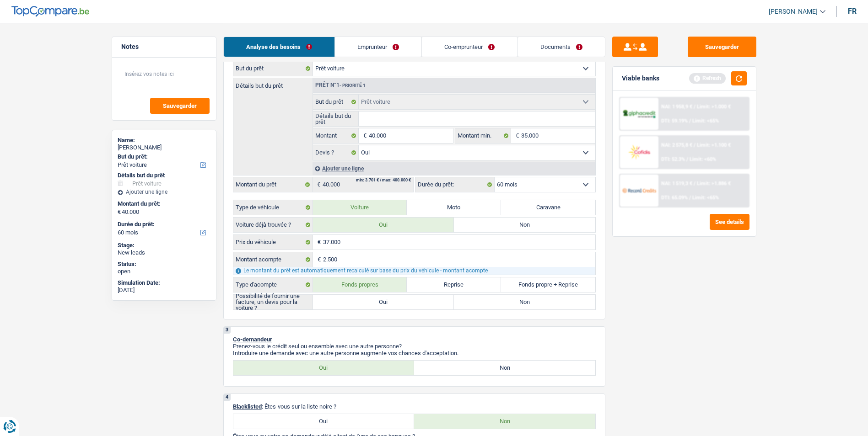
click at [413, 301] on label "Oui" at bounding box center [383, 302] width 141 height 15
click at [413, 301] on input "Oui" at bounding box center [383, 302] width 141 height 15
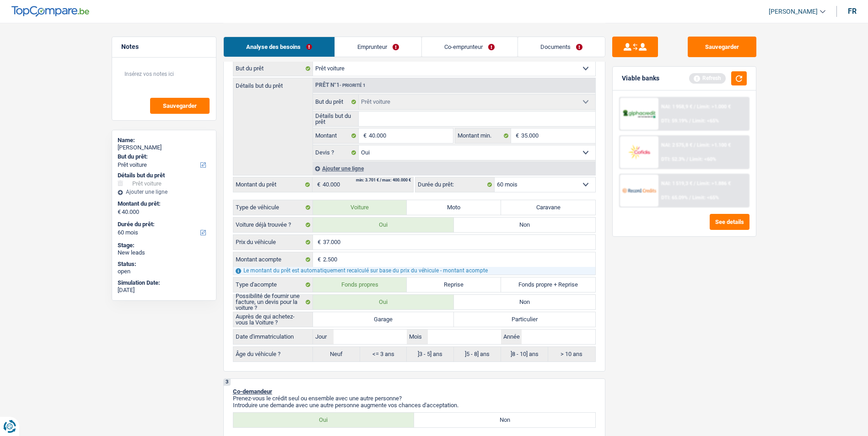
click at [432, 321] on label "Garage" at bounding box center [383, 319] width 141 height 15
click at [432, 321] on input "Garage" at bounding box center [383, 319] width 141 height 15
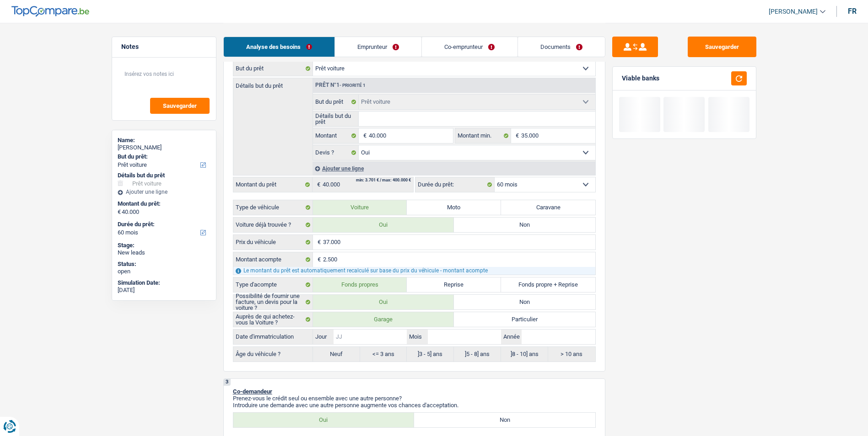
click at [393, 336] on input "Jour" at bounding box center [369, 337] width 73 height 15
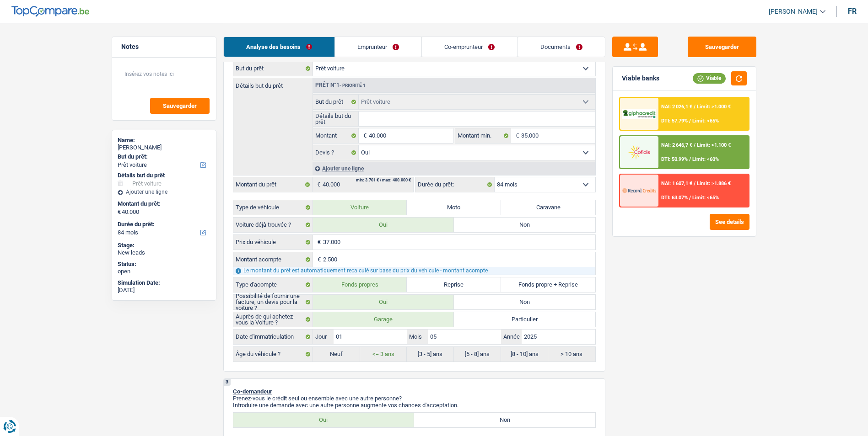
click at [714, 113] on div "NAI: 2 026,1 € / Limit: >1.000 € DTI: 57.79% / Limit: <65%" at bounding box center [703, 114] width 90 height 32
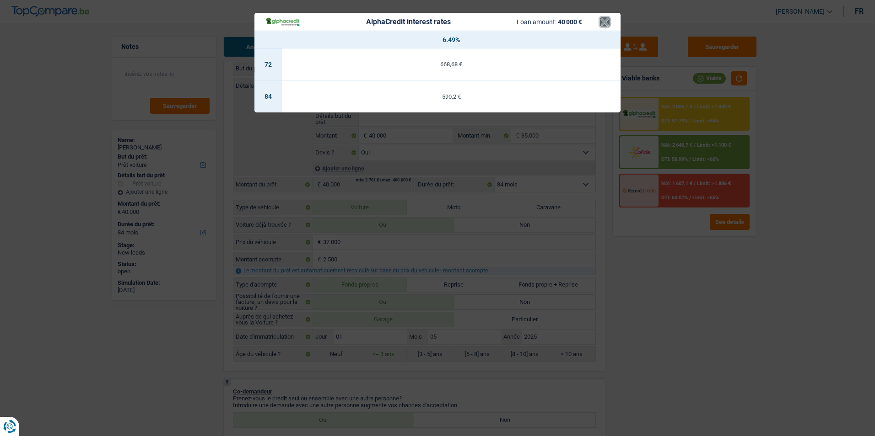
click at [605, 27] on button "×" at bounding box center [605, 21] width 10 height 9
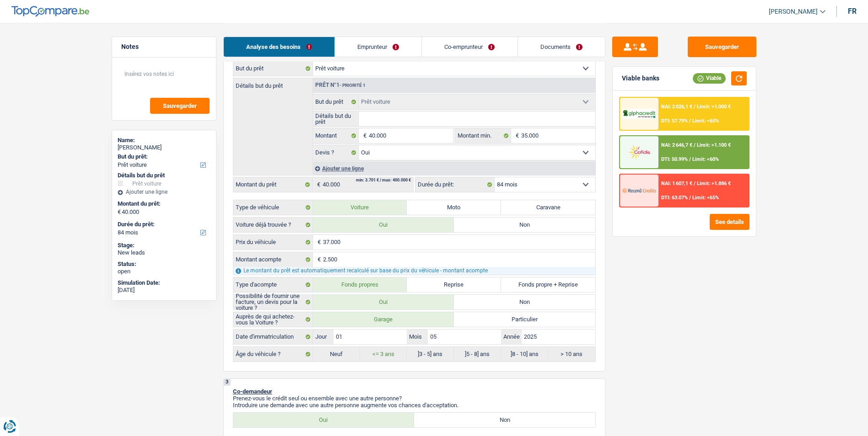
click at [700, 157] on span "Limit: <60%" at bounding box center [705, 159] width 27 height 6
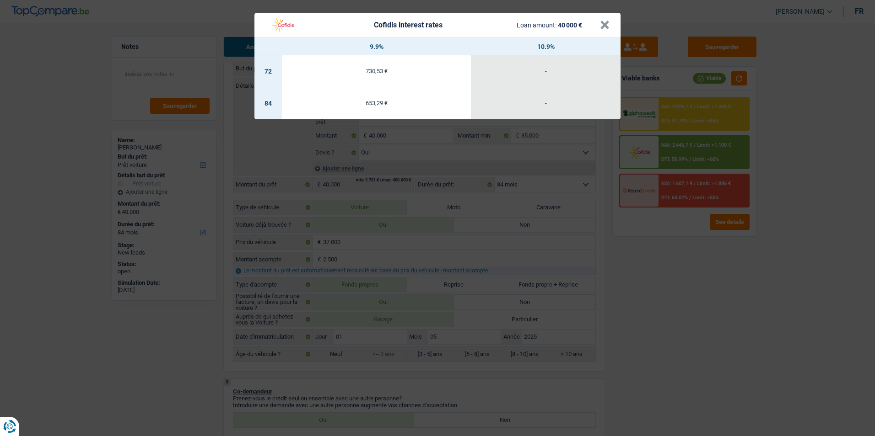
click at [598, 26] on div "Cofidis interest rates Loan amount: 40 000 €" at bounding box center [432, 24] width 334 height 17
click at [601, 26] on button "×" at bounding box center [605, 25] width 10 height 9
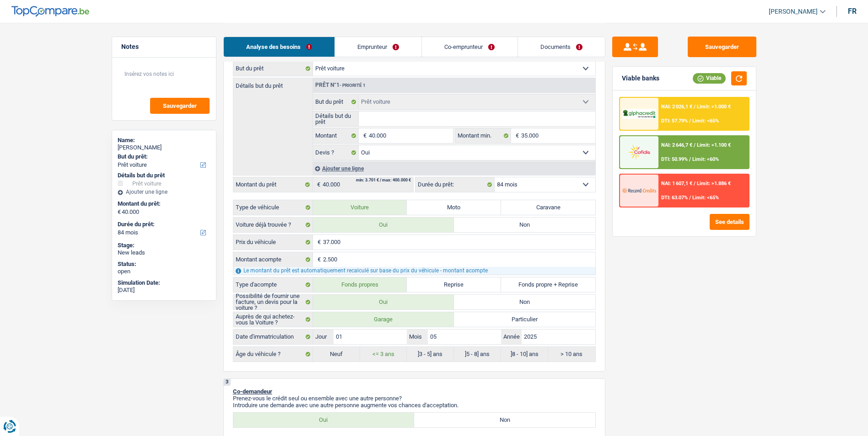
click at [682, 187] on div "NAI: 1 607,1 € / Limit: >1.886 € DTI: 63.07% / Limit: <65%" at bounding box center [703, 191] width 90 height 32
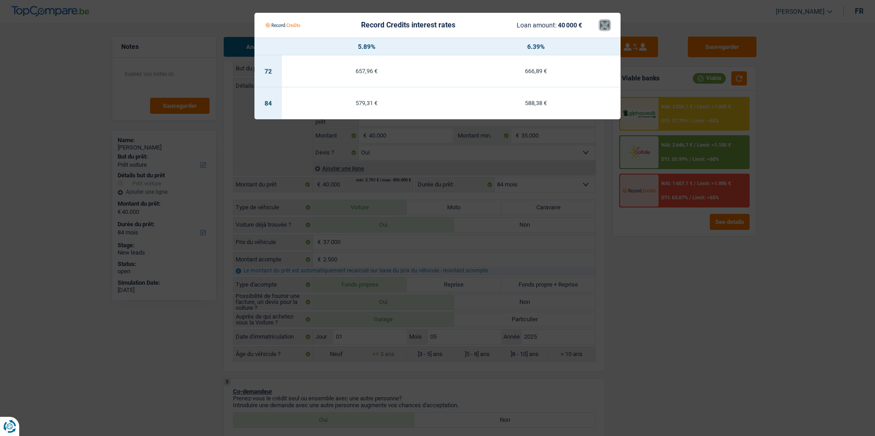
click at [605, 29] on button "×" at bounding box center [605, 25] width 10 height 9
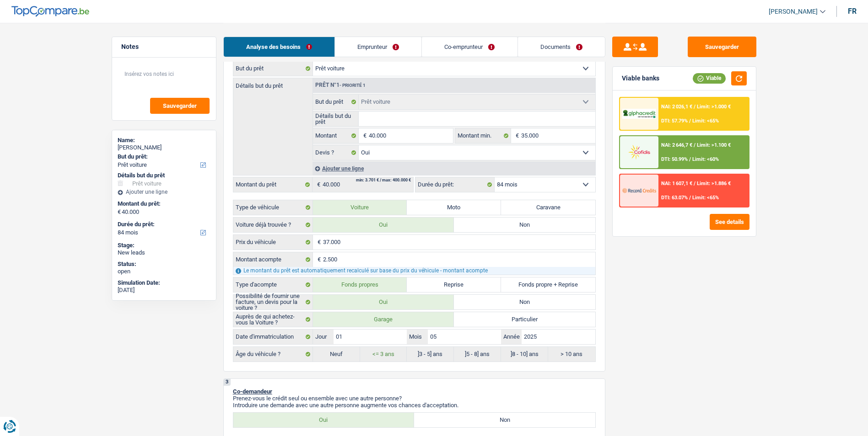
click at [714, 191] on div "NAI: 1 607,1 € / Limit: >1.886 € DTI: 63.07% / Limit: <65%" at bounding box center [703, 191] width 90 height 32
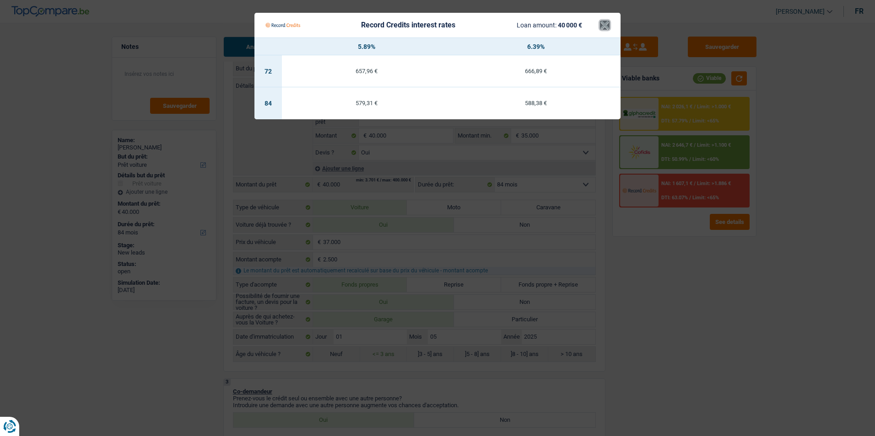
click at [604, 25] on button "×" at bounding box center [605, 25] width 10 height 9
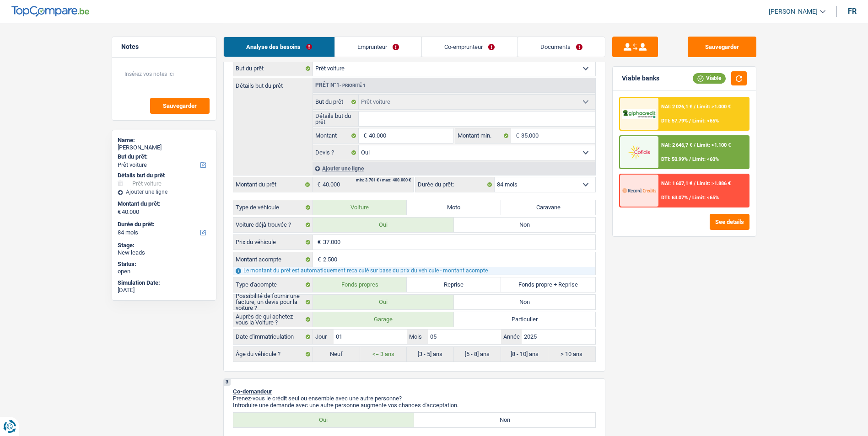
click at [708, 150] on div "NAI: 2 646,7 € / Limit: >1.100 € DTI: 50.99% / Limit: <60%" at bounding box center [703, 152] width 90 height 32
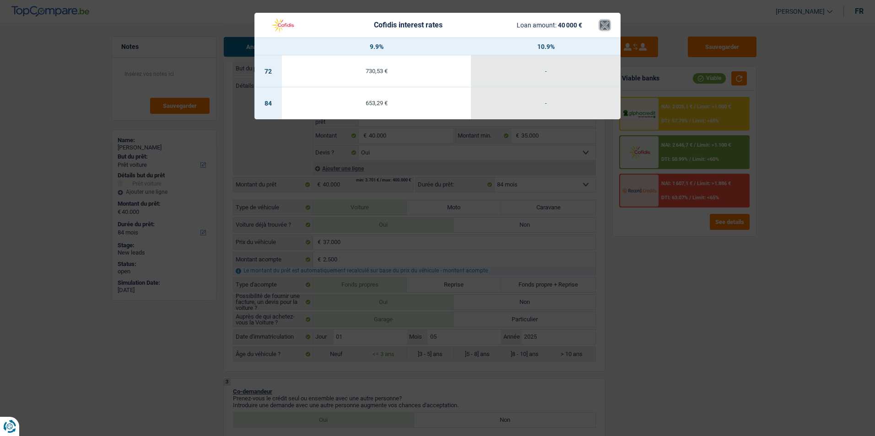
click at [609, 23] on button "×" at bounding box center [605, 25] width 10 height 9
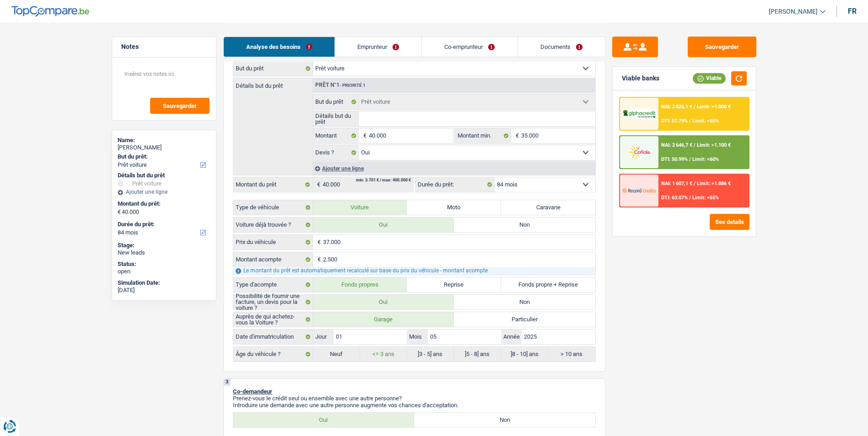
click at [679, 109] on span "NAI: 2 026,1 €" at bounding box center [676, 107] width 31 height 6
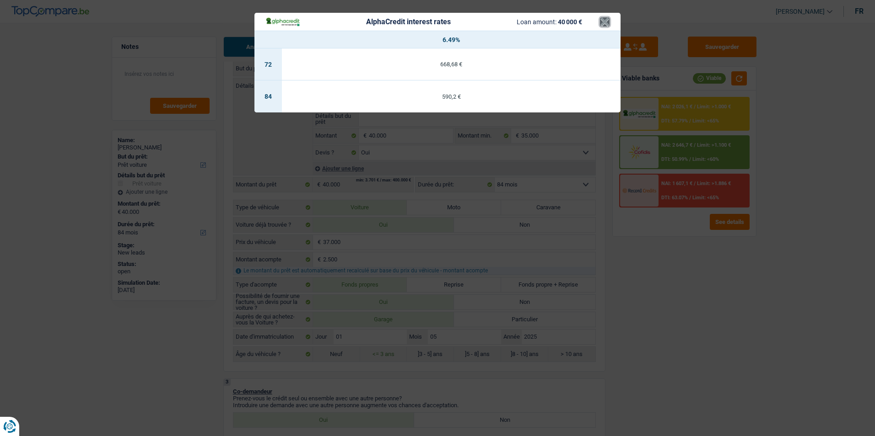
click at [607, 21] on button "×" at bounding box center [605, 21] width 10 height 9
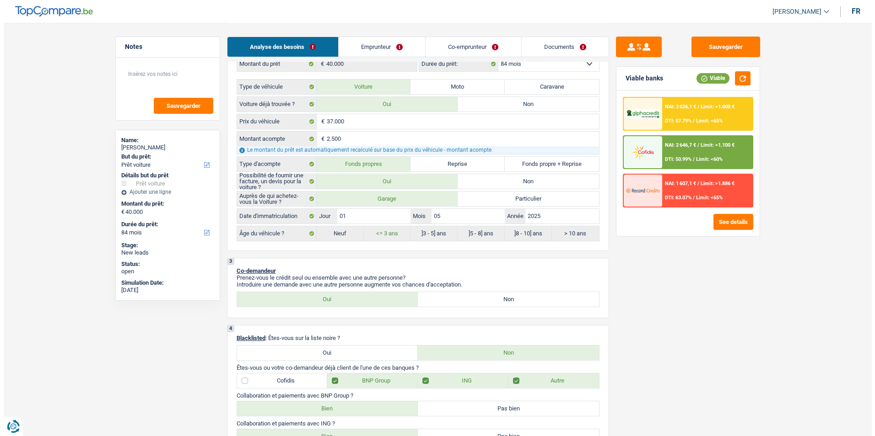
scroll to position [274, 0]
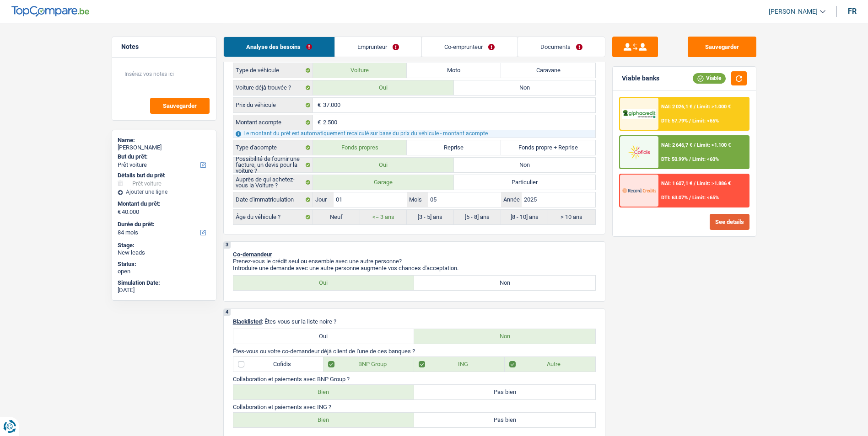
click at [736, 224] on button "See details" at bounding box center [729, 222] width 40 height 16
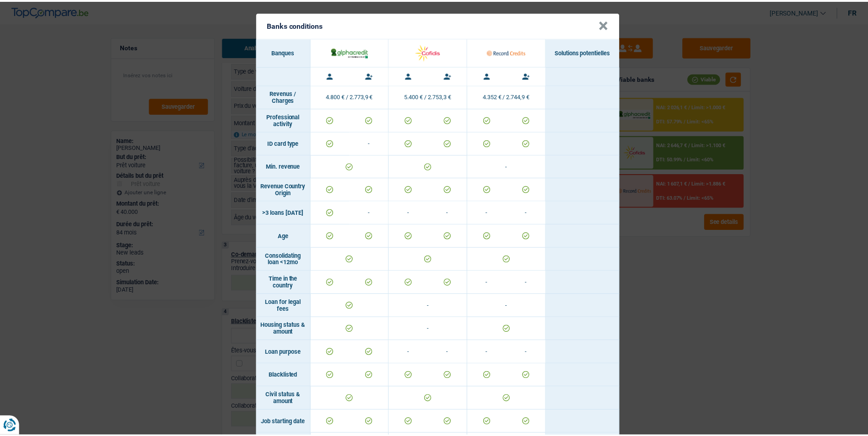
scroll to position [0, 0]
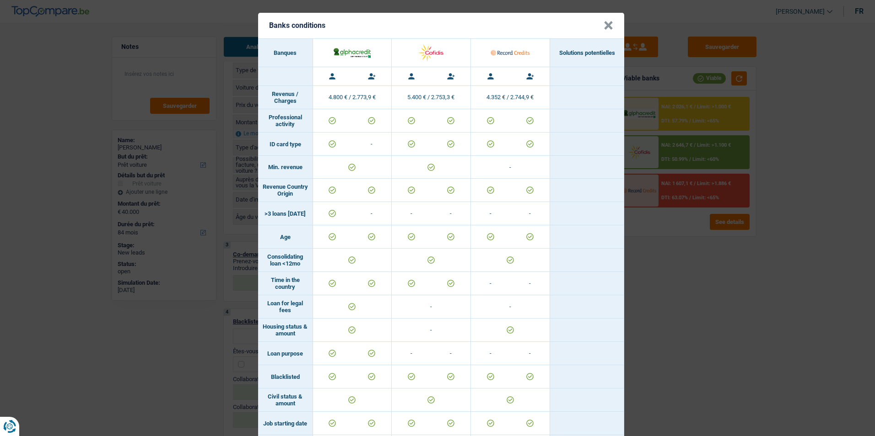
click at [604, 23] on button "×" at bounding box center [608, 25] width 10 height 9
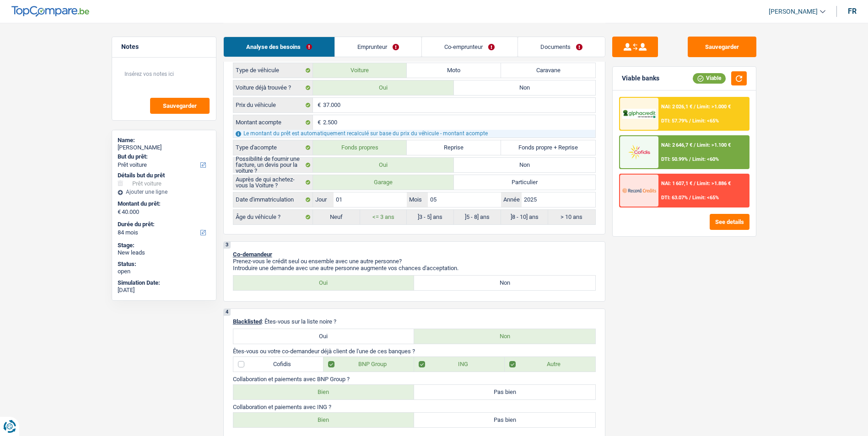
click at [685, 185] on span "NAI: 1 607,1 €" at bounding box center [676, 184] width 31 height 6
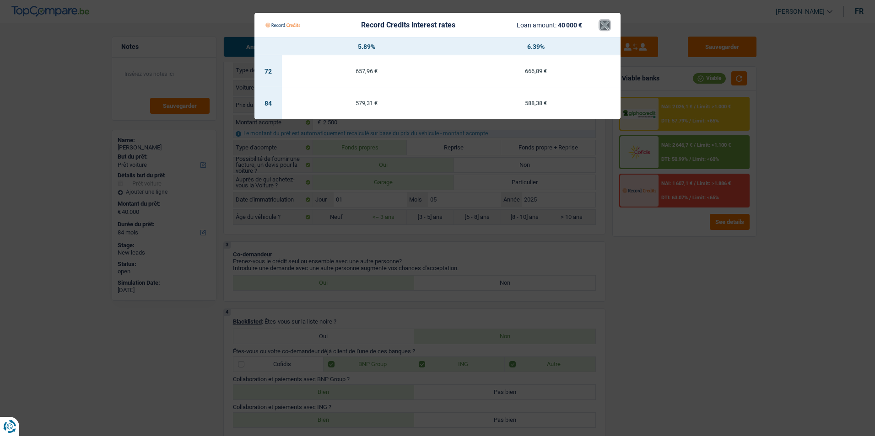
click at [607, 25] on button "×" at bounding box center [605, 25] width 10 height 9
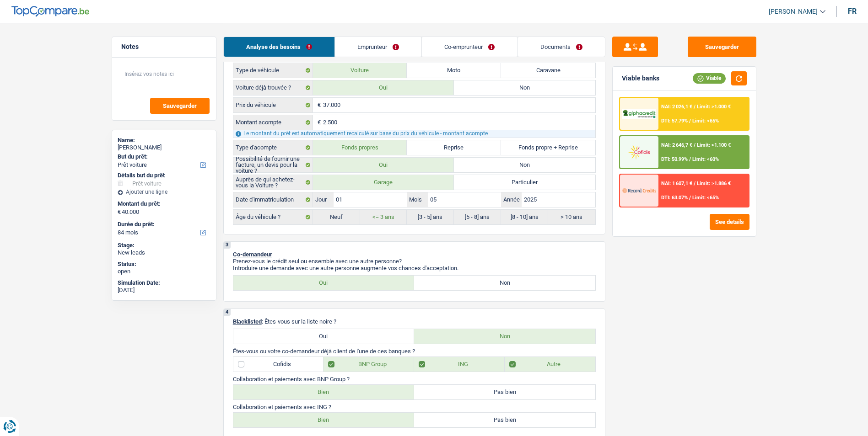
click at [389, 44] on link "Emprunteur" at bounding box center [378, 47] width 86 height 20
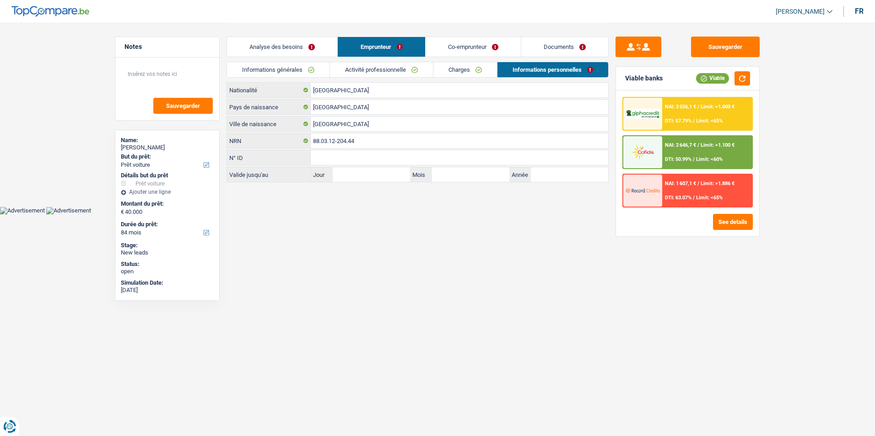
click at [398, 67] on link "Activité professionnelle" at bounding box center [381, 69] width 103 height 15
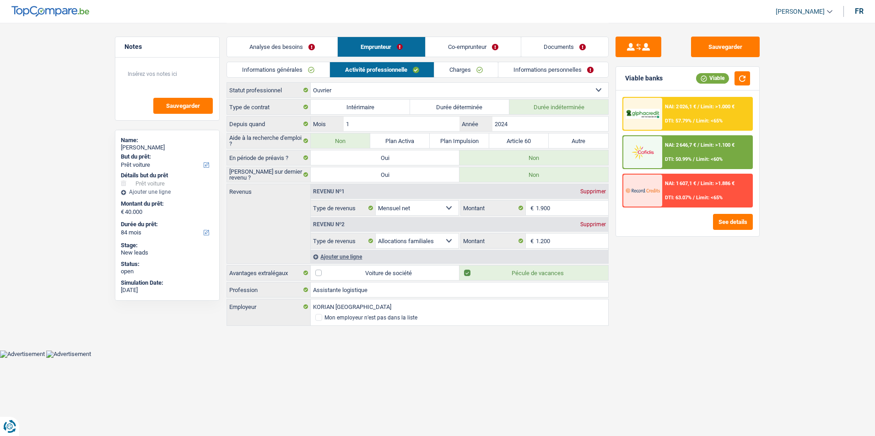
click at [467, 68] on link "Charges" at bounding box center [466, 69] width 64 height 15
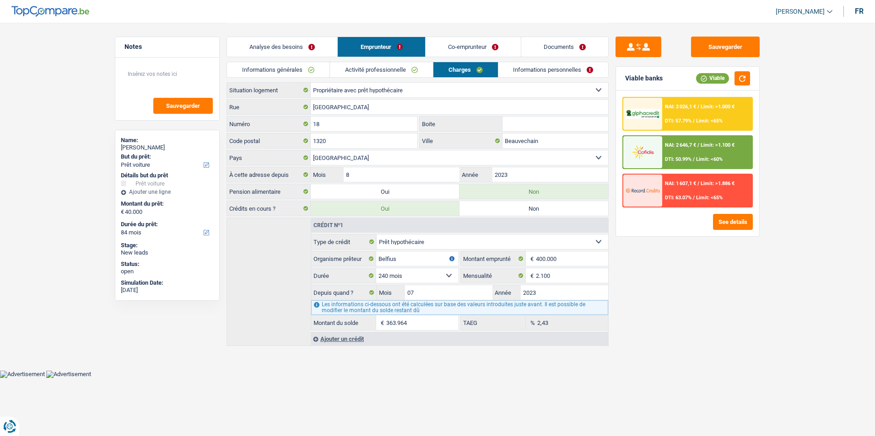
click at [302, 43] on link "Analyse des besoins" at bounding box center [282, 47] width 110 height 20
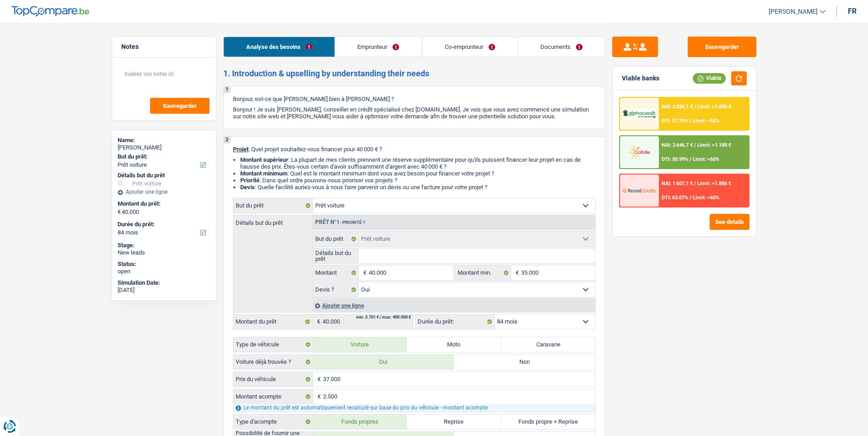
click at [358, 44] on link "Emprunteur" at bounding box center [378, 47] width 86 height 20
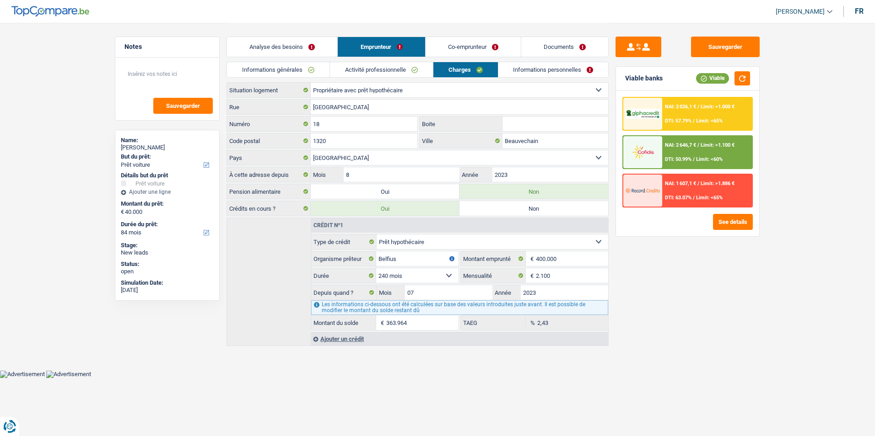
click at [539, 51] on link "Documents" at bounding box center [564, 47] width 87 height 20
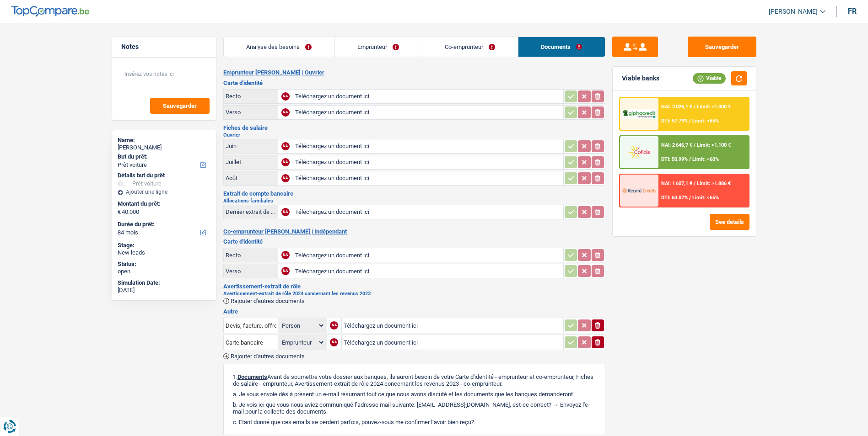
click at [320, 51] on link "Analyse des besoins" at bounding box center [279, 47] width 111 height 20
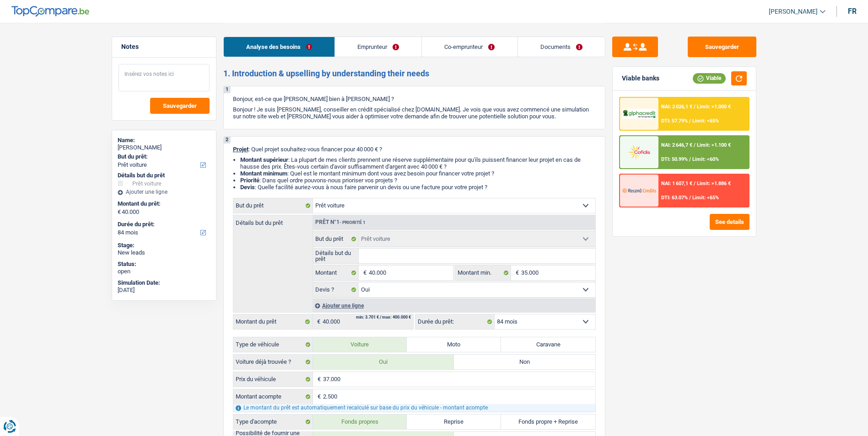
click at [183, 82] on textarea at bounding box center [163, 77] width 91 height 27
click at [703, 53] on button "Sauvegarder" at bounding box center [721, 47] width 69 height 21
click at [704, 55] on button "Sauvegarder" at bounding box center [721, 47] width 69 height 21
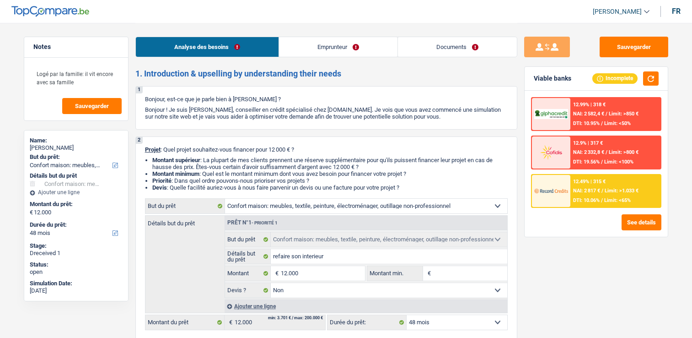
select select "household"
select select "48"
select select "household"
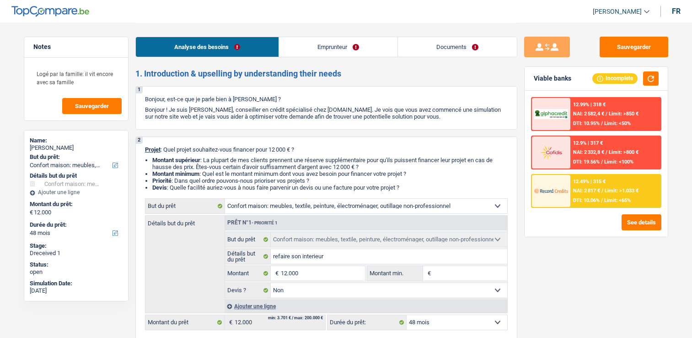
select select "false"
select select "48"
select select "worker"
select select "netSalary"
select select "familyAllowances"
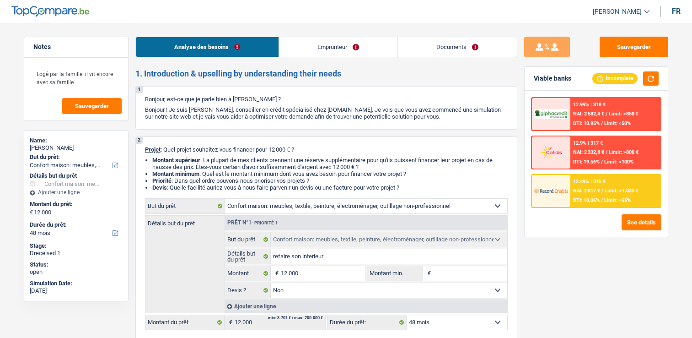
select select "liveWithParents"
select select "household"
select select "false"
select select "48"
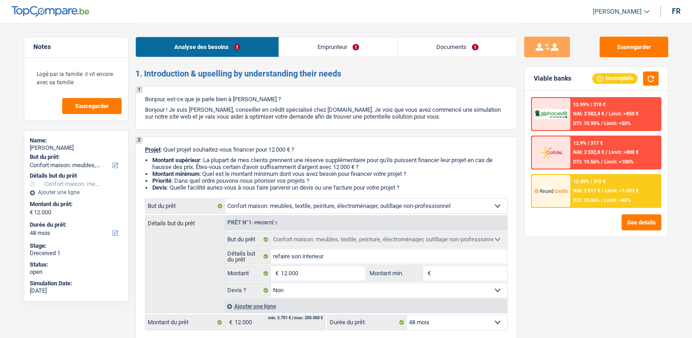
select select "32"
select select "married"
click at [348, 44] on link "Emprunteur" at bounding box center [338, 47] width 118 height 20
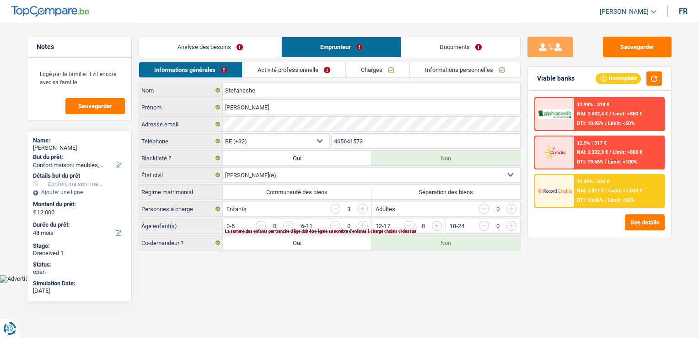
click at [426, 54] on link "Documents" at bounding box center [460, 47] width 119 height 20
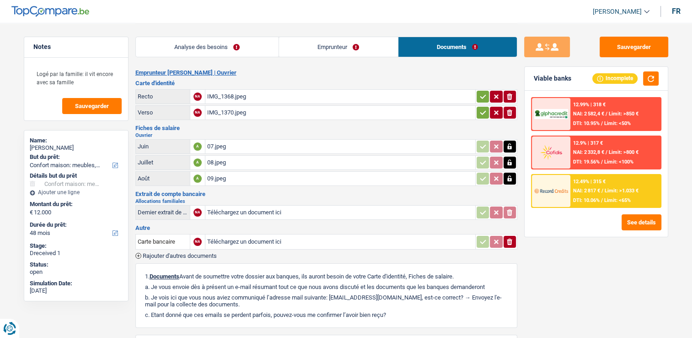
click at [234, 48] on link "Analyse des besoins" at bounding box center [207, 47] width 143 height 20
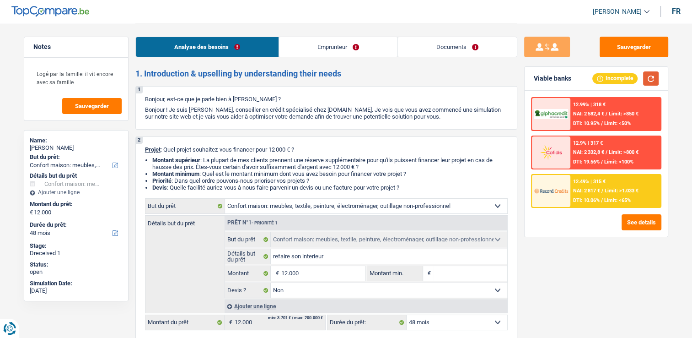
click at [651, 76] on button "button" at bounding box center [651, 78] width 16 height 14
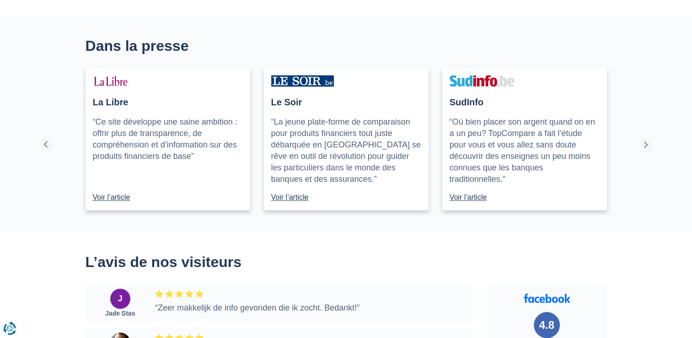
scroll to position [961, 0]
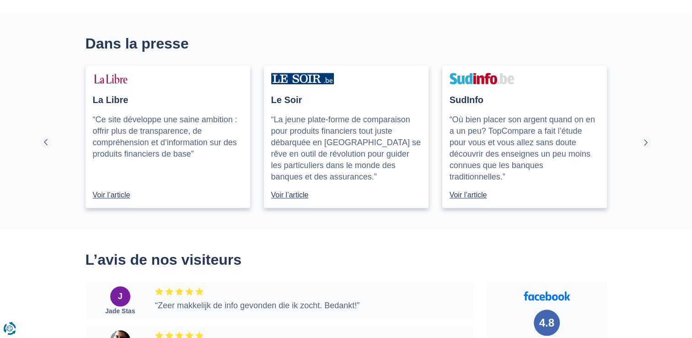
click at [642, 140] on link at bounding box center [645, 141] width 11 height 11
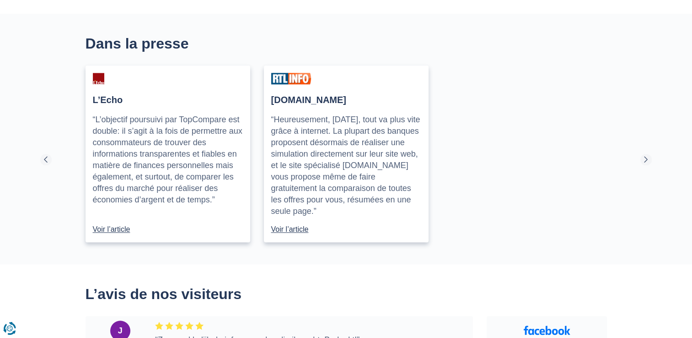
click at [642, 140] on section "Dans la presse La Libre “Ce site développe une saine ambition : offrir plus de …" at bounding box center [346, 139] width 692 height 250
click at [54, 153] on section "Dans la presse La Libre “Ce site développe une saine ambition : offrir plus de …" at bounding box center [346, 139] width 692 height 250
click at [46, 157] on link at bounding box center [45, 159] width 11 height 11
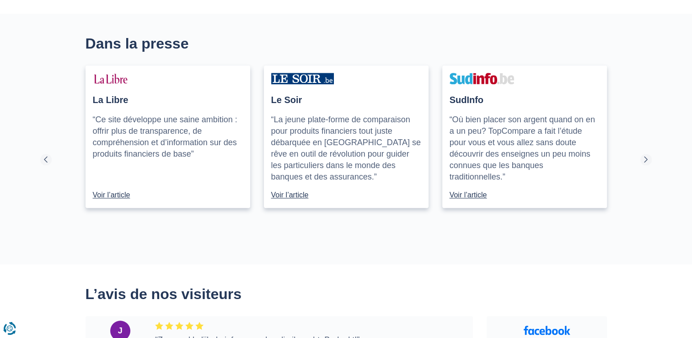
click at [46, 157] on section "Dans la presse La Libre “Ce site développe une saine ambition : offrir plus de …" at bounding box center [346, 139] width 692 height 250
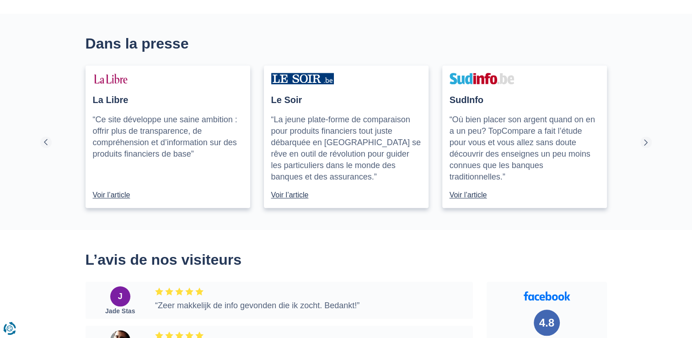
click at [46, 157] on section "Dans la presse La Libre “Ce site développe une saine ambition : offrir plus de …" at bounding box center [346, 122] width 692 height 216
click at [46, 147] on link at bounding box center [45, 141] width 11 height 11
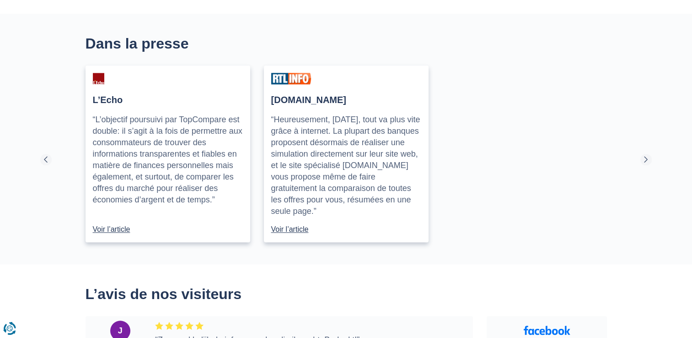
click at [47, 158] on link at bounding box center [45, 159] width 11 height 11
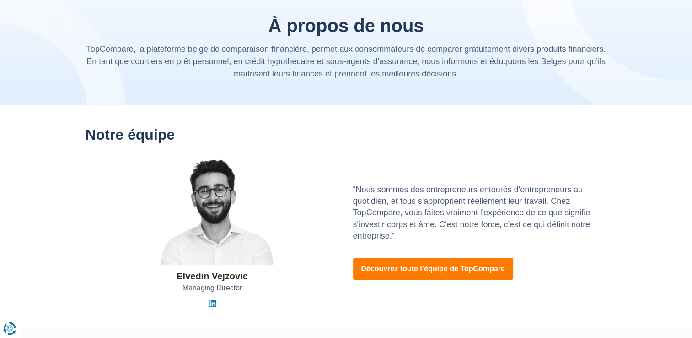
scroll to position [137, 0]
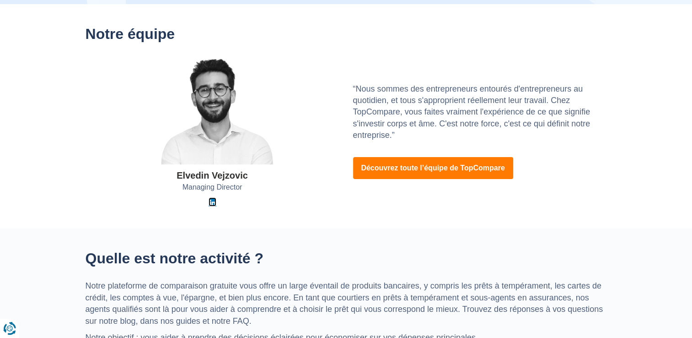
click at [211, 202] on img at bounding box center [213, 203] width 8 height 8
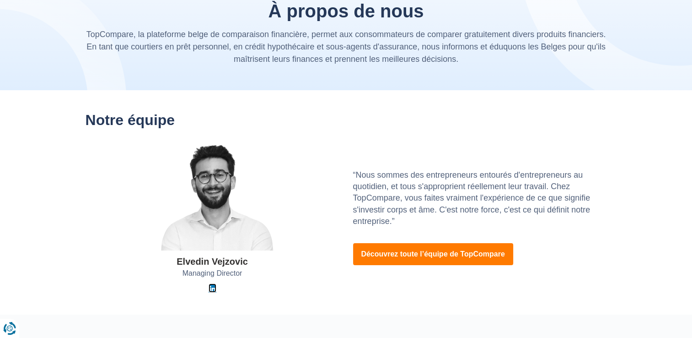
scroll to position [0, 0]
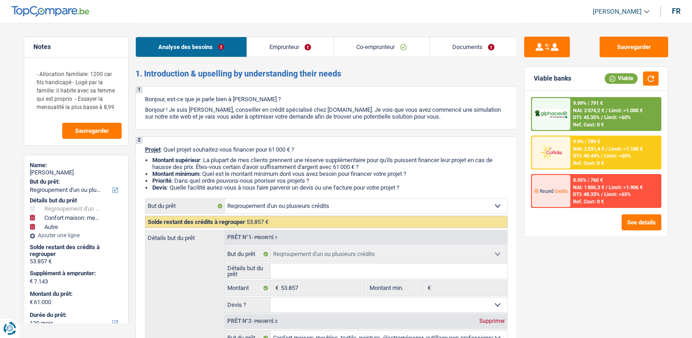
select select "refinancing"
select select "household"
select select "other"
select select "120"
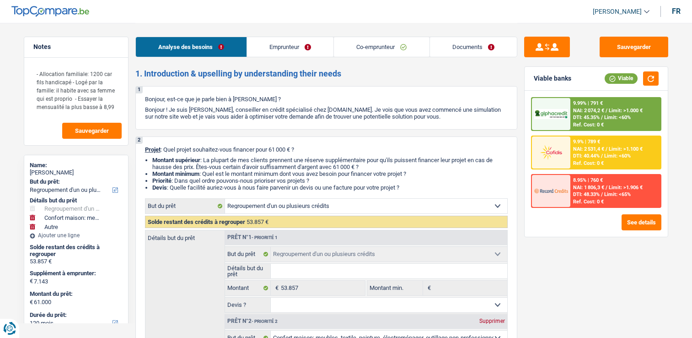
select select "refinancing"
select select "household"
select select "false"
select select "other"
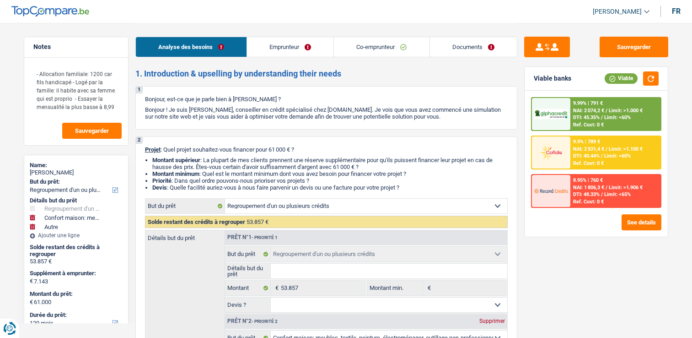
select select "120"
select select "mutuality"
select select "worker"
select select "mutualityIndemnity"
select select "familyAllowances"
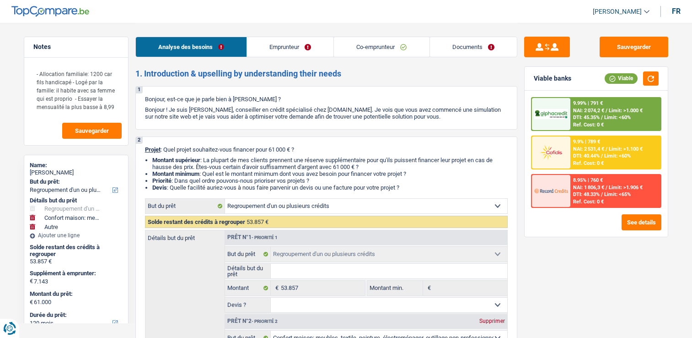
select select "netSalary"
select select "familyAllowances"
select select "ownerWithMortgage"
select select "personalLoan"
select select "smallWorks"
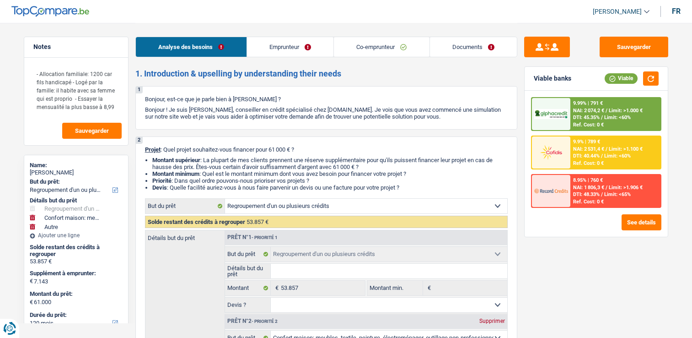
select select "84"
select select "mortgage"
select select "300"
select select "refinancing"
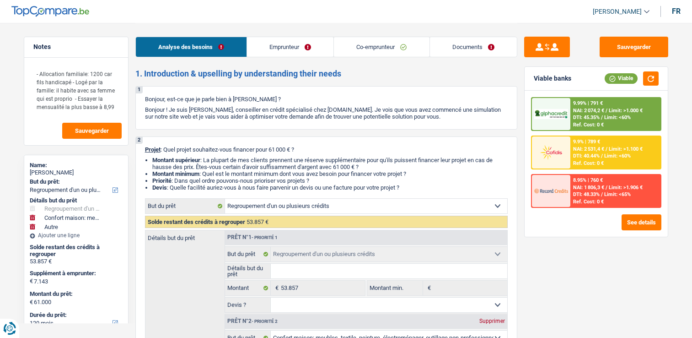
select select "household"
select select "false"
select select "other"
select select "120"
select select "applicant"
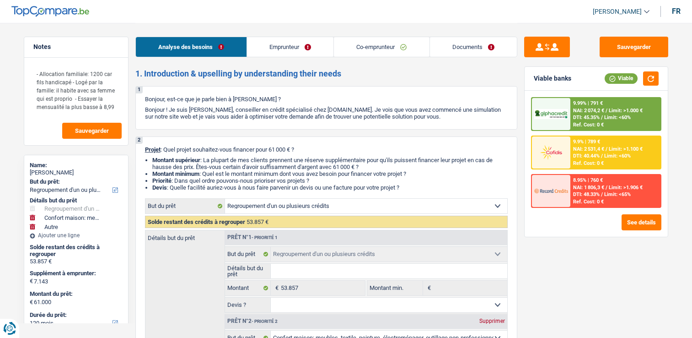
select select "coApplicant"
click at [451, 47] on link "Documents" at bounding box center [473, 47] width 87 height 20
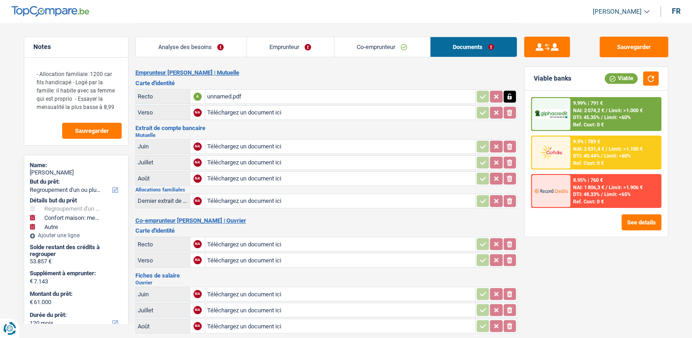
click at [212, 94] on div "unnamed.pdf" at bounding box center [340, 97] width 266 height 14
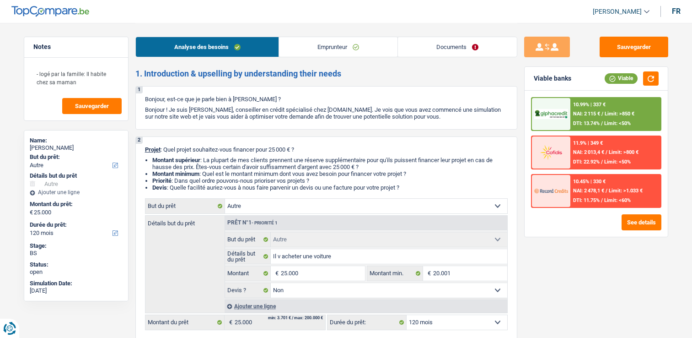
select select "other"
select select "120"
select select "other"
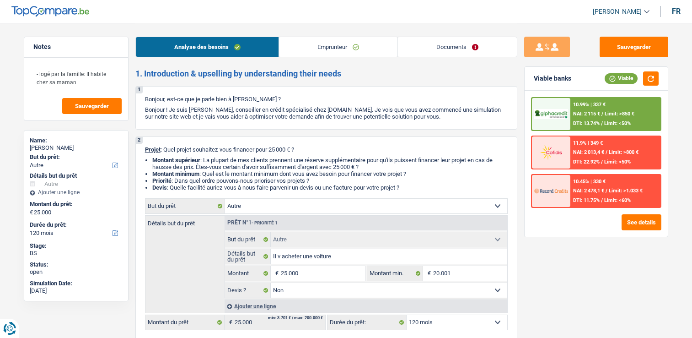
select select "false"
select select "120"
select select "worker"
select select "netSalary"
select select "mealVouchers"
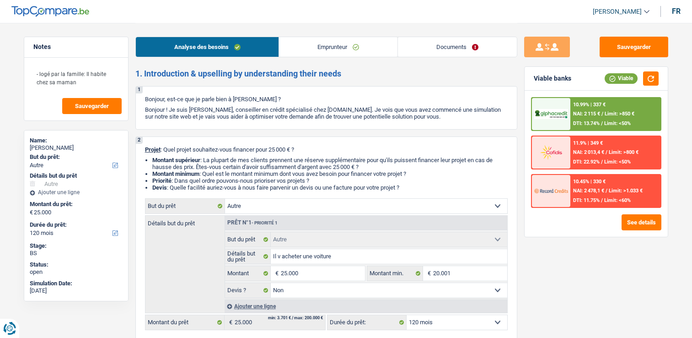
select select "liveWithParents"
select select "other"
select select "false"
select select "120"
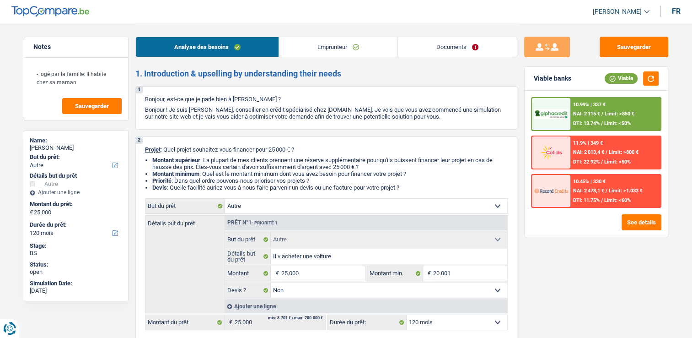
click at [340, 49] on link "Emprunteur" at bounding box center [338, 47] width 118 height 20
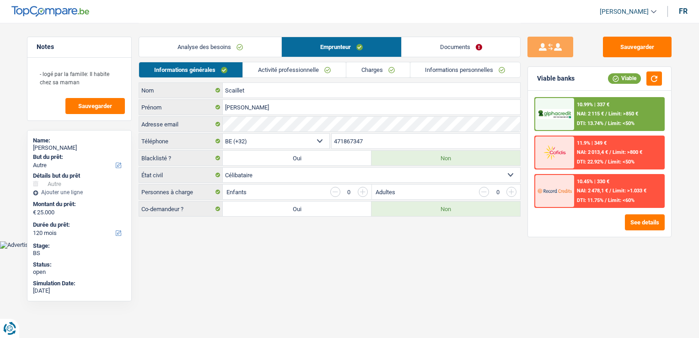
click at [318, 76] on link "Activité professionnelle" at bounding box center [294, 69] width 103 height 15
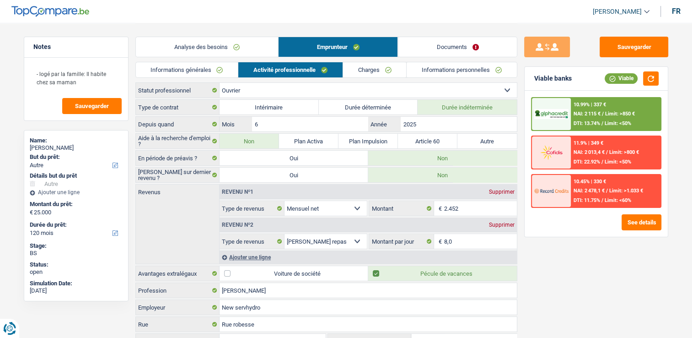
click at [347, 70] on link "Charges" at bounding box center [375, 69] width 64 height 15
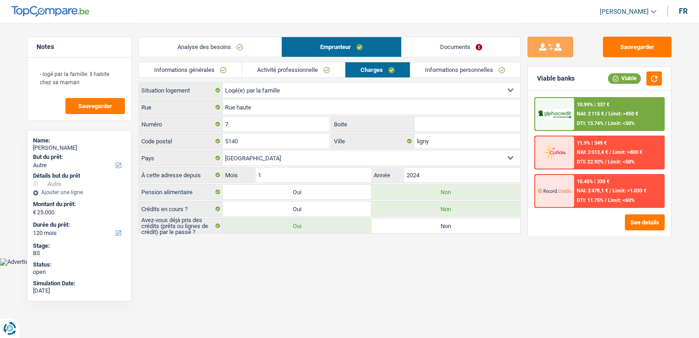
click at [422, 70] on link "Informations personnelles" at bounding box center [465, 69] width 110 height 15
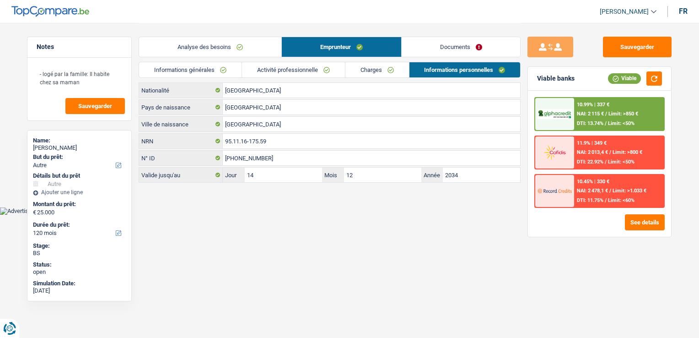
click at [380, 72] on link "Charges" at bounding box center [377, 69] width 64 height 15
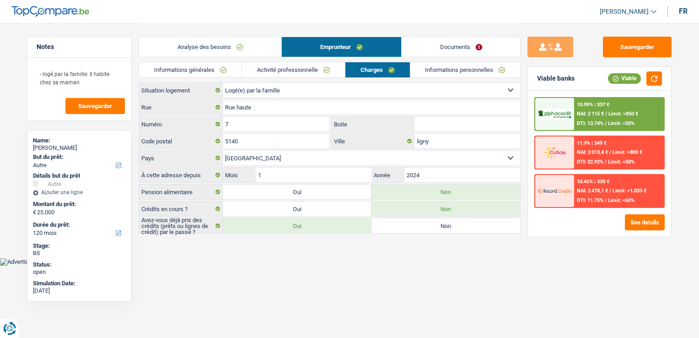
click at [334, 72] on link "Activité professionnelle" at bounding box center [293, 69] width 103 height 15
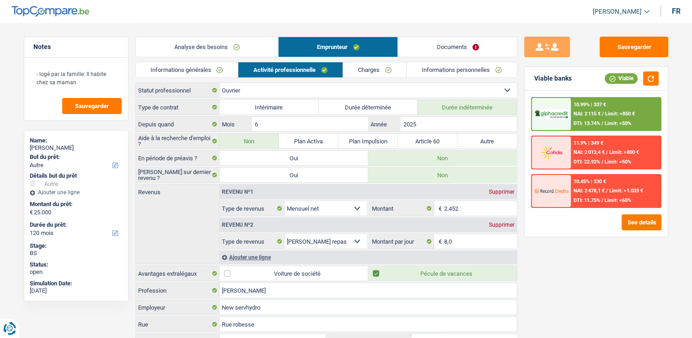
click at [420, 52] on link "Documents" at bounding box center [457, 47] width 119 height 20
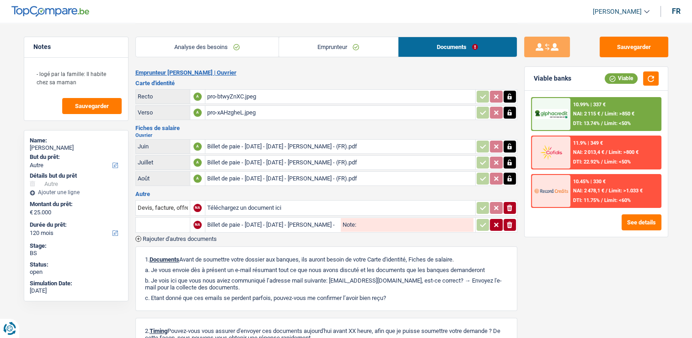
click at [244, 93] on div "pro-btwyZnXC.jpeg" at bounding box center [340, 97] width 266 height 14
click at [245, 114] on div "pro-xAHzgheL.jpeg" at bounding box center [340, 113] width 266 height 14
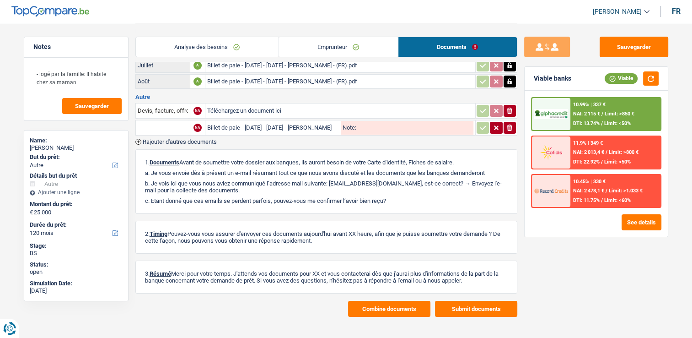
scroll to position [102, 0]
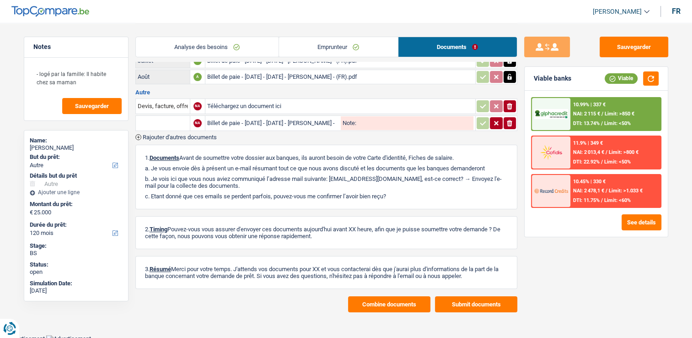
click at [251, 121] on div "Billet de paie - [DATE] - [DATE] - [PERSON_NAME] - (FR).pdf" at bounding box center [273, 123] width 132 height 14
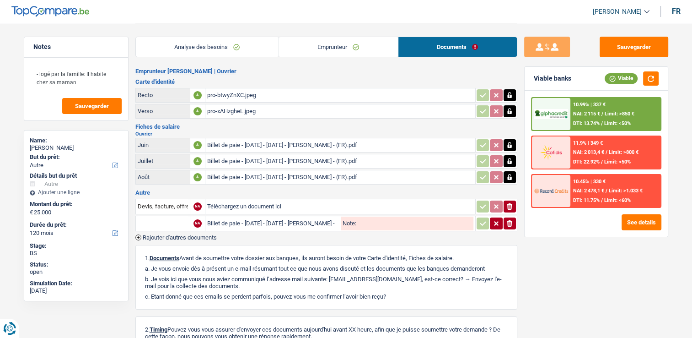
scroll to position [0, 0]
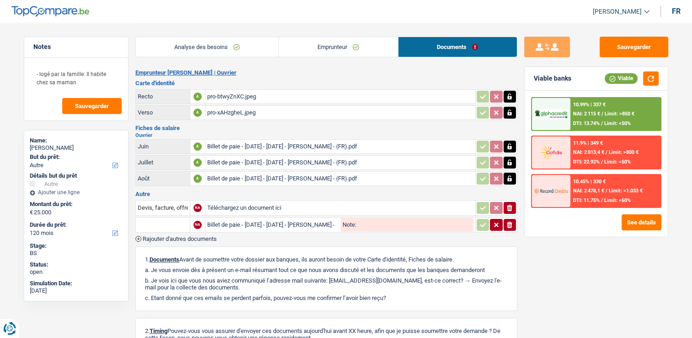
click at [236, 44] on link "Analyse des besoins" at bounding box center [207, 47] width 143 height 20
